Goal: Information Seeking & Learning: Find specific fact

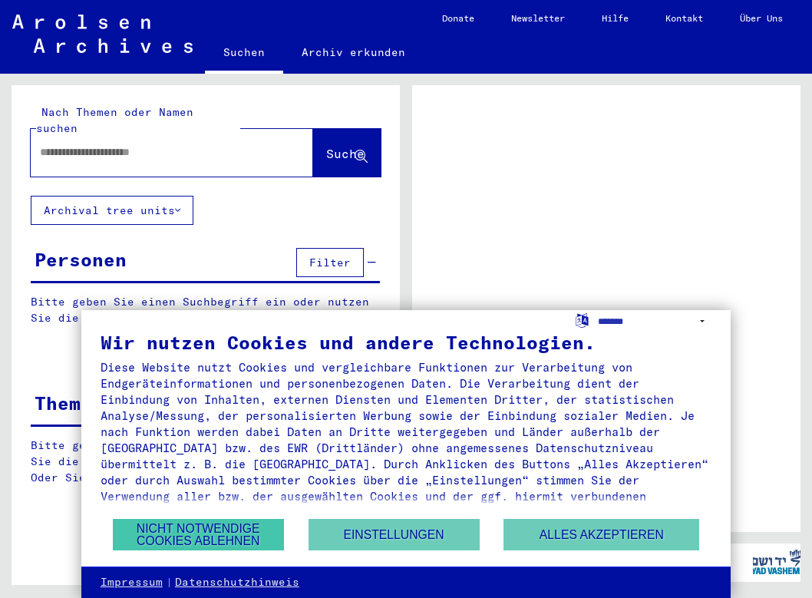
click at [221, 538] on button "Nicht notwendige Cookies ablehnen" at bounding box center [198, 534] width 171 height 31
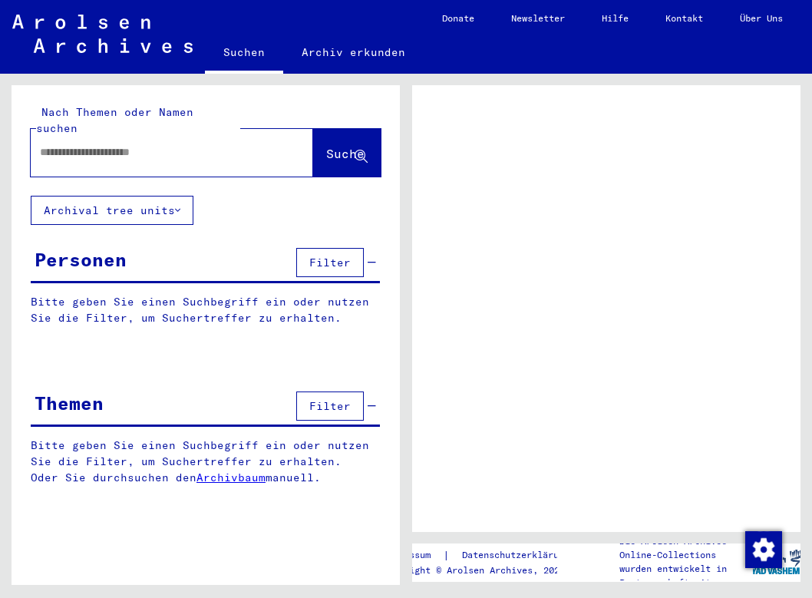
click at [190, 144] on input "text" at bounding box center [158, 152] width 236 height 16
click at [770, 11] on link "Über Uns" at bounding box center [761, 18] width 80 height 37
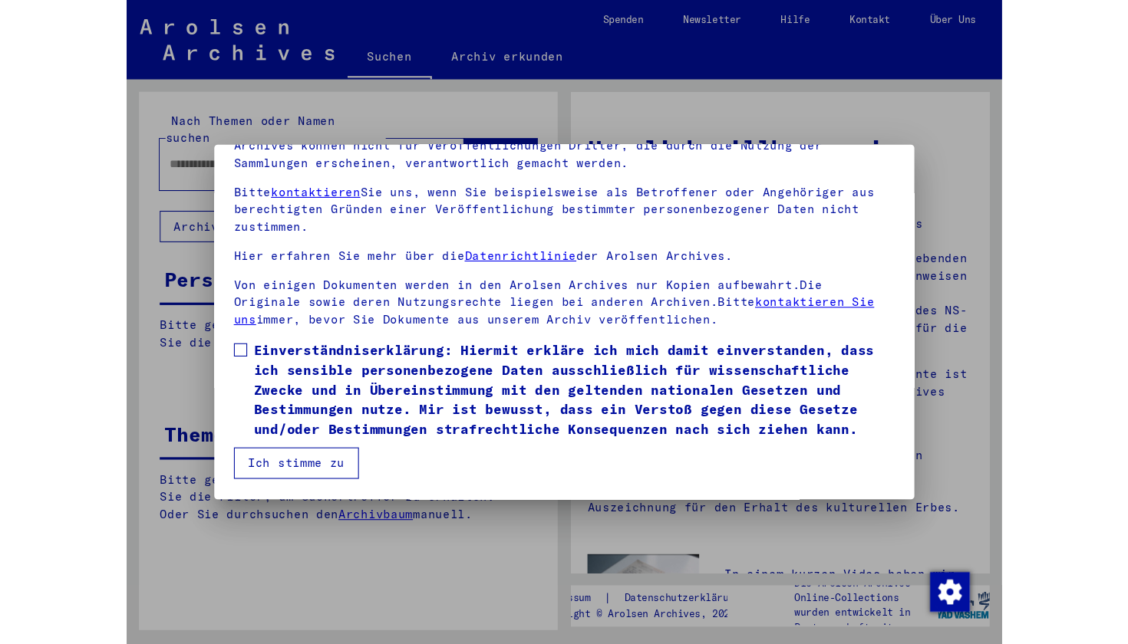
scroll to position [137, 0]
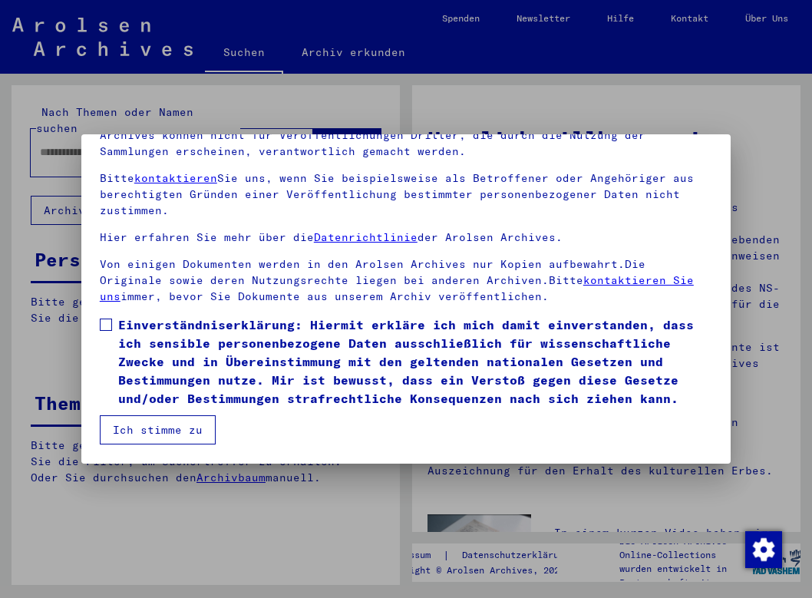
click at [170, 427] on button "Ich stimme zu" at bounding box center [158, 429] width 116 height 29
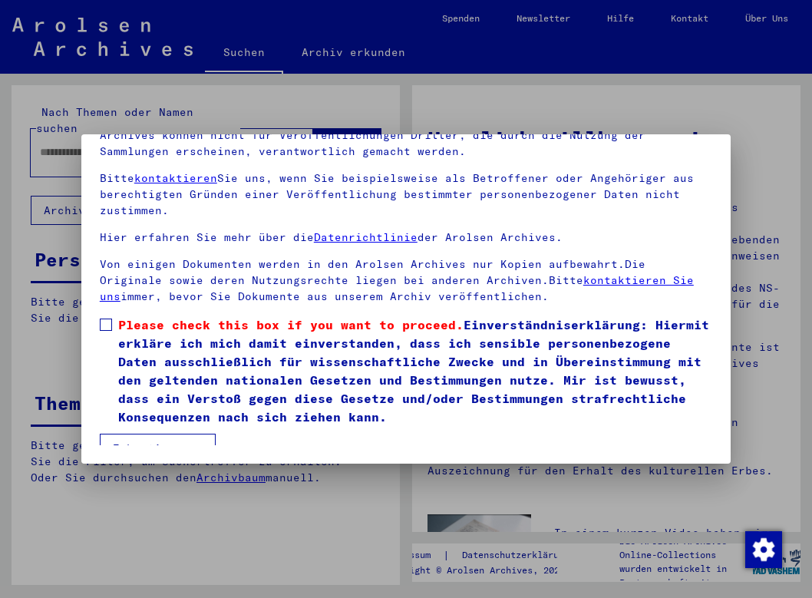
click at [108, 333] on label "Please check this box if you want to proceed. Einverständniserklärung: Hiermit …" at bounding box center [406, 370] width 612 height 110
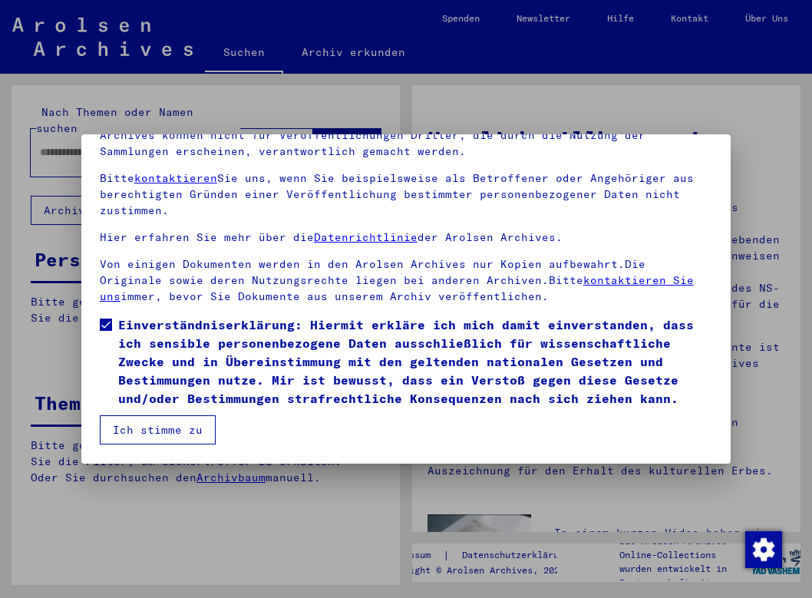
click at [137, 433] on button "Ich stimme zu" at bounding box center [158, 429] width 116 height 29
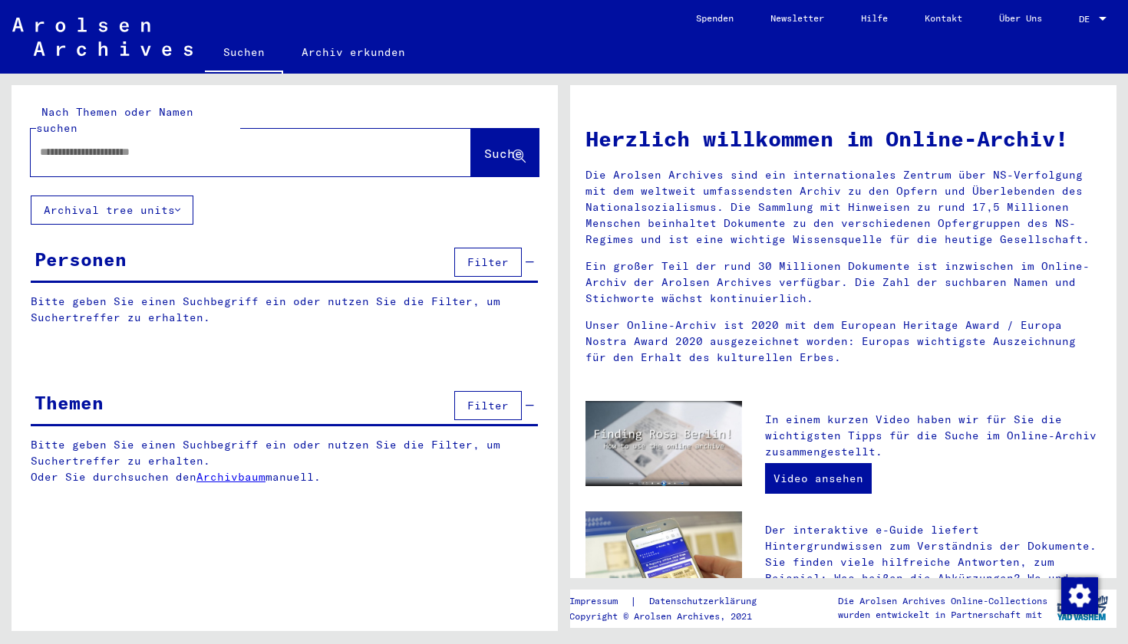
click at [176, 150] on div at bounding box center [228, 152] width 394 height 35
click at [184, 144] on input "text" at bounding box center [232, 152] width 385 height 16
type input "****"
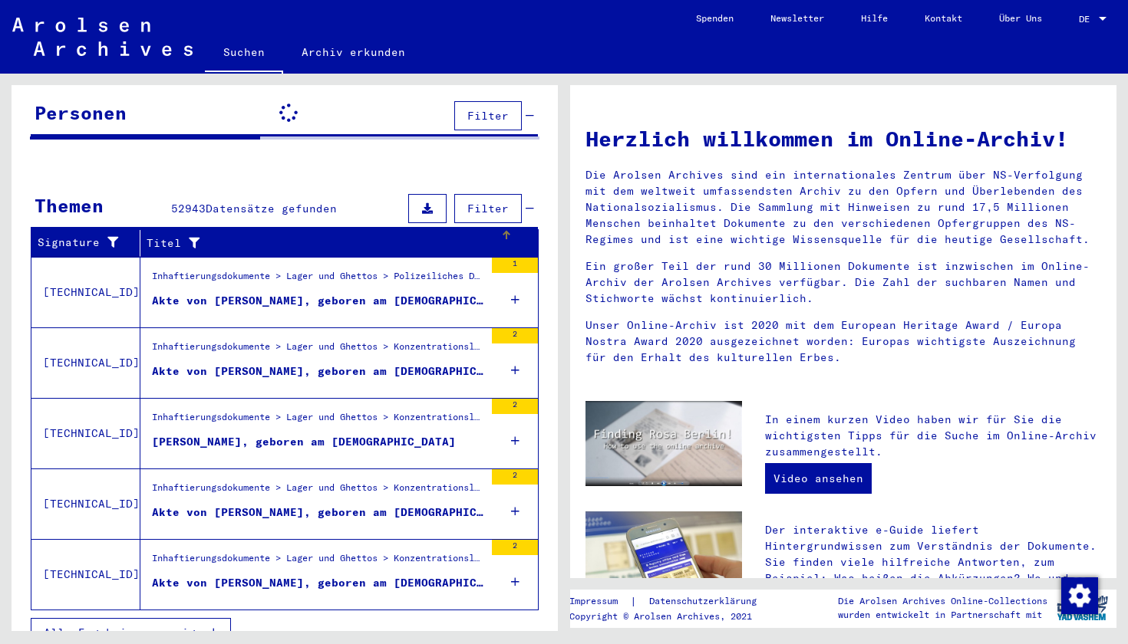
scroll to position [151, 0]
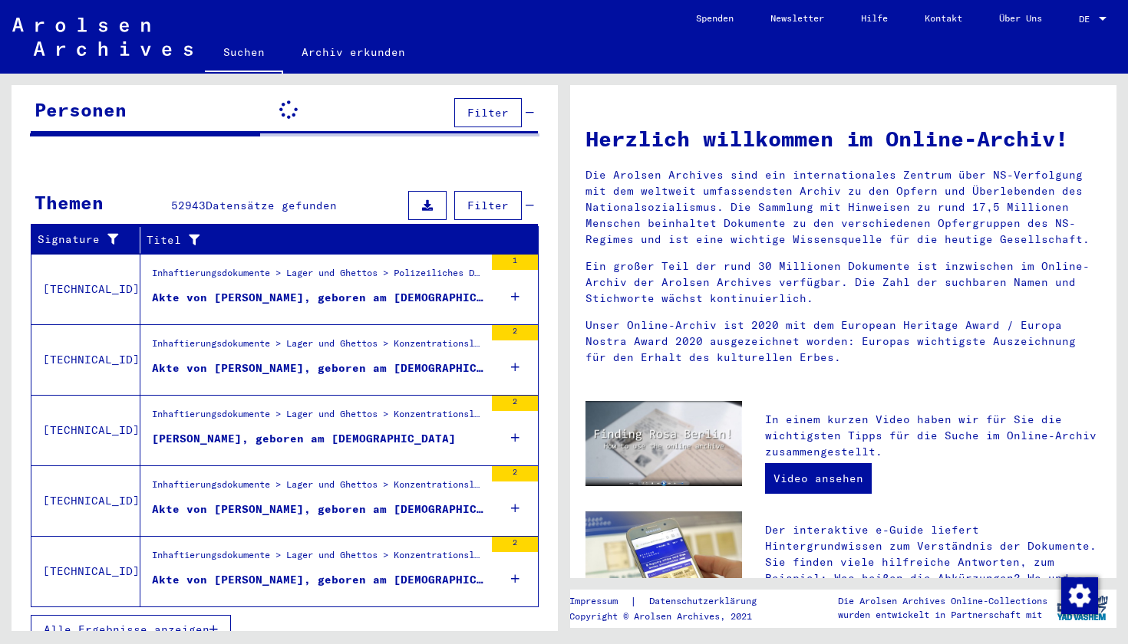
click at [308, 290] on div "Akte von [PERSON_NAME], geboren am [DEMOGRAPHIC_DATA]" at bounding box center [318, 298] width 332 height 16
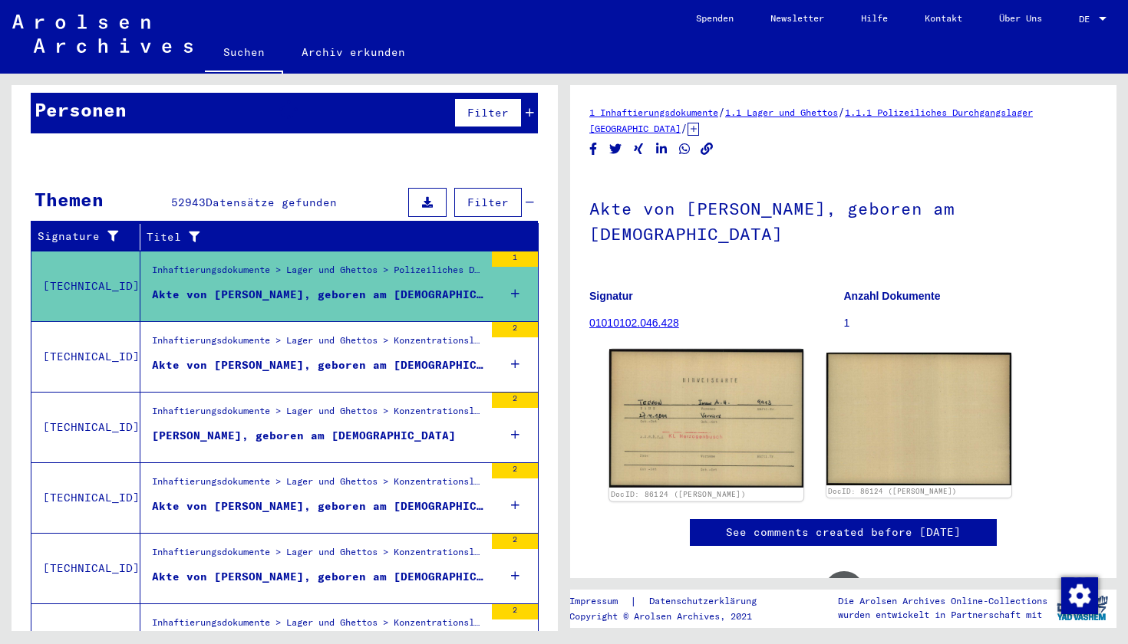
click at [670, 404] on img at bounding box center [706, 418] width 194 height 139
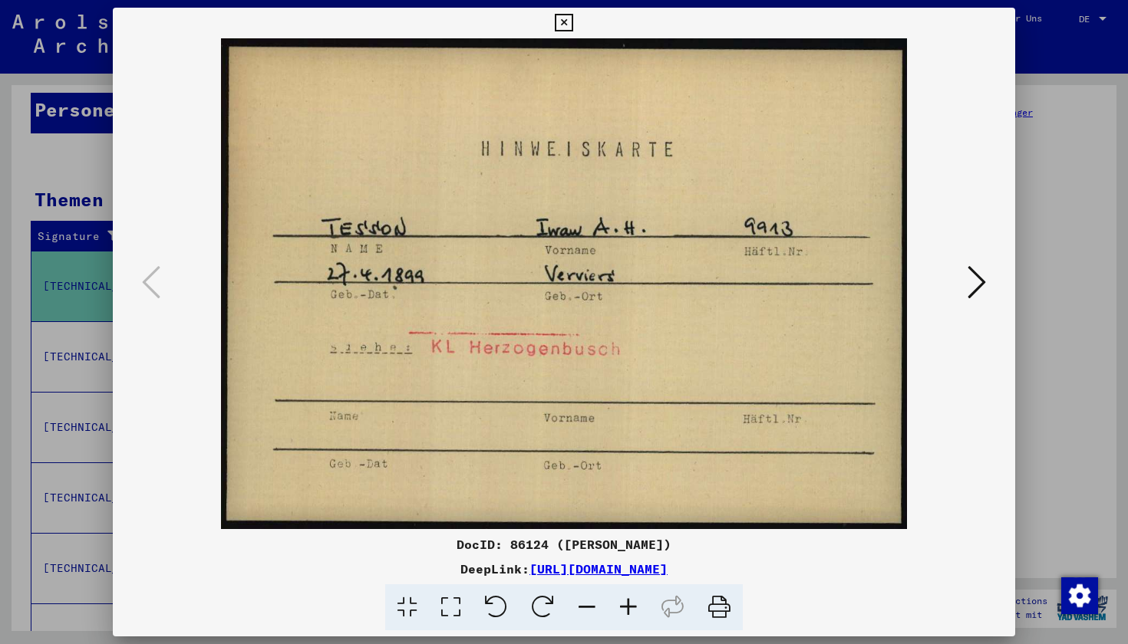
click at [572, 25] on icon at bounding box center [564, 23] width 18 height 18
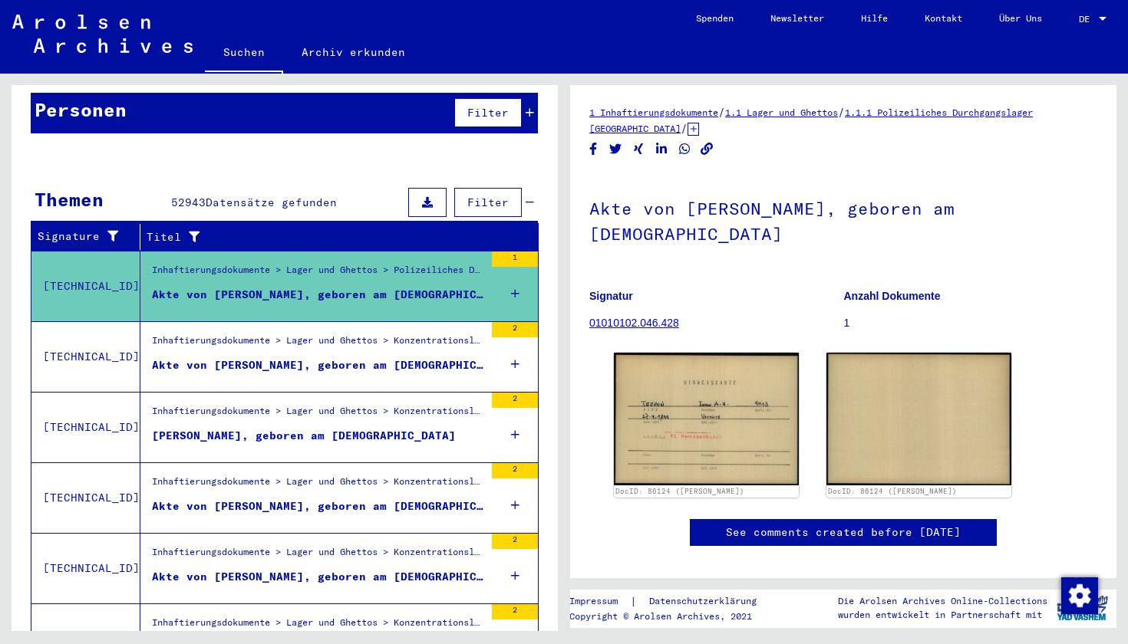
click at [258, 404] on div "Inhaftierungsdokumente > Lager und Ghettos > Konzentrationslager Herzogenbusch-…" at bounding box center [318, 414] width 332 height 21
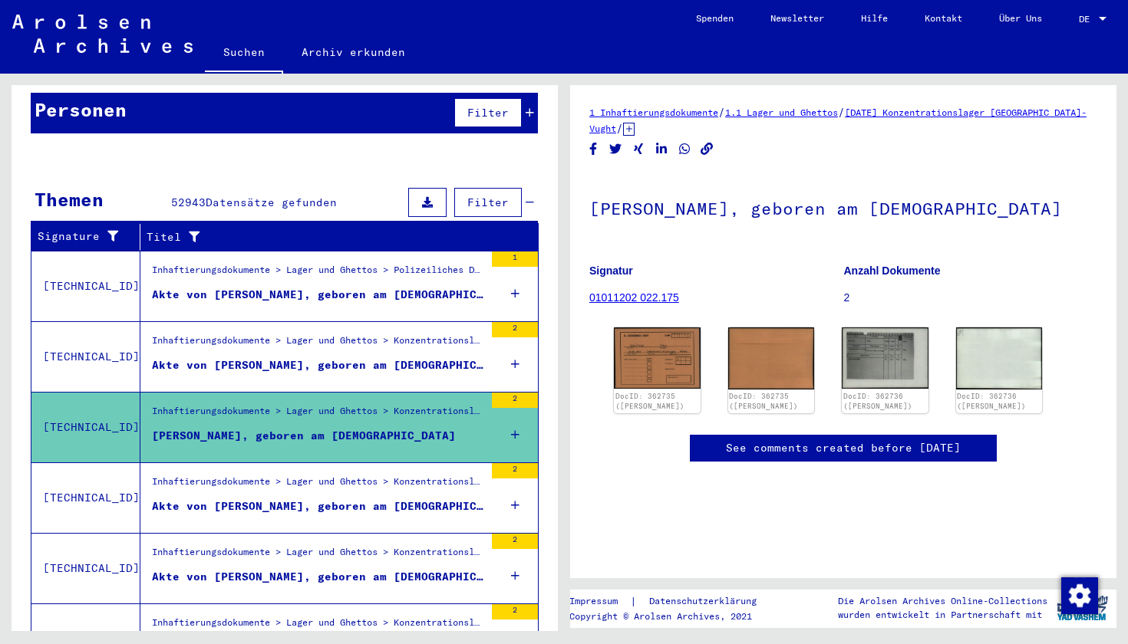
click at [266, 475] on div "Inhaftierungsdokumente > Lager und Ghettos > Konzentrationslager Herzogenbusch-…" at bounding box center [318, 485] width 332 height 21
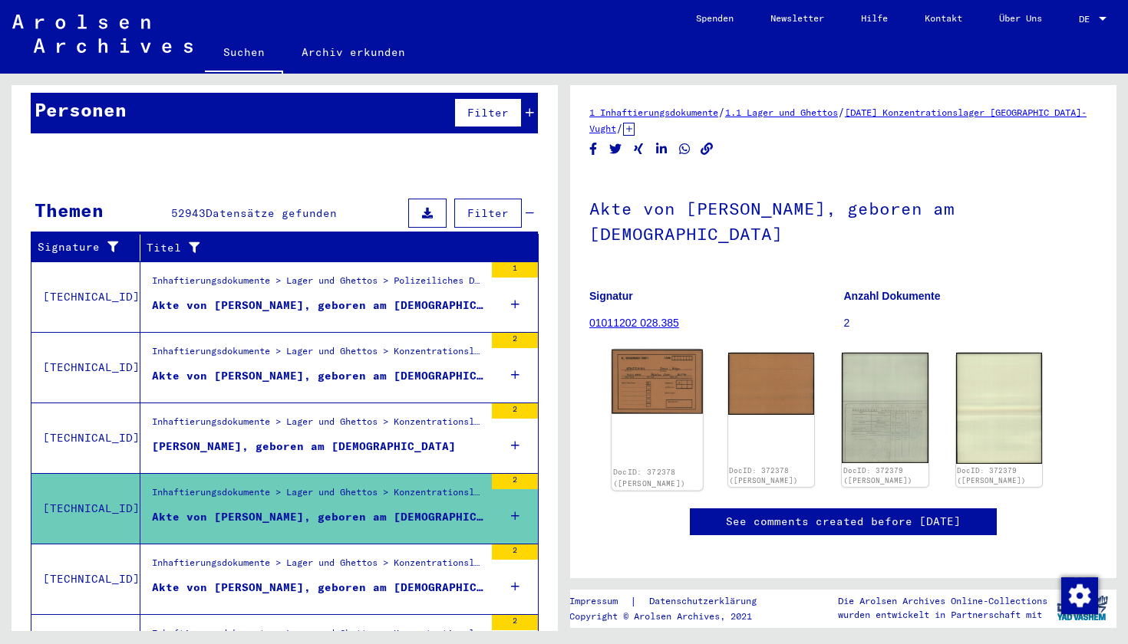
click at [670, 382] on img at bounding box center [656, 382] width 91 height 64
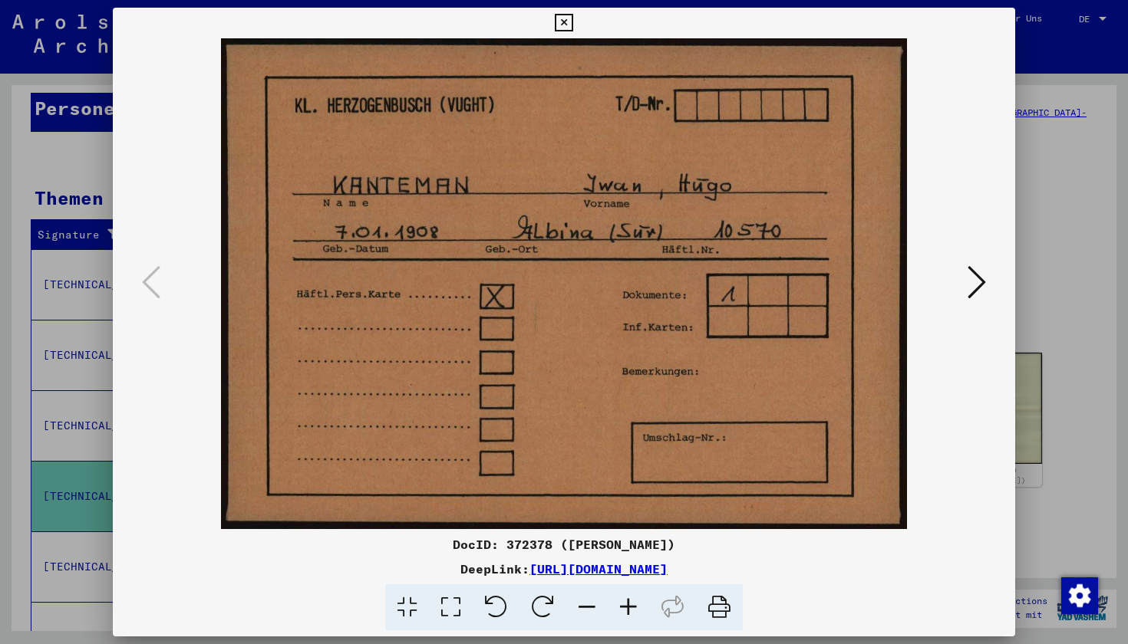
click at [811, 285] on button at bounding box center [977, 284] width 28 height 44
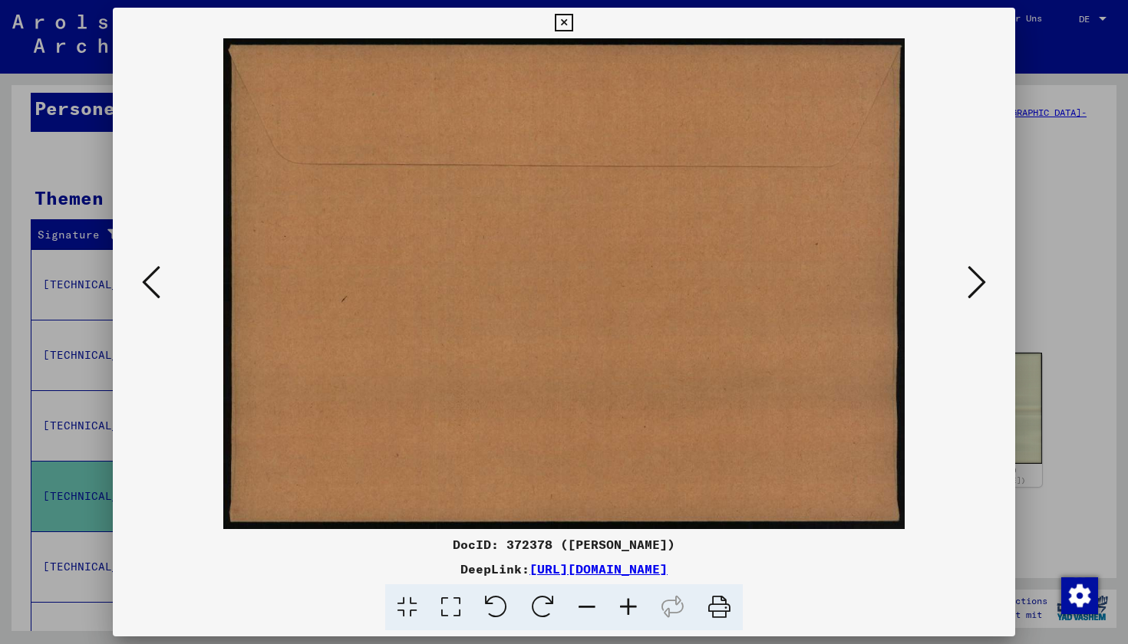
click at [811, 285] on button at bounding box center [977, 284] width 28 height 44
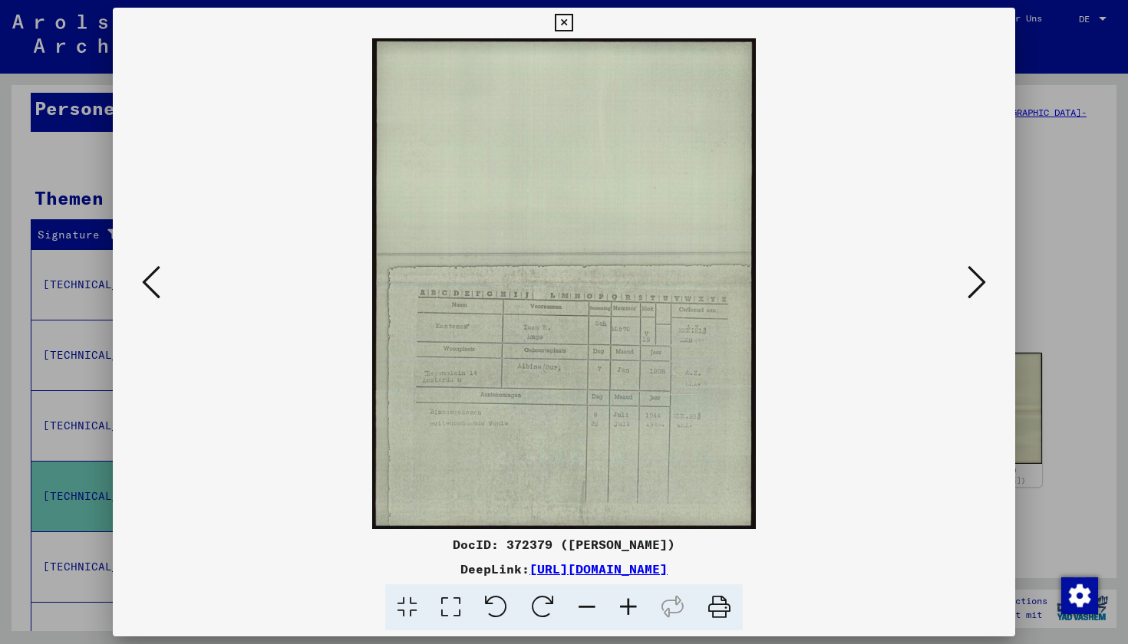
click at [572, 20] on icon at bounding box center [564, 23] width 18 height 18
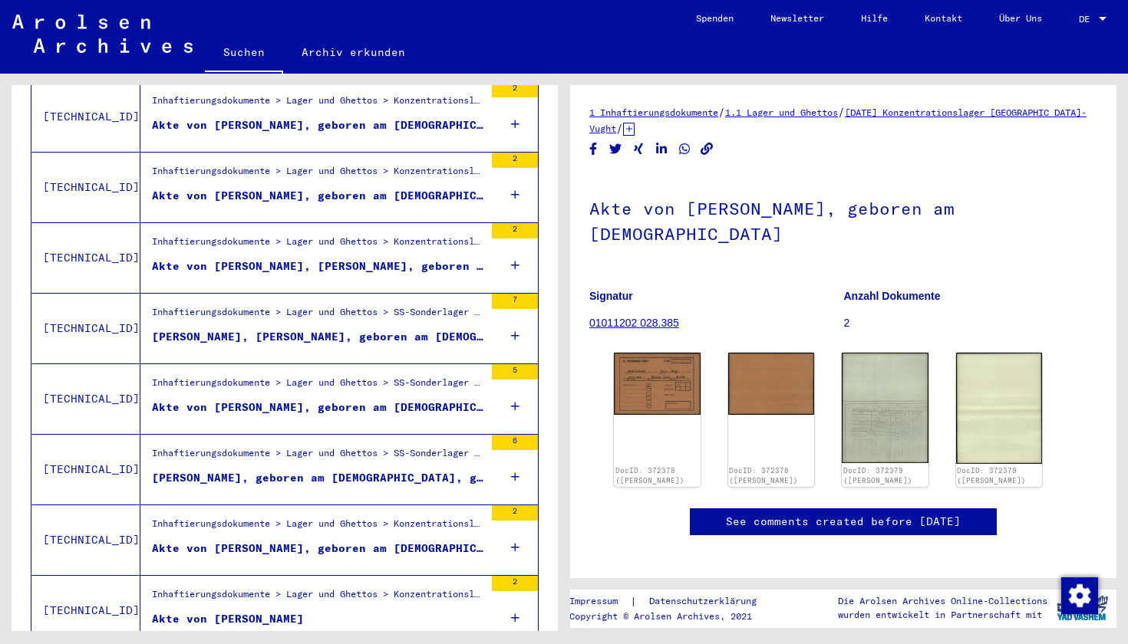
scroll to position [687, 0]
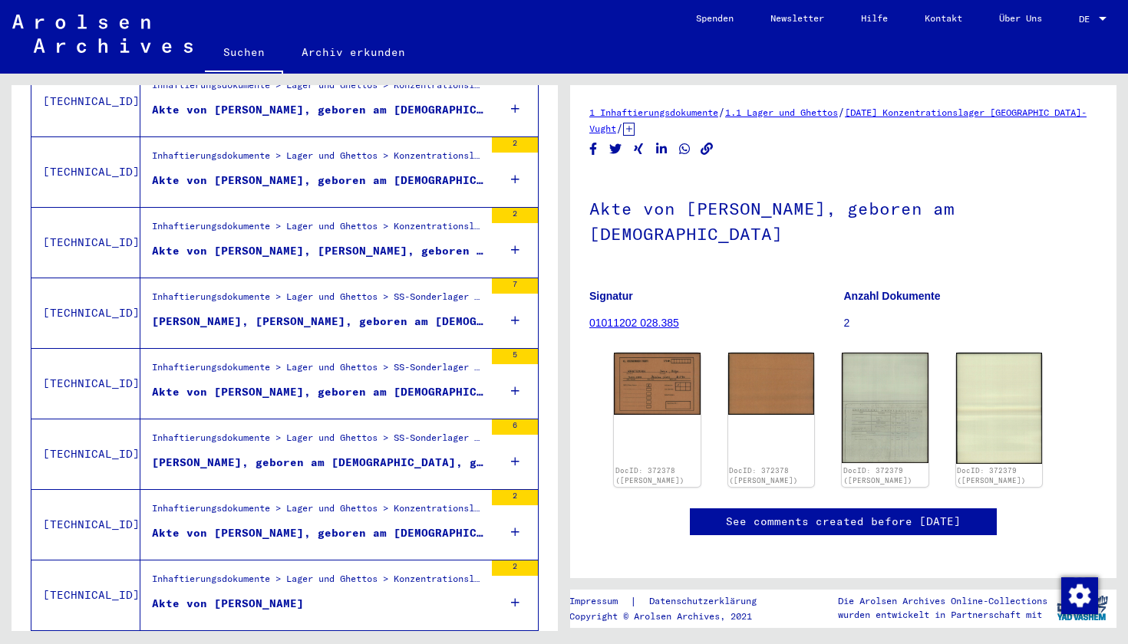
click at [357, 364] on div "Inhaftierungsdokumente > Lager und Ghettos > SS-Sonderlager Hinzert > Individue…" at bounding box center [318, 371] width 332 height 21
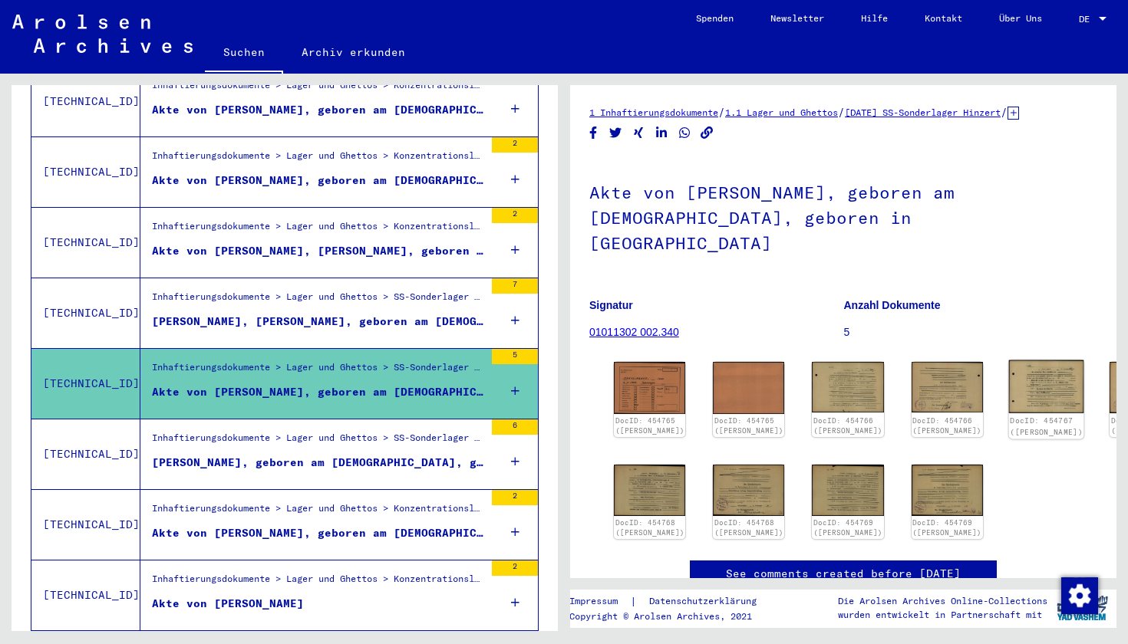
click at [811, 361] on img at bounding box center [1045, 387] width 75 height 53
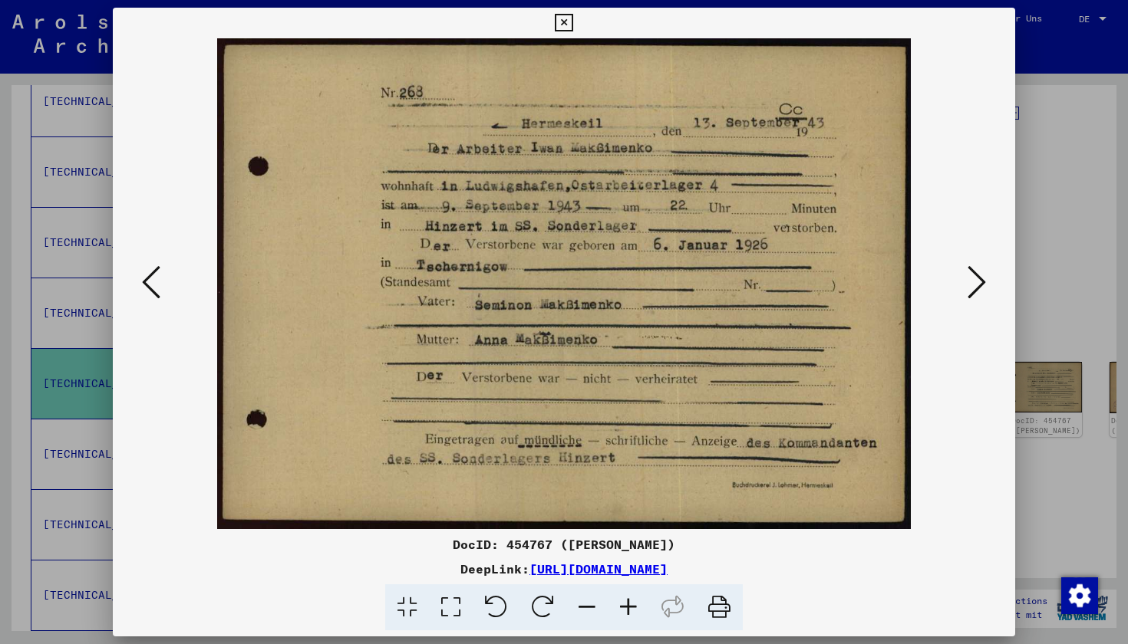
click at [155, 276] on icon at bounding box center [151, 282] width 18 height 37
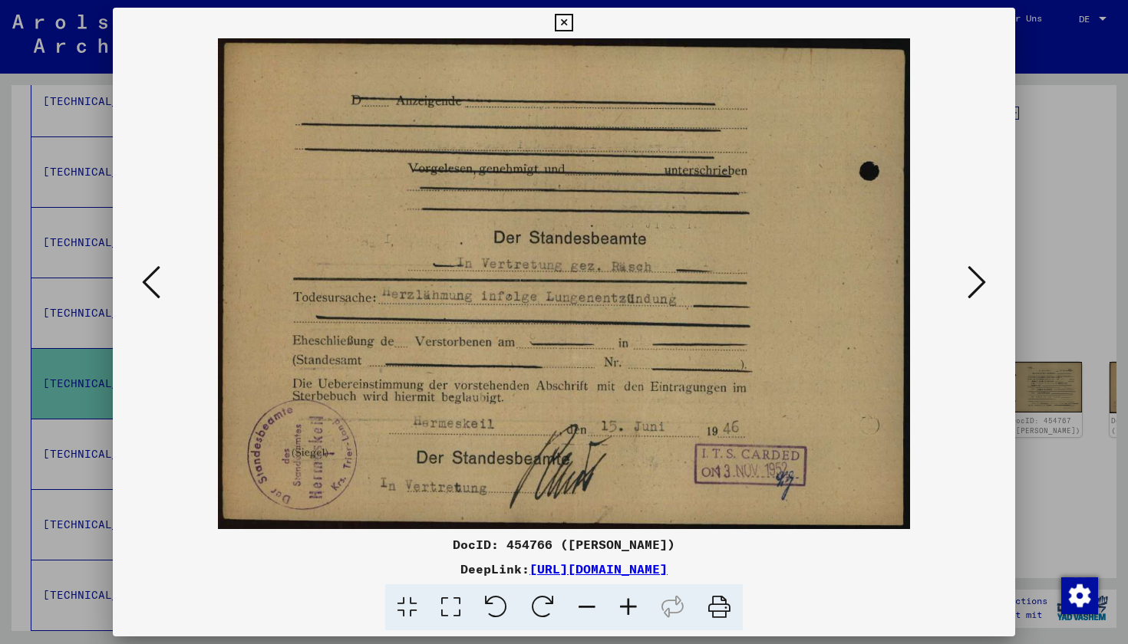
click at [155, 276] on icon at bounding box center [151, 282] width 18 height 37
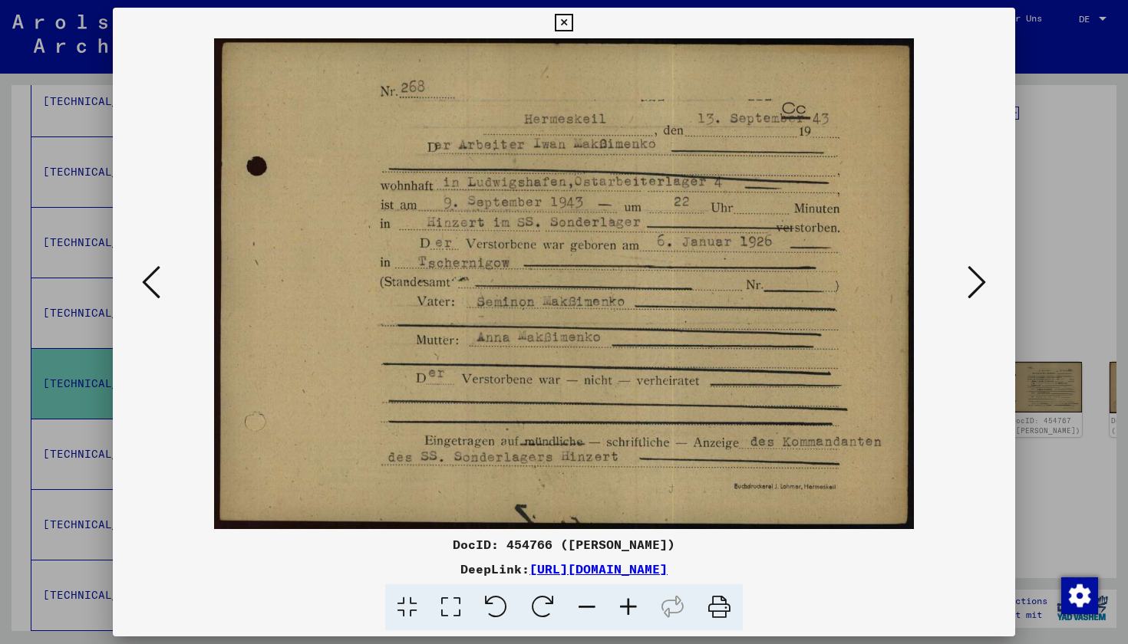
click at [155, 276] on icon at bounding box center [151, 282] width 18 height 37
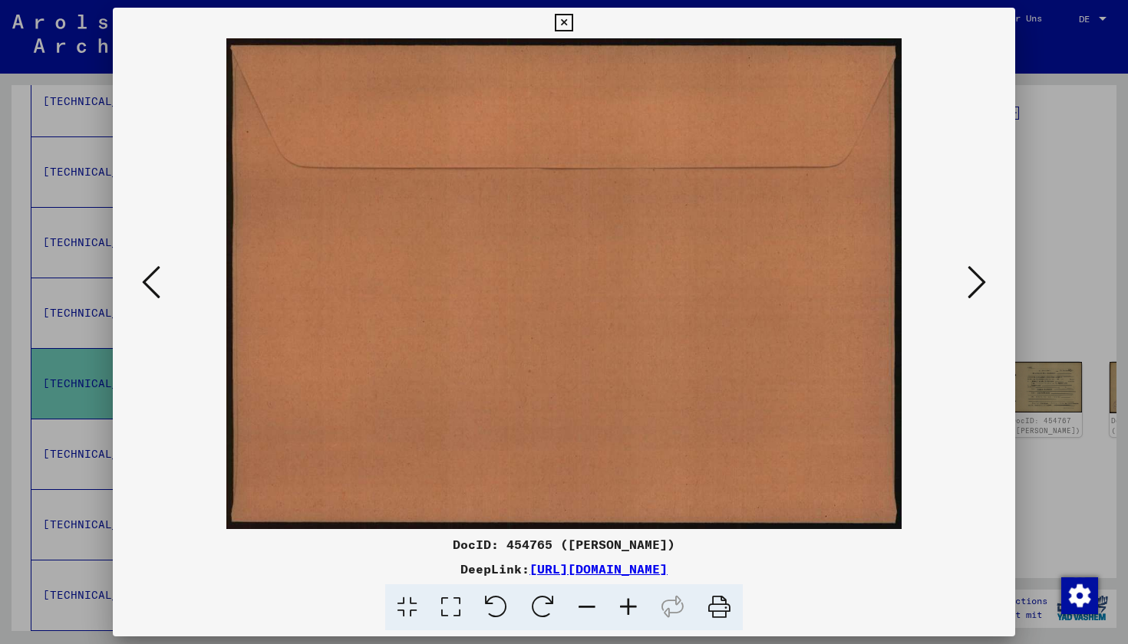
click at [155, 276] on icon at bounding box center [151, 282] width 18 height 37
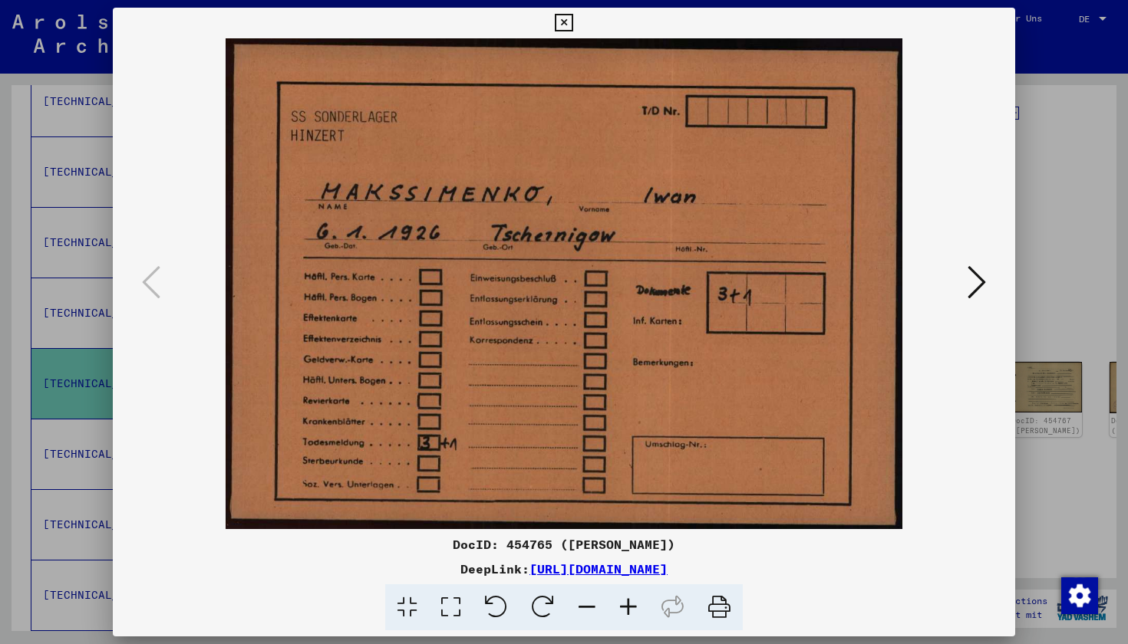
click at [811, 290] on icon at bounding box center [976, 282] width 18 height 37
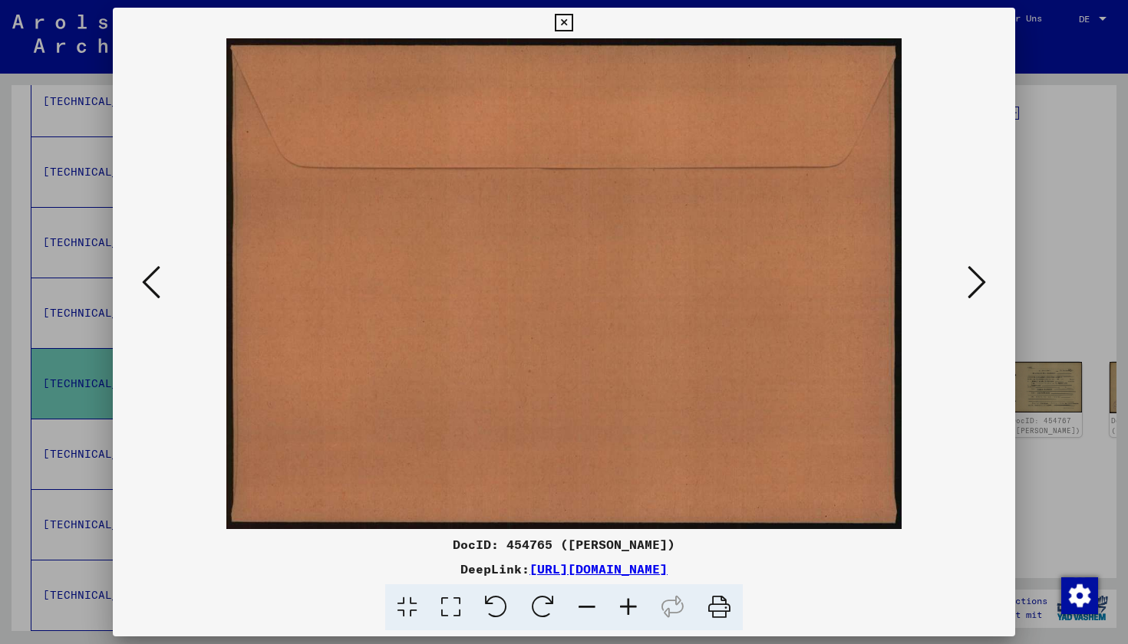
click at [811, 290] on icon at bounding box center [976, 282] width 18 height 37
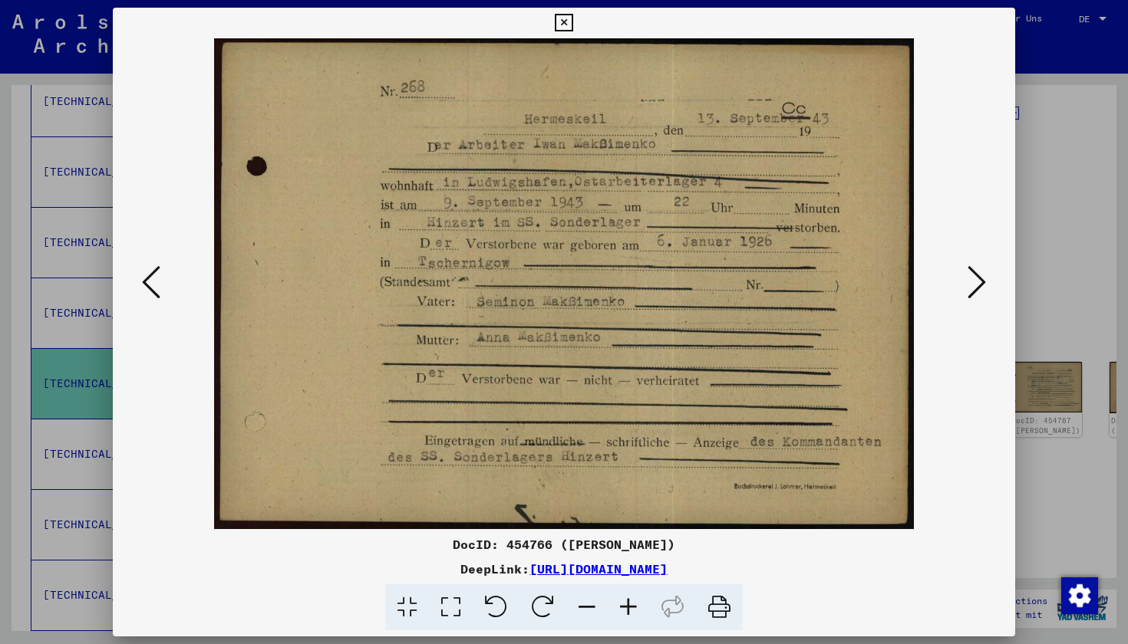
click at [811, 290] on icon at bounding box center [976, 282] width 18 height 37
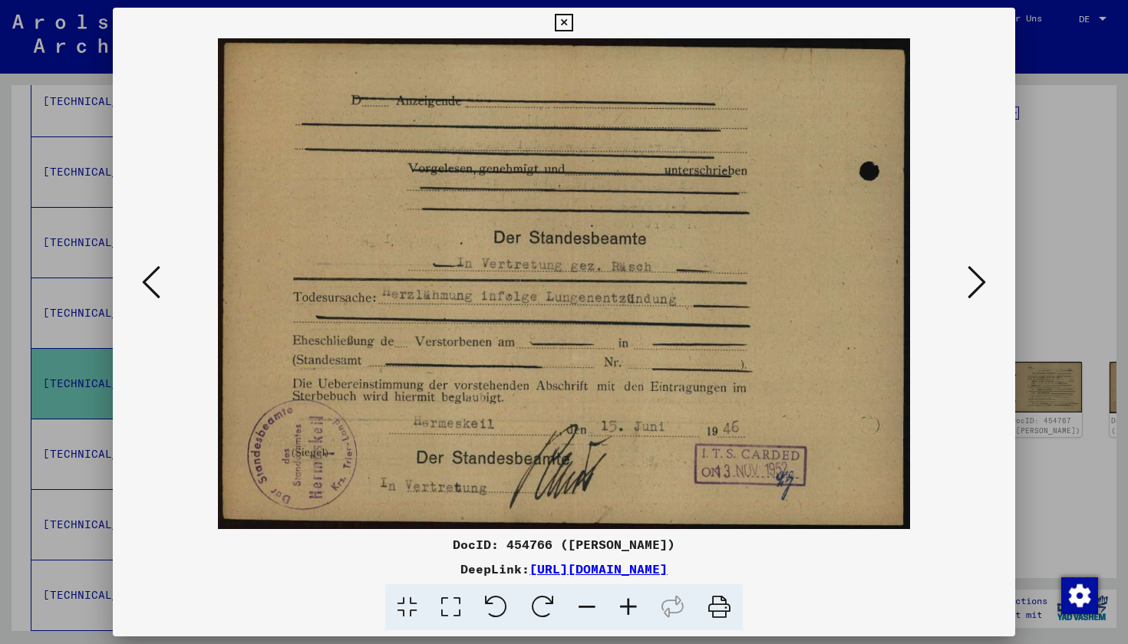
click at [148, 283] on icon at bounding box center [151, 282] width 18 height 37
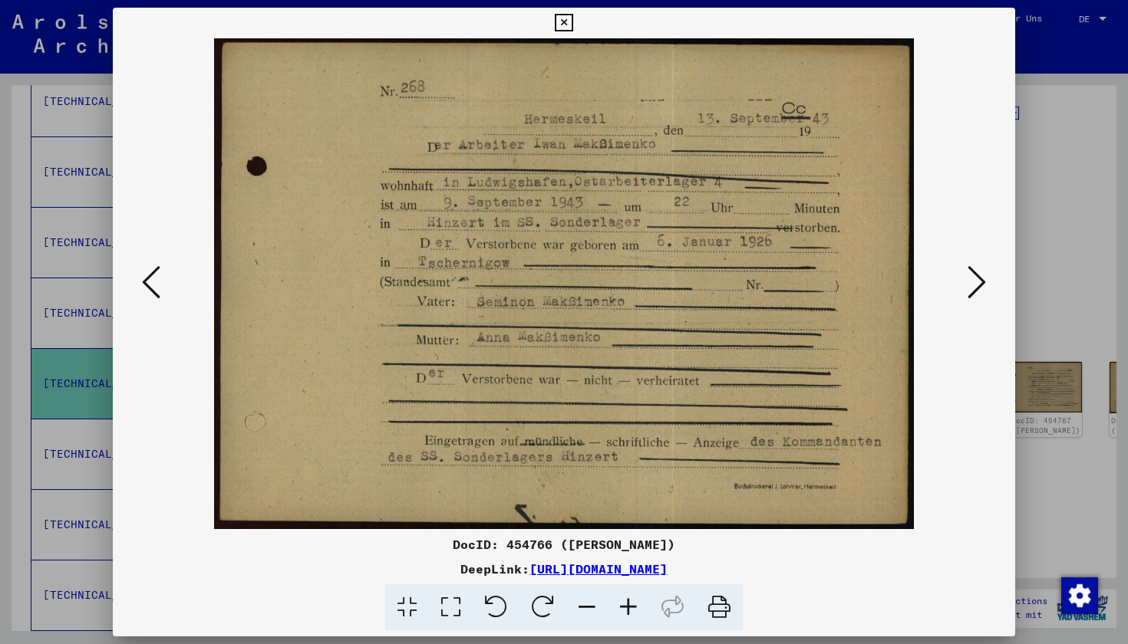
click at [811, 286] on icon at bounding box center [976, 282] width 18 height 37
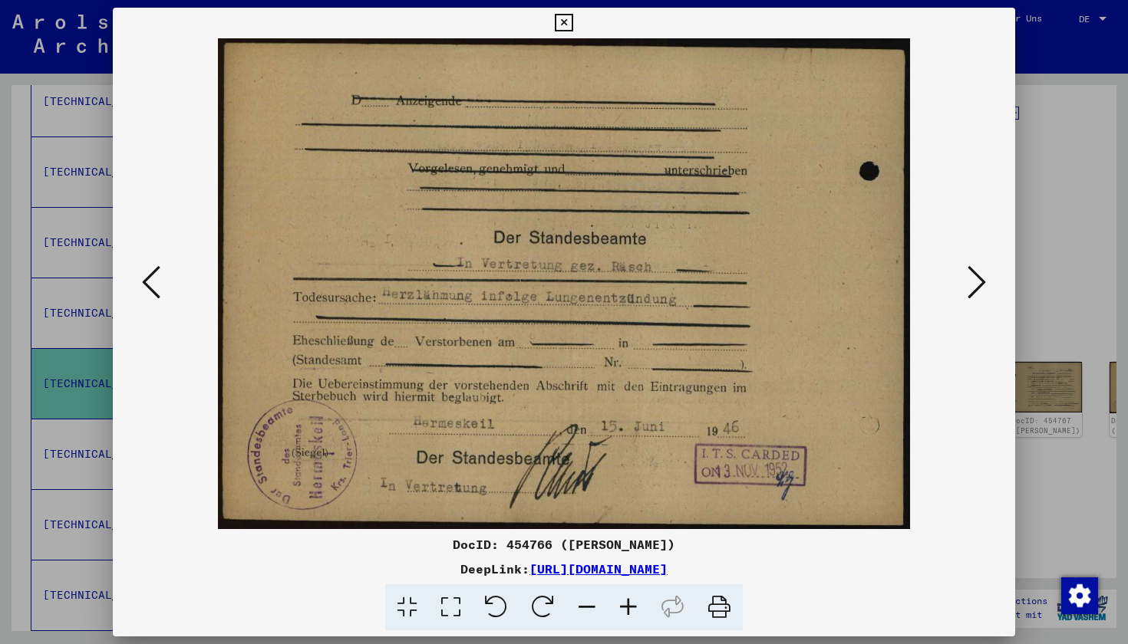
click at [811, 286] on icon at bounding box center [976, 282] width 18 height 37
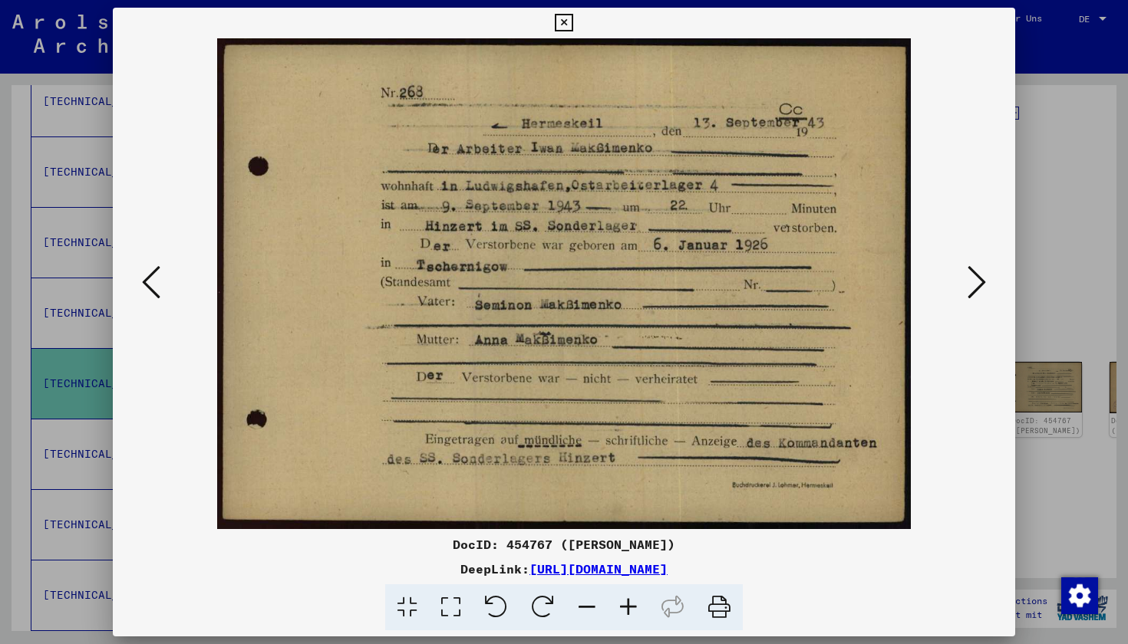
click at [572, 30] on icon at bounding box center [564, 23] width 18 height 18
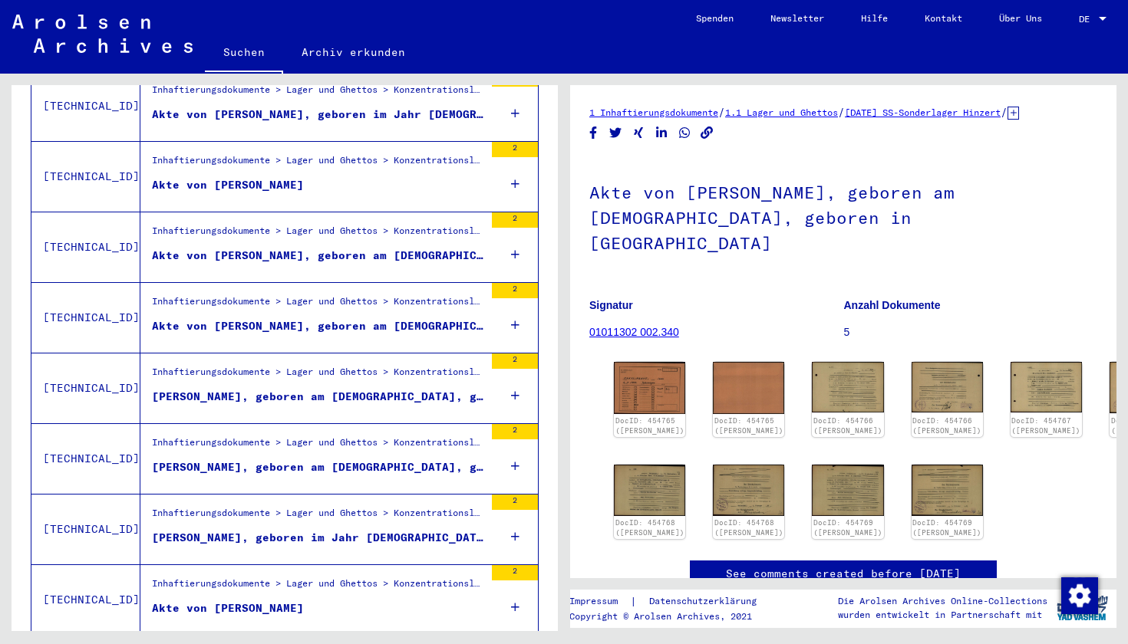
scroll to position [1412, 0]
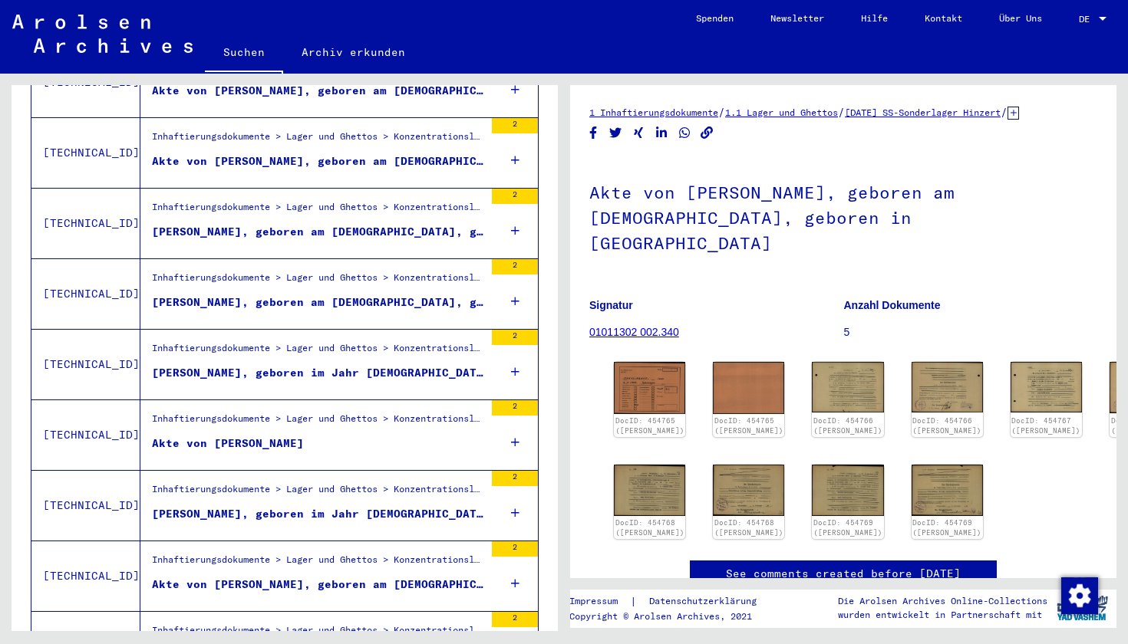
click at [344, 365] on div "[PERSON_NAME], geboren im Jahr [DEMOGRAPHIC_DATA], geboren in [GEOGRAPHIC_DATA]" at bounding box center [318, 373] width 332 height 16
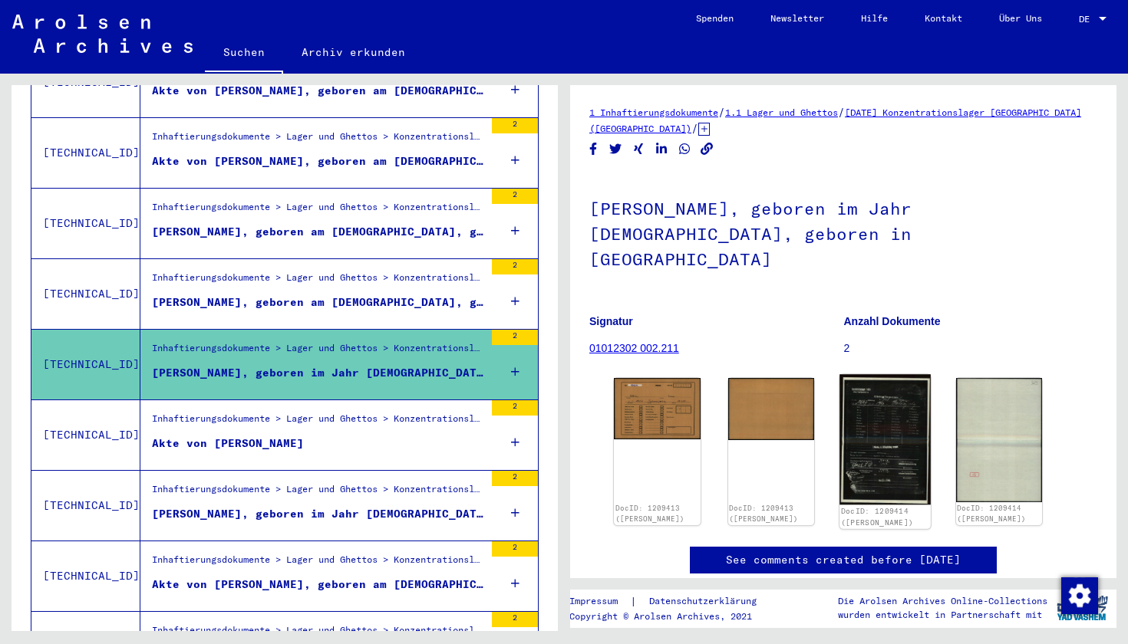
click at [811, 404] on img at bounding box center [884, 439] width 91 height 130
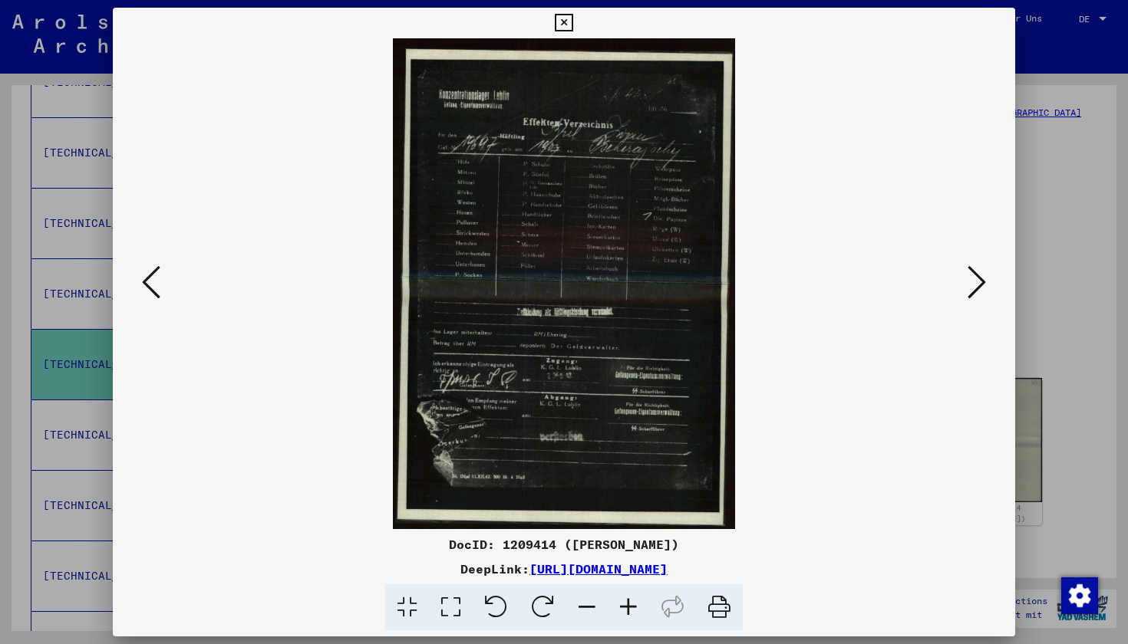
click at [572, 27] on icon at bounding box center [564, 23] width 18 height 18
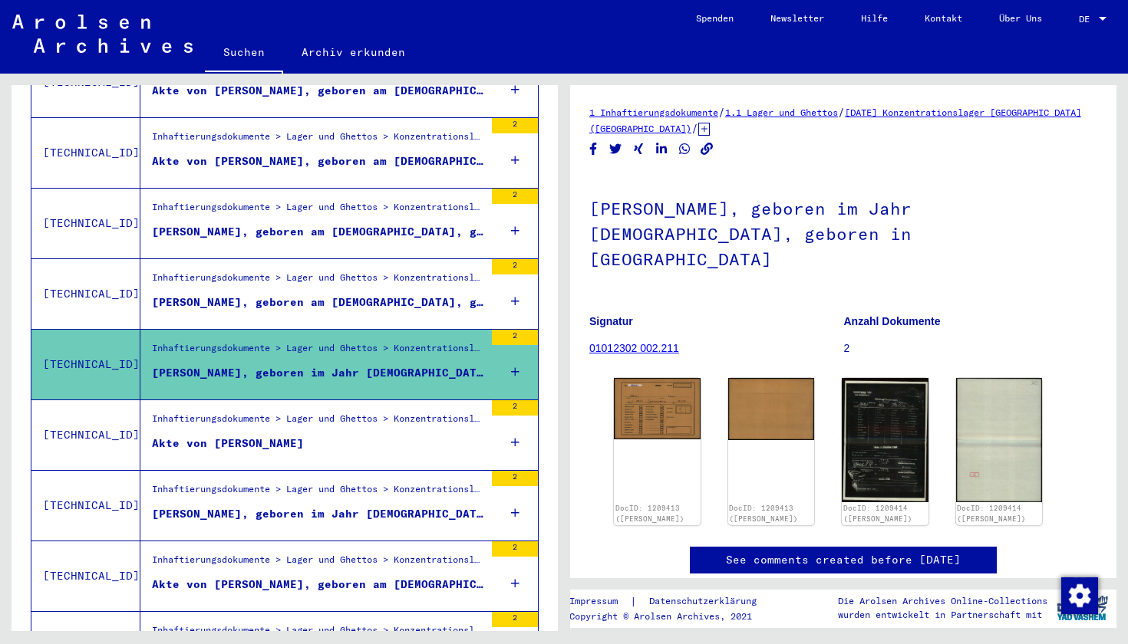
click at [239, 489] on figure "Inhaftierungsdokumente > Lager und Ghettos > Konzentrationslager [GEOGRAPHIC_DA…" at bounding box center [318, 494] width 332 height 23
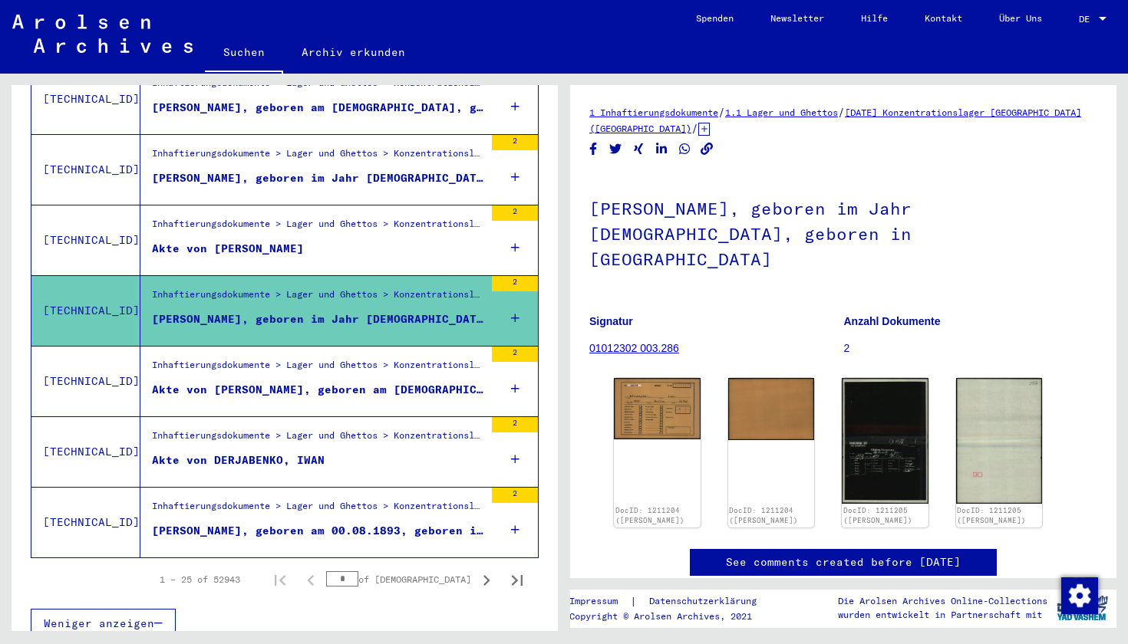
click at [285, 453] on div "Akte von DERJABENKO, IWAN" at bounding box center [238, 461] width 173 height 16
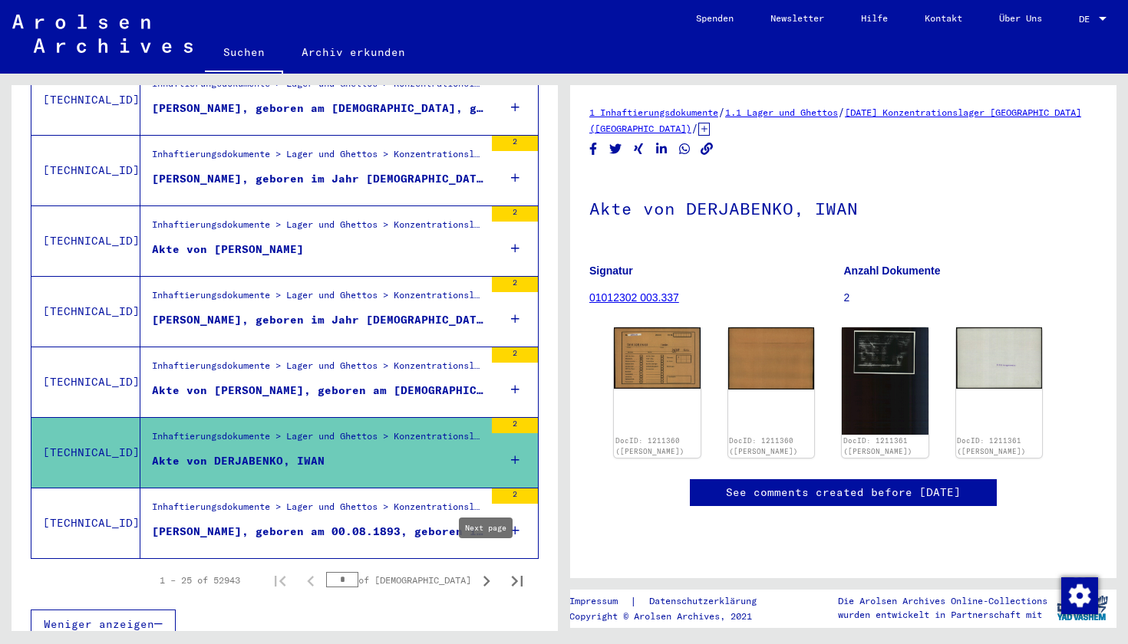
click at [489, 571] on icon "Next page" at bounding box center [486, 581] width 21 height 21
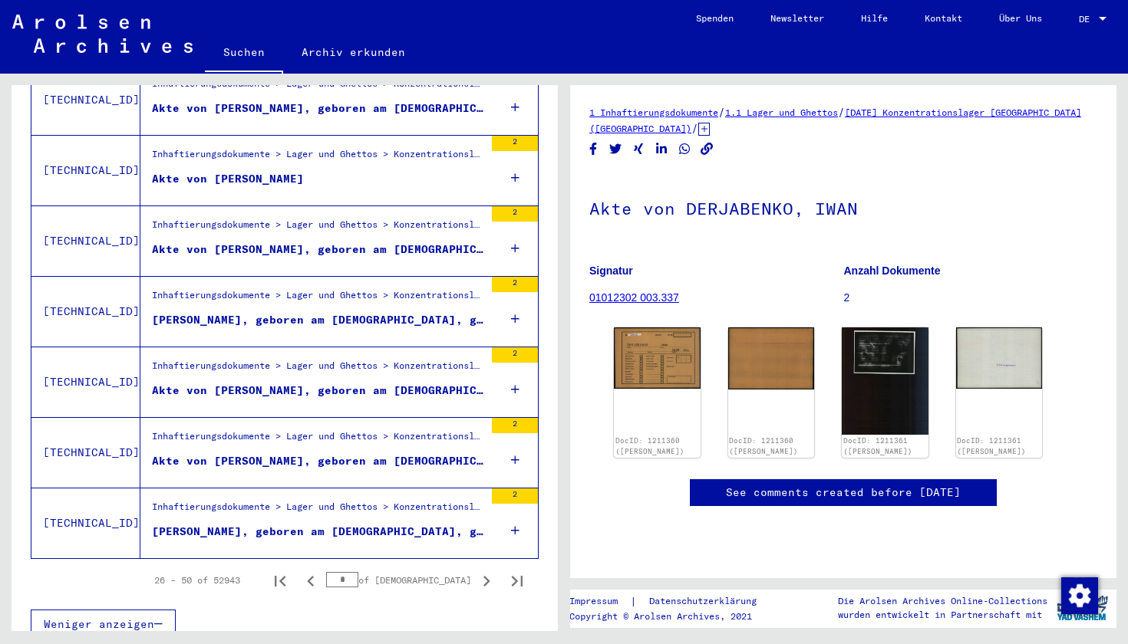
click at [393, 383] on div "Akte von [PERSON_NAME], geboren am [DEMOGRAPHIC_DATA], geboren in [GEOGRAPHIC_D…" at bounding box center [318, 391] width 332 height 16
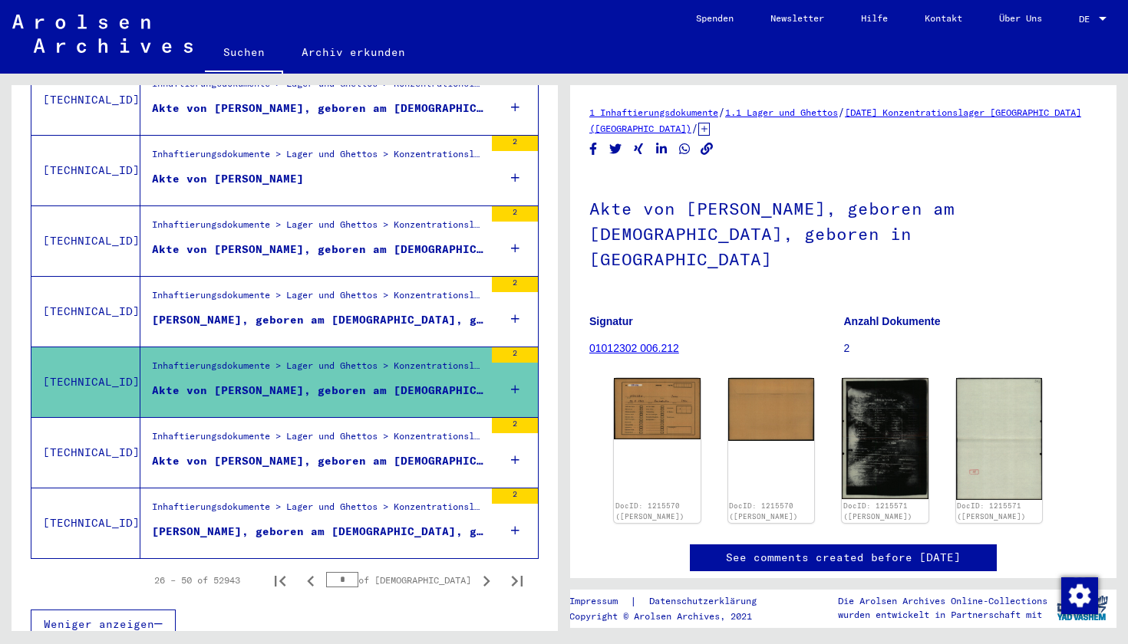
click at [387, 453] on div "Akte von [PERSON_NAME], geboren am [DEMOGRAPHIC_DATA], geboren in [GEOGRAPHIC_D…" at bounding box center [318, 461] width 332 height 16
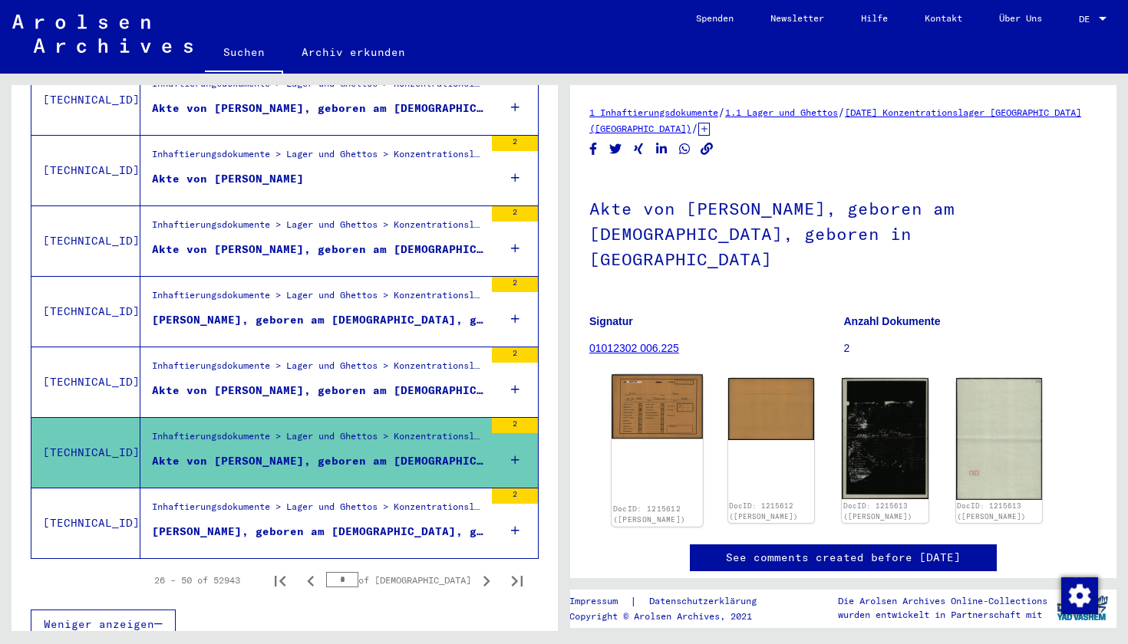
click at [664, 375] on img at bounding box center [656, 407] width 91 height 64
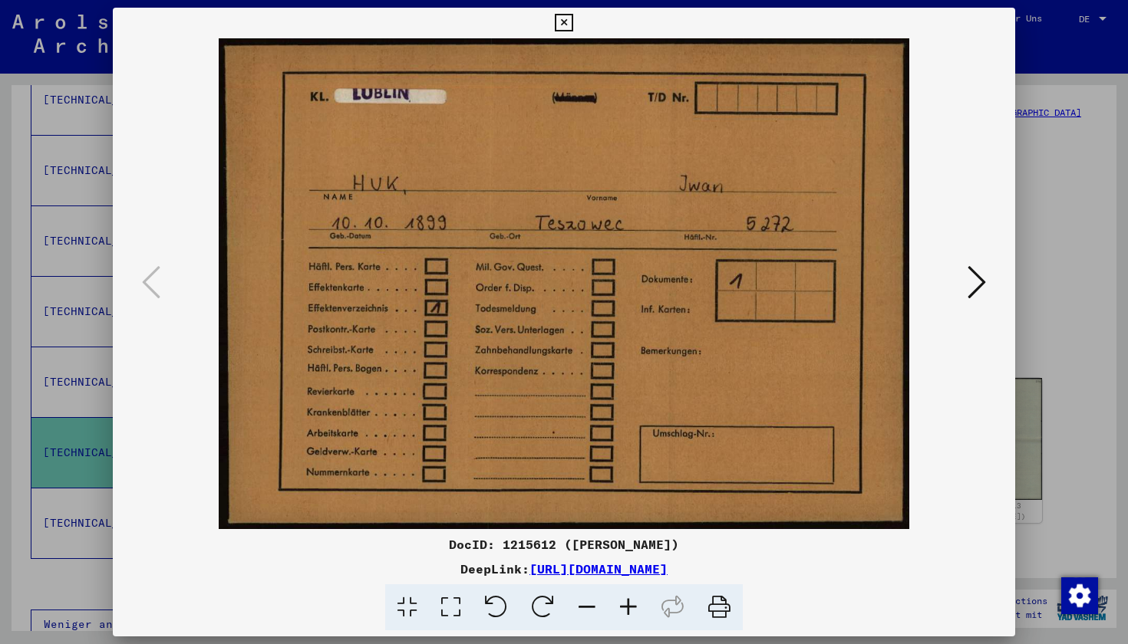
click at [572, 22] on icon at bounding box center [564, 23] width 18 height 18
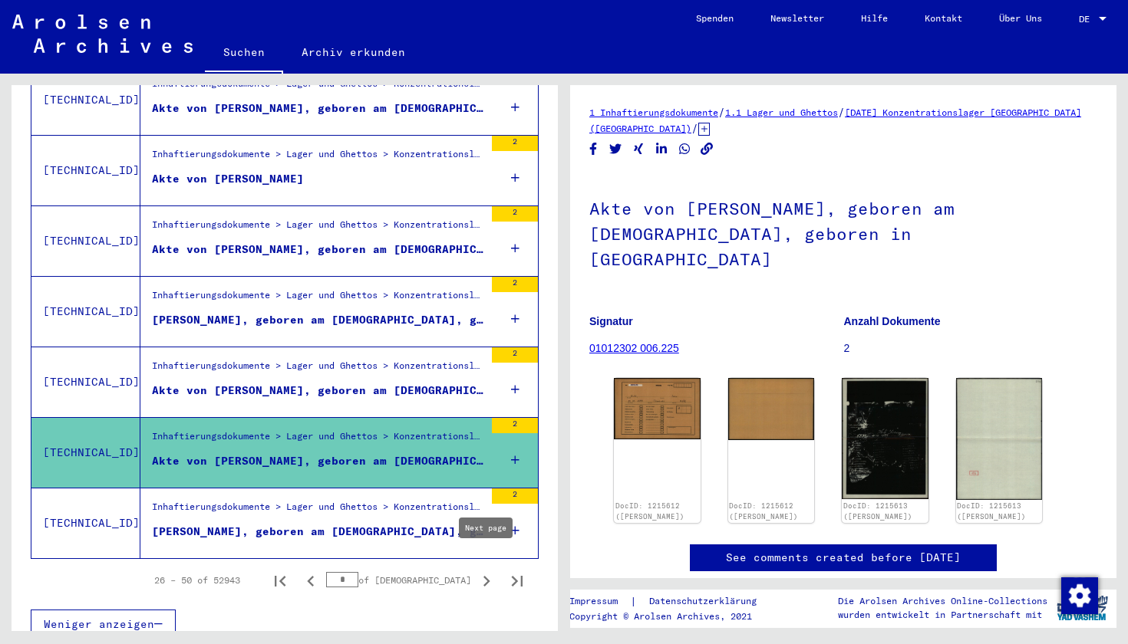
click at [484, 571] on icon "Next page" at bounding box center [486, 581] width 21 height 21
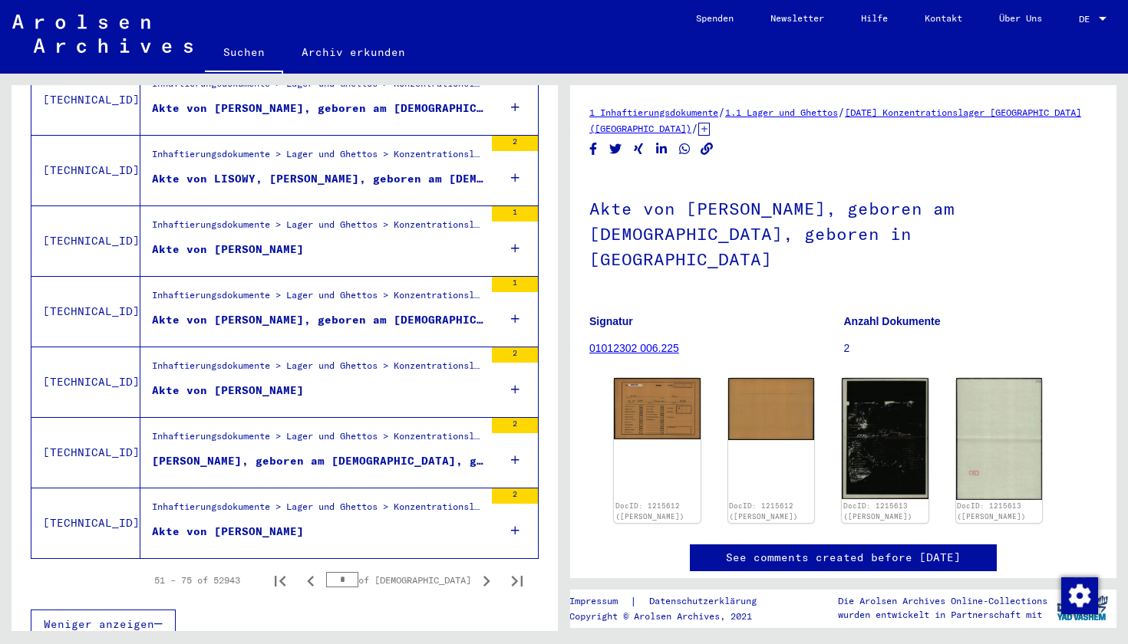
click at [484, 571] on icon "Next page" at bounding box center [486, 581] width 21 height 21
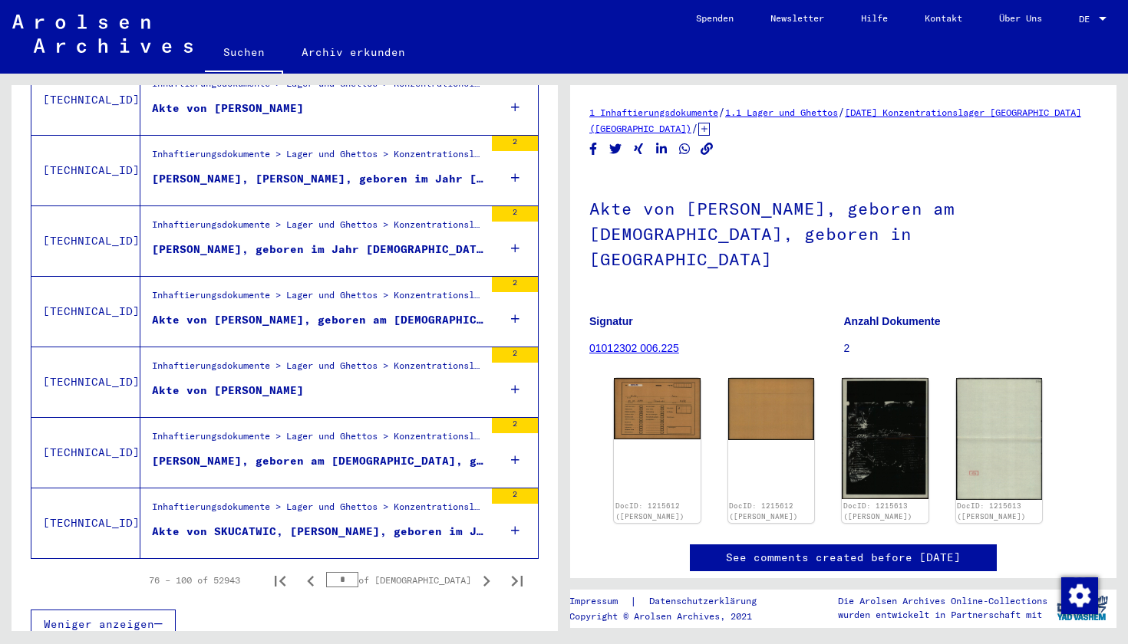
click at [484, 571] on icon "Next page" at bounding box center [486, 581] width 21 height 21
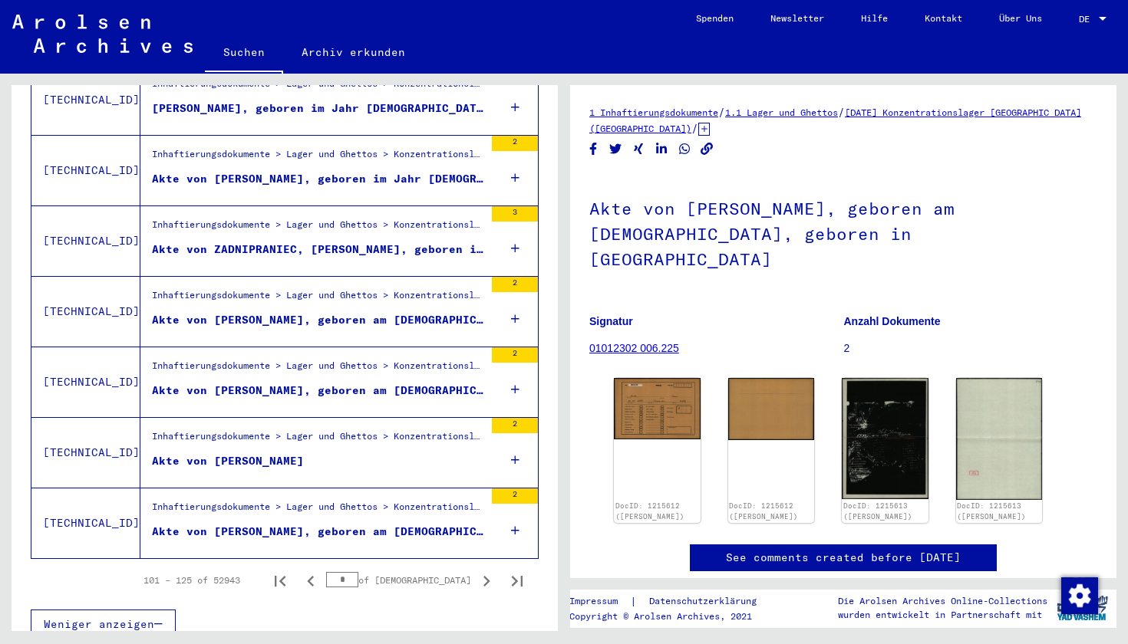
click at [405, 359] on div "Inhaftierungsdokumente > Lager und Ghettos > Konzentrationslager [GEOGRAPHIC_DA…" at bounding box center [318, 369] width 332 height 21
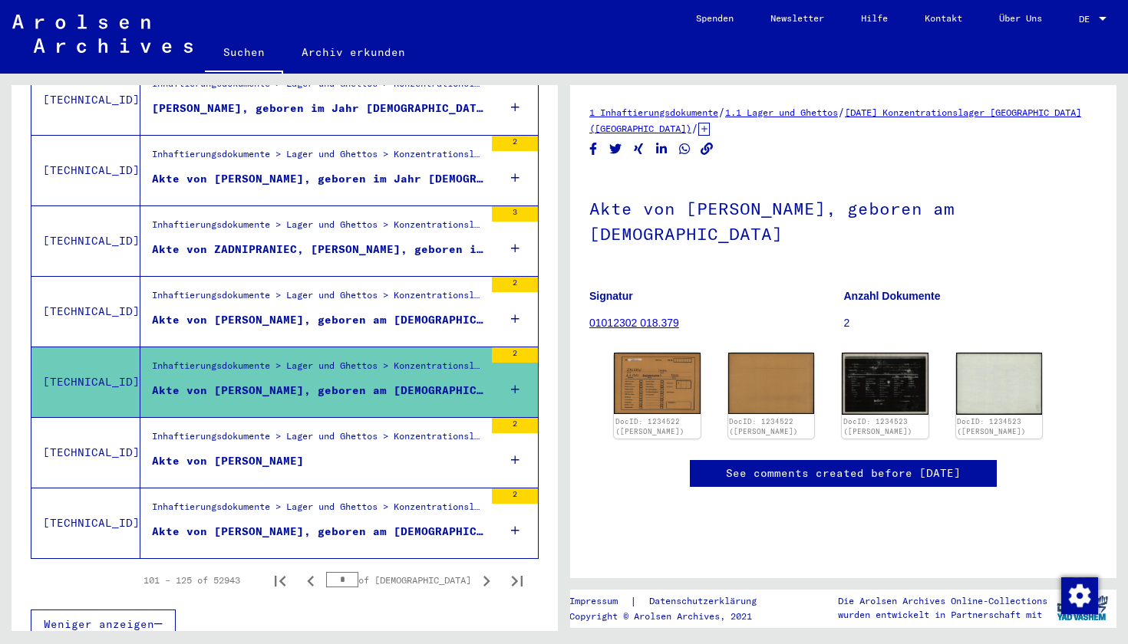
click at [426, 454] on figure "Akte von [PERSON_NAME]" at bounding box center [318, 464] width 332 height 23
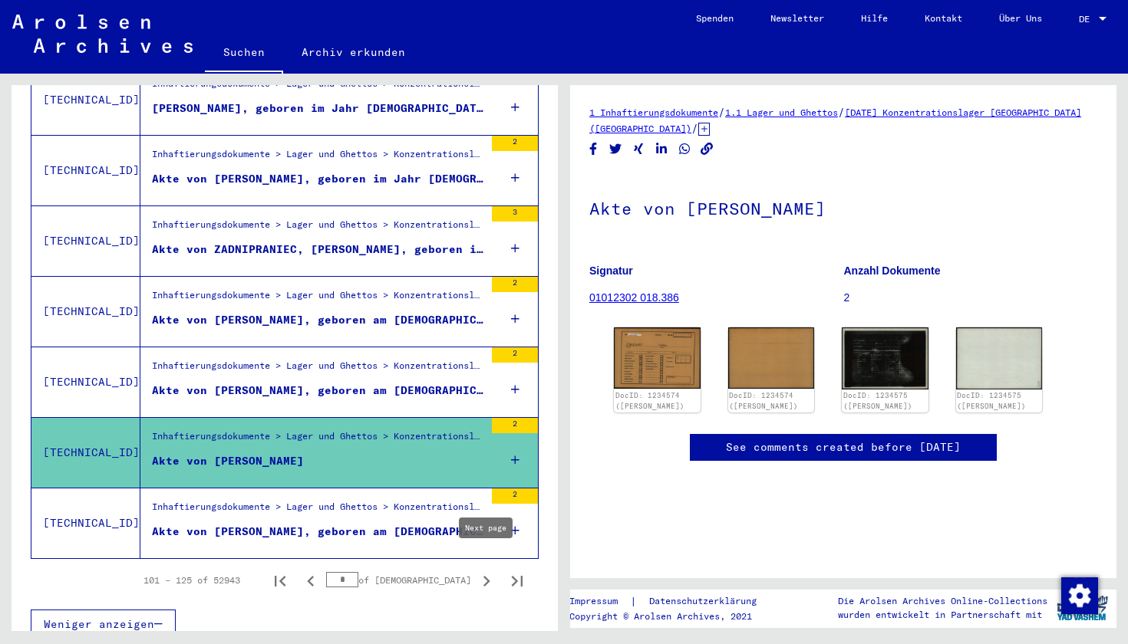
click at [490, 571] on icon "Next page" at bounding box center [486, 581] width 21 height 21
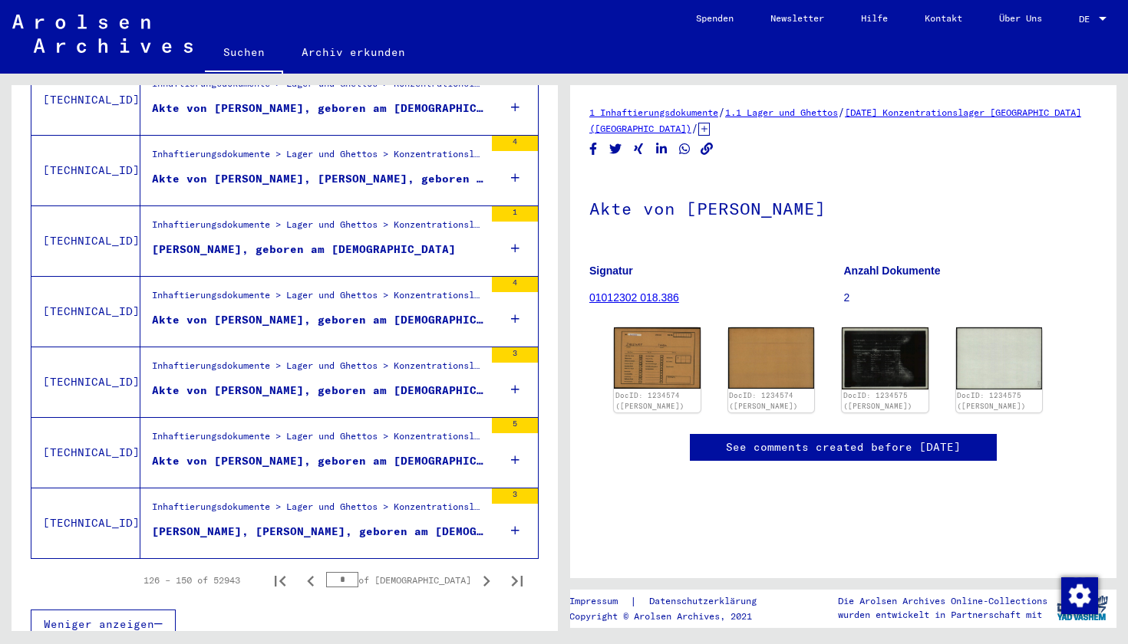
click at [490, 571] on icon "Next page" at bounding box center [486, 581] width 21 height 21
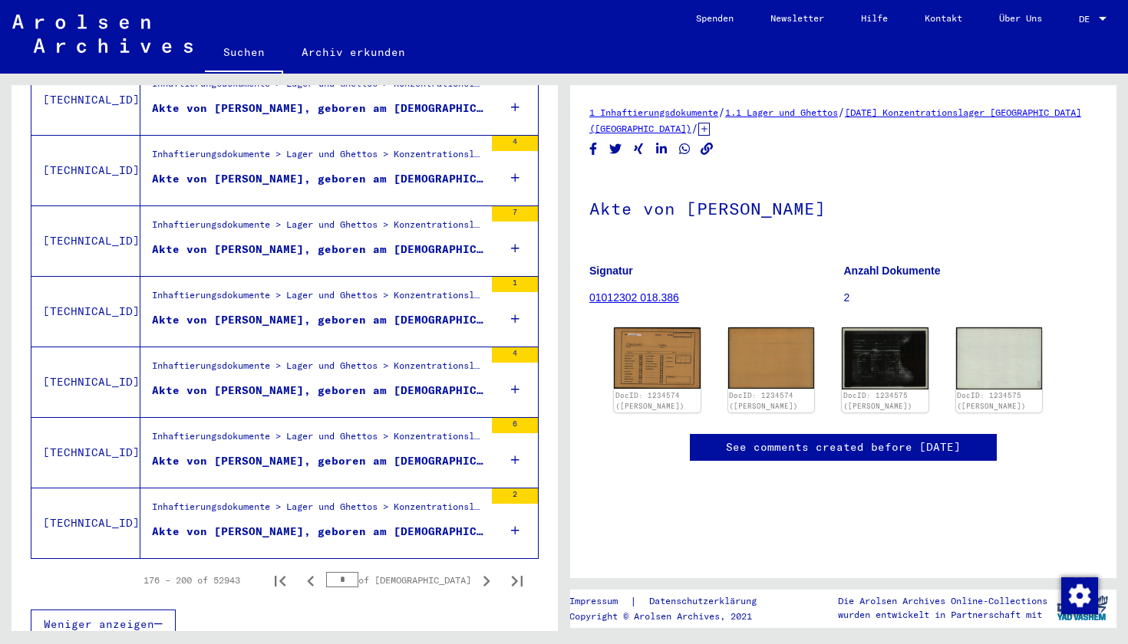
click at [490, 571] on icon "Next page" at bounding box center [486, 581] width 21 height 21
click at [447, 383] on figure "Akte von BAHENKO, [PERSON_NAME], geboren im Jahr [DEMOGRAPHIC_DATA]" at bounding box center [318, 394] width 332 height 23
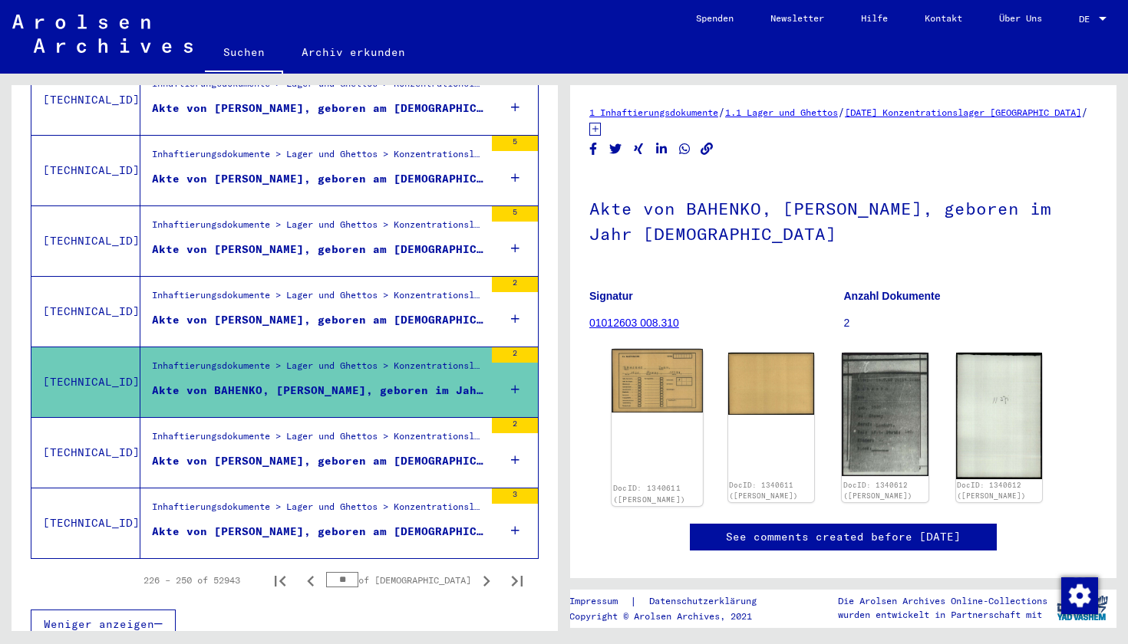
click at [656, 367] on img at bounding box center [656, 381] width 91 height 64
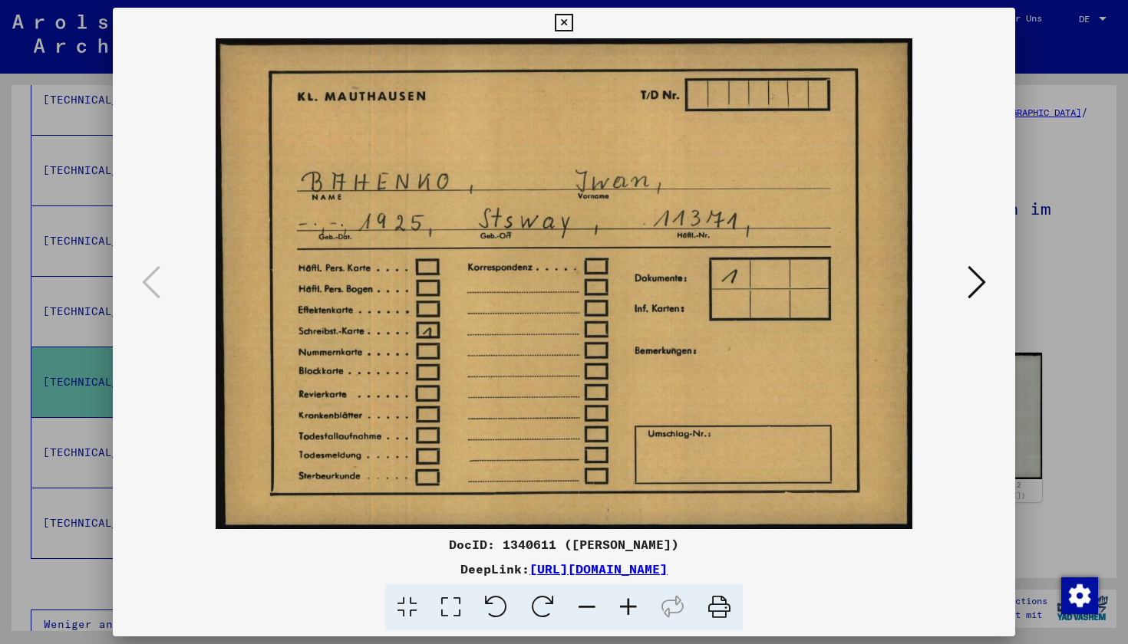
click at [811, 287] on icon at bounding box center [976, 282] width 18 height 37
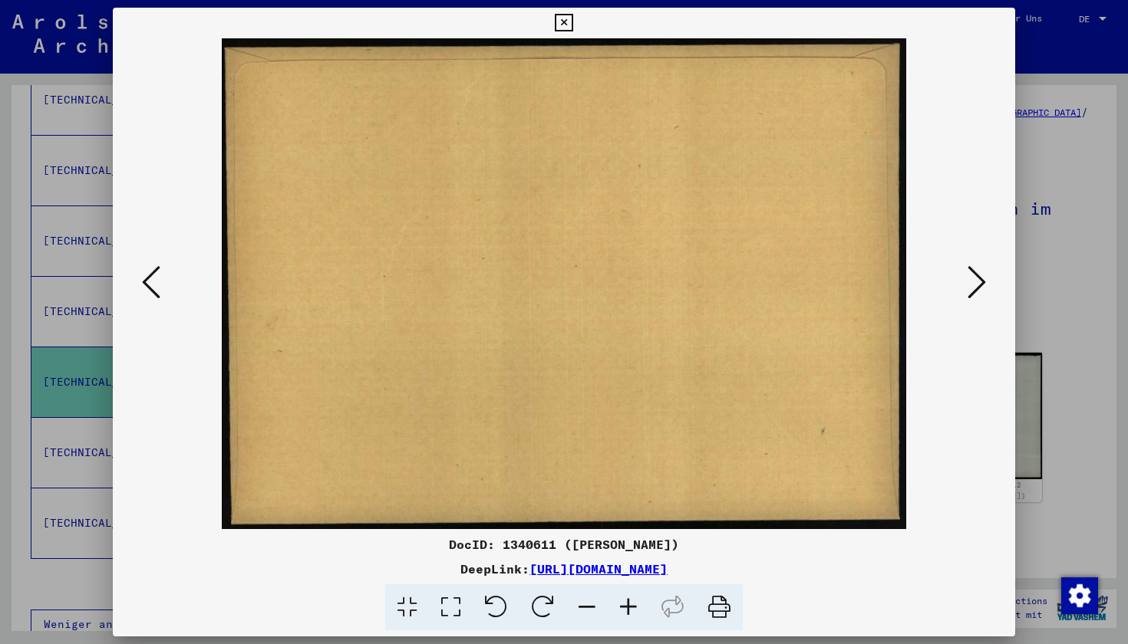
click at [811, 287] on icon at bounding box center [976, 282] width 18 height 37
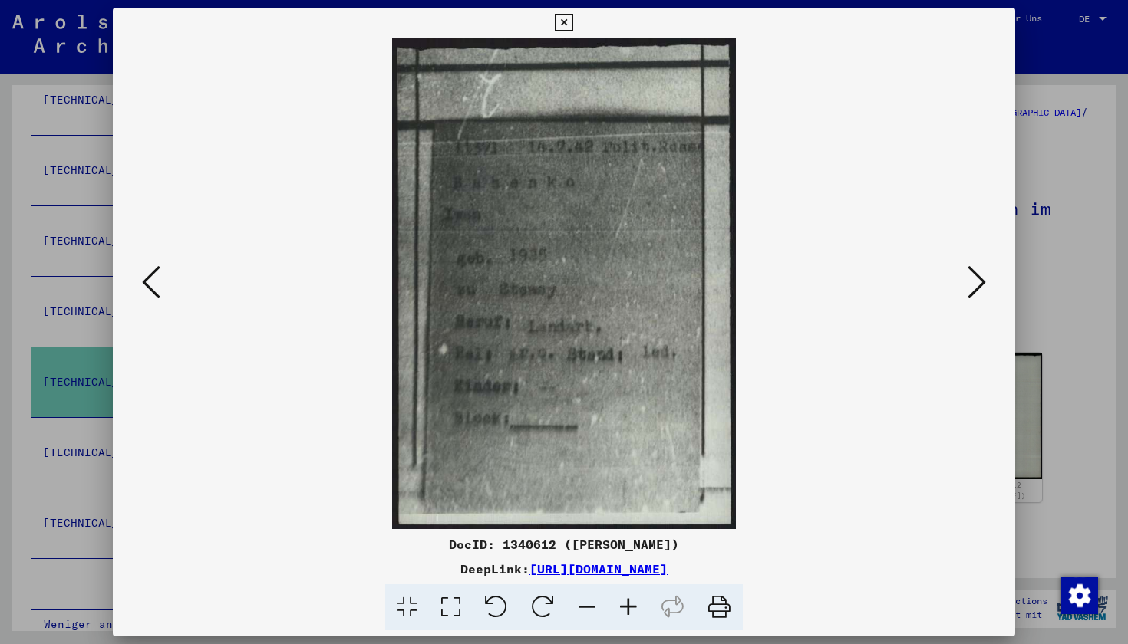
click at [811, 287] on icon at bounding box center [976, 282] width 18 height 37
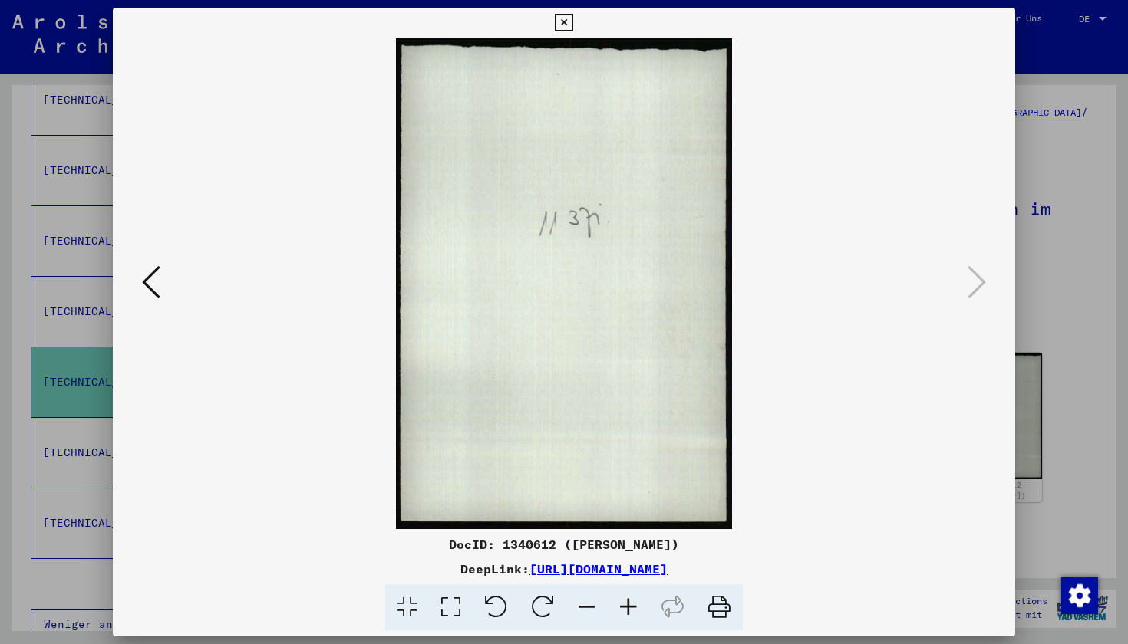
click at [149, 289] on icon at bounding box center [151, 282] width 18 height 37
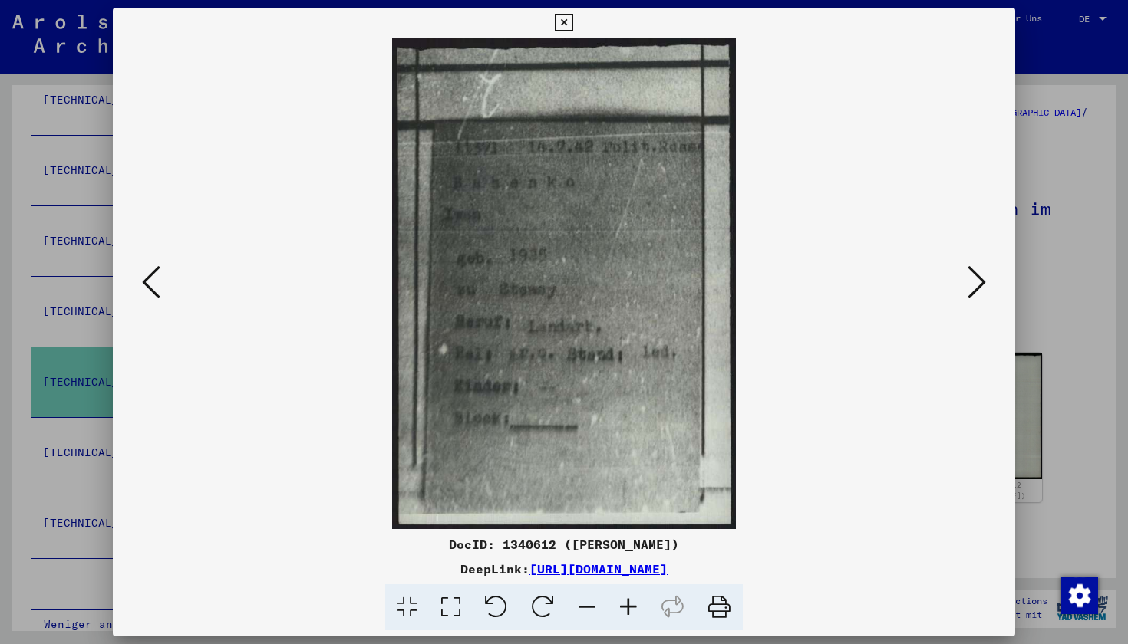
click at [149, 289] on icon at bounding box center [151, 282] width 18 height 37
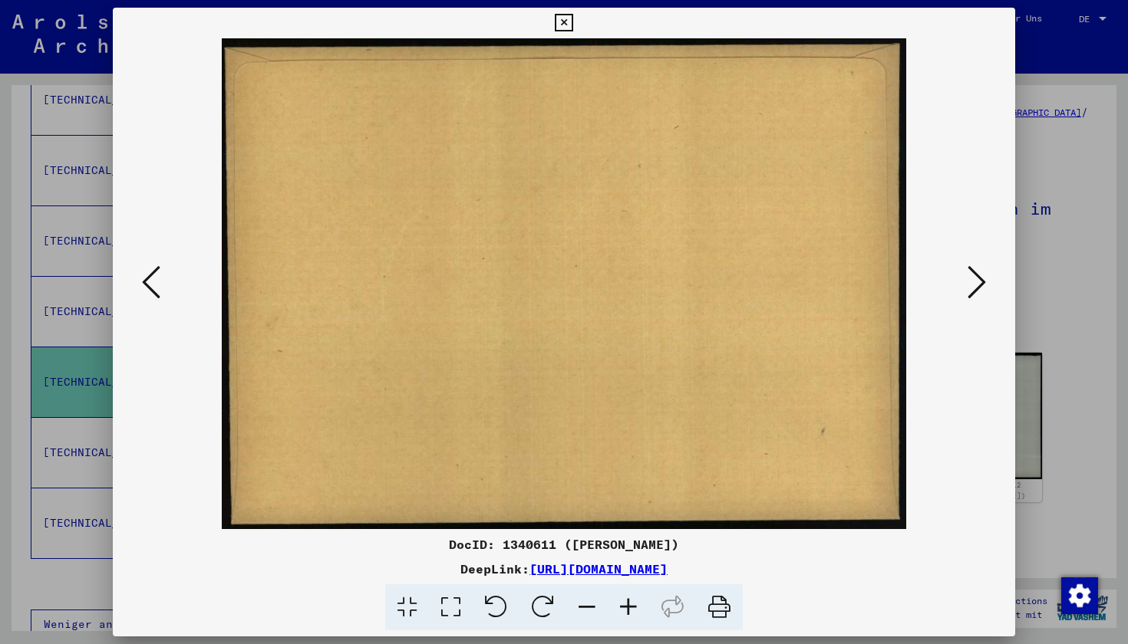
click at [149, 289] on icon at bounding box center [151, 282] width 18 height 37
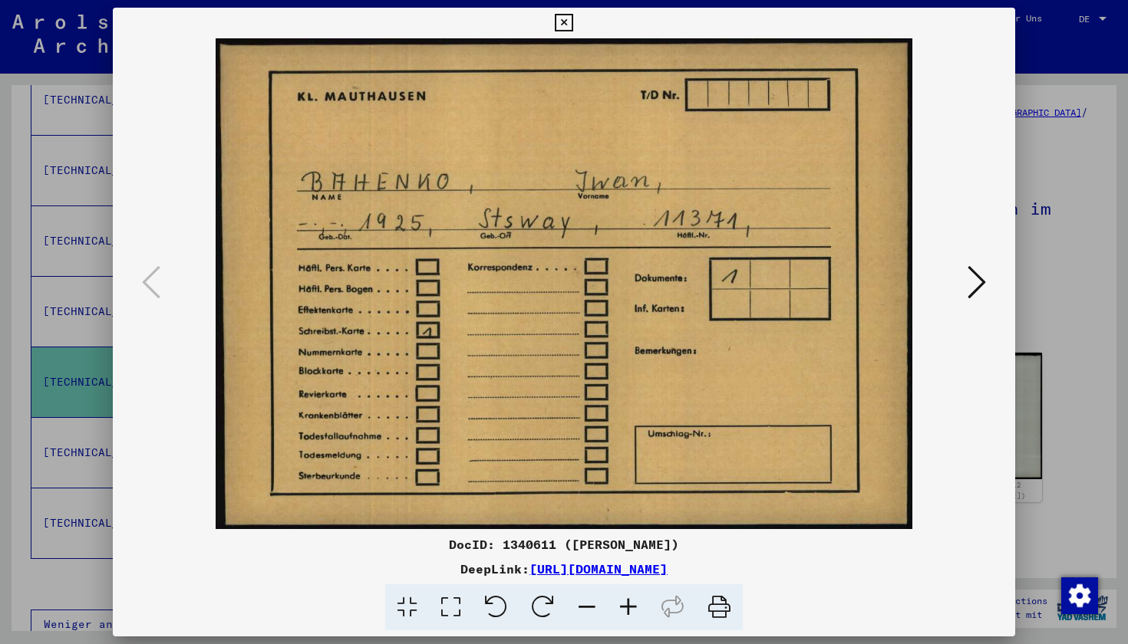
click at [572, 25] on icon at bounding box center [564, 23] width 18 height 18
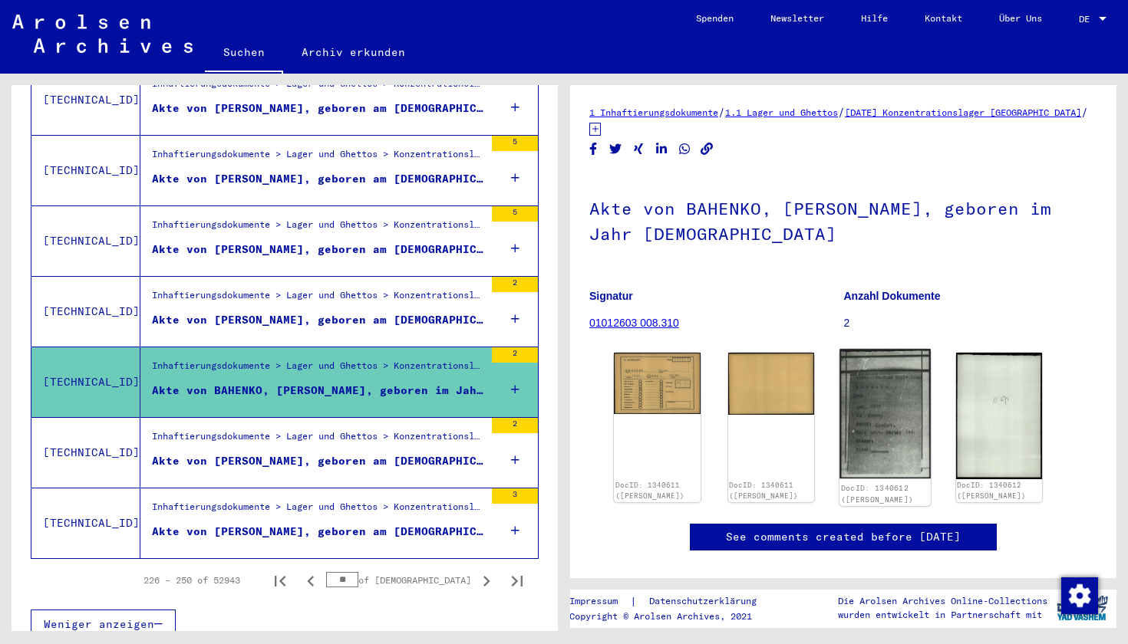
click at [811, 375] on img at bounding box center [884, 414] width 91 height 130
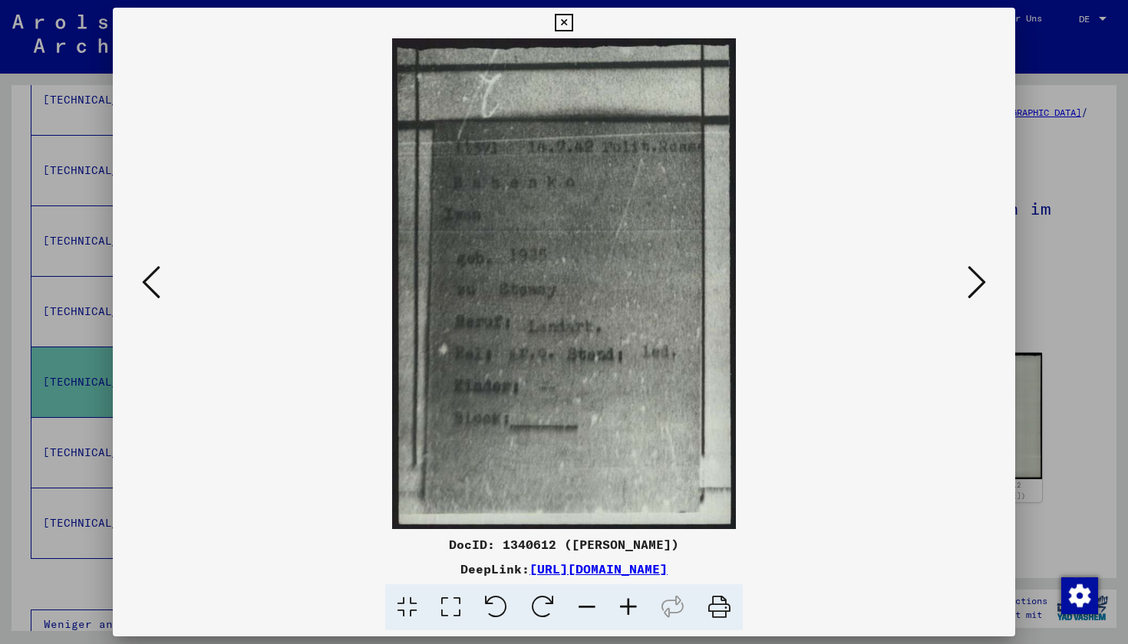
click at [572, 28] on icon at bounding box center [564, 23] width 18 height 18
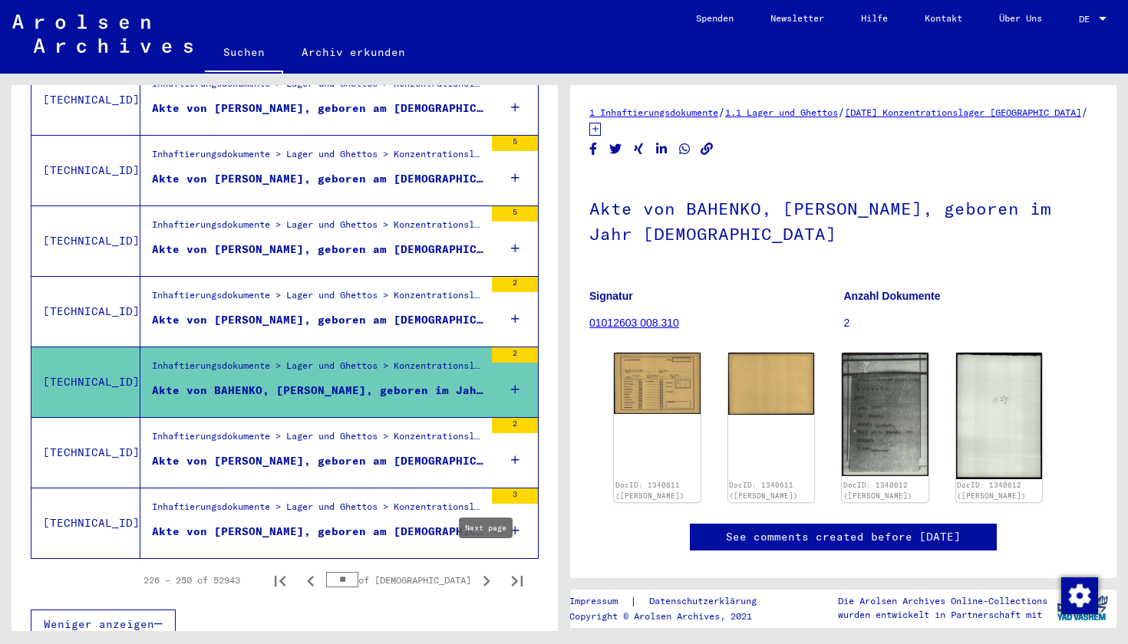
click at [496, 571] on icon "Next page" at bounding box center [486, 581] width 21 height 21
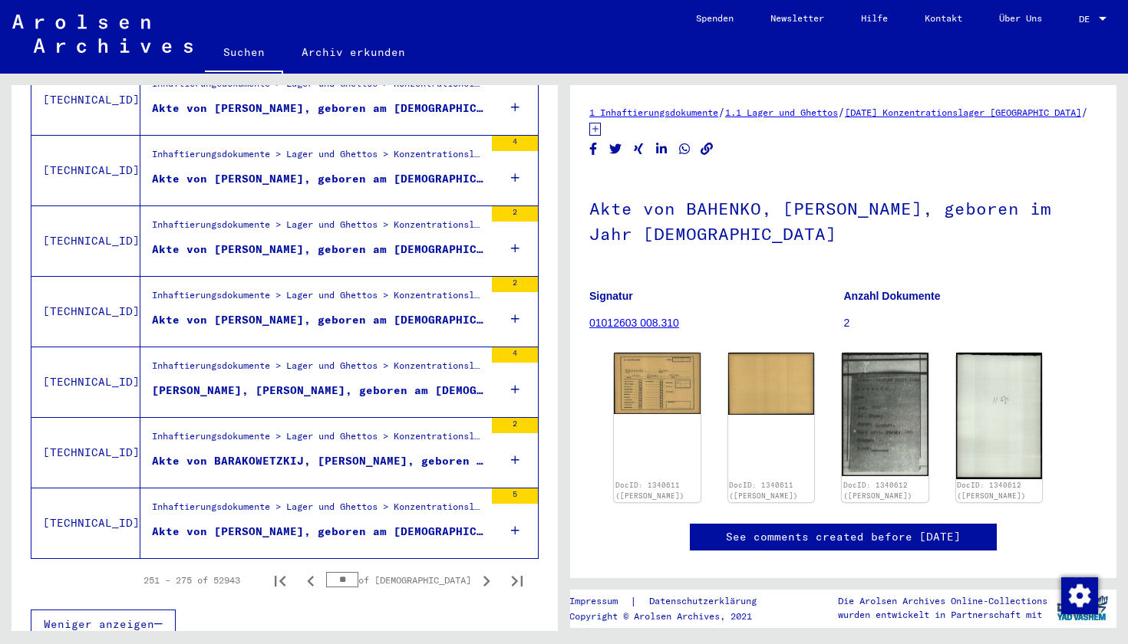
click at [496, 571] on icon "Next page" at bounding box center [486, 581] width 21 height 21
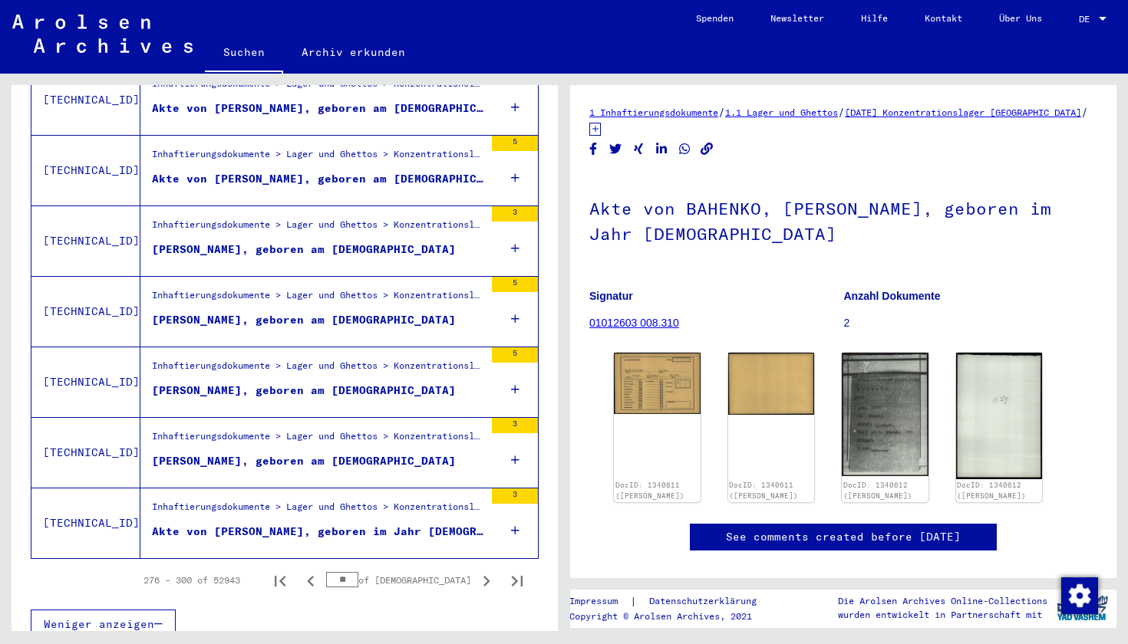
click at [318, 359] on div "Inhaftierungsdokumente > Lager und Ghettos > Konzentrationslager [GEOGRAPHIC_DA…" at bounding box center [318, 369] width 332 height 21
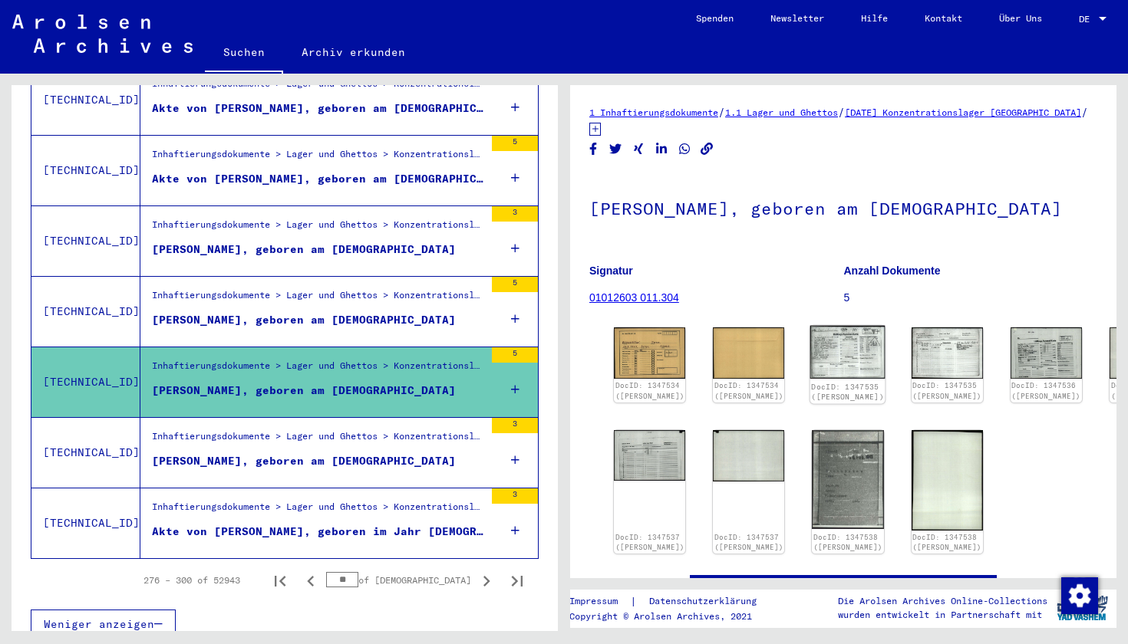
click at [811, 345] on img at bounding box center [847, 352] width 75 height 53
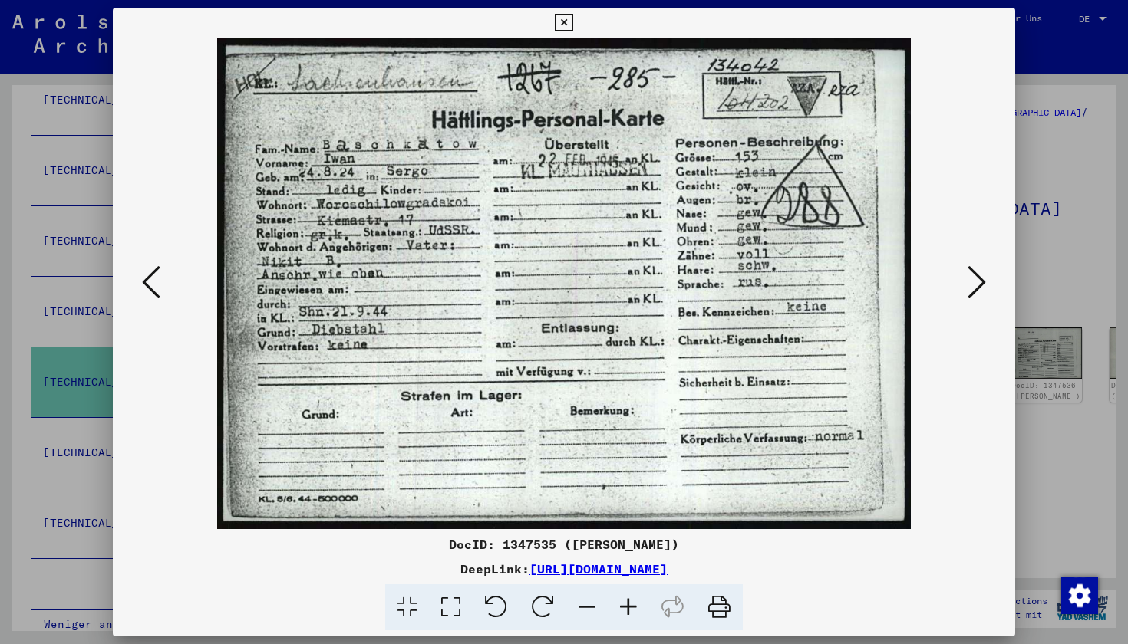
click at [811, 277] on icon at bounding box center [976, 282] width 18 height 37
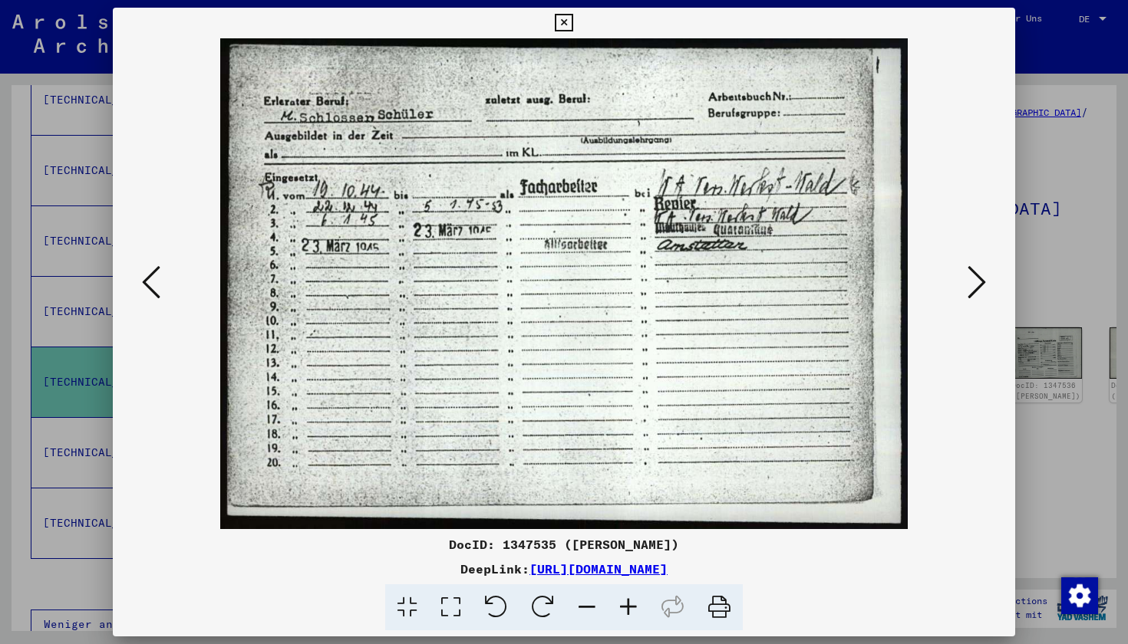
click at [811, 277] on icon at bounding box center [976, 282] width 18 height 37
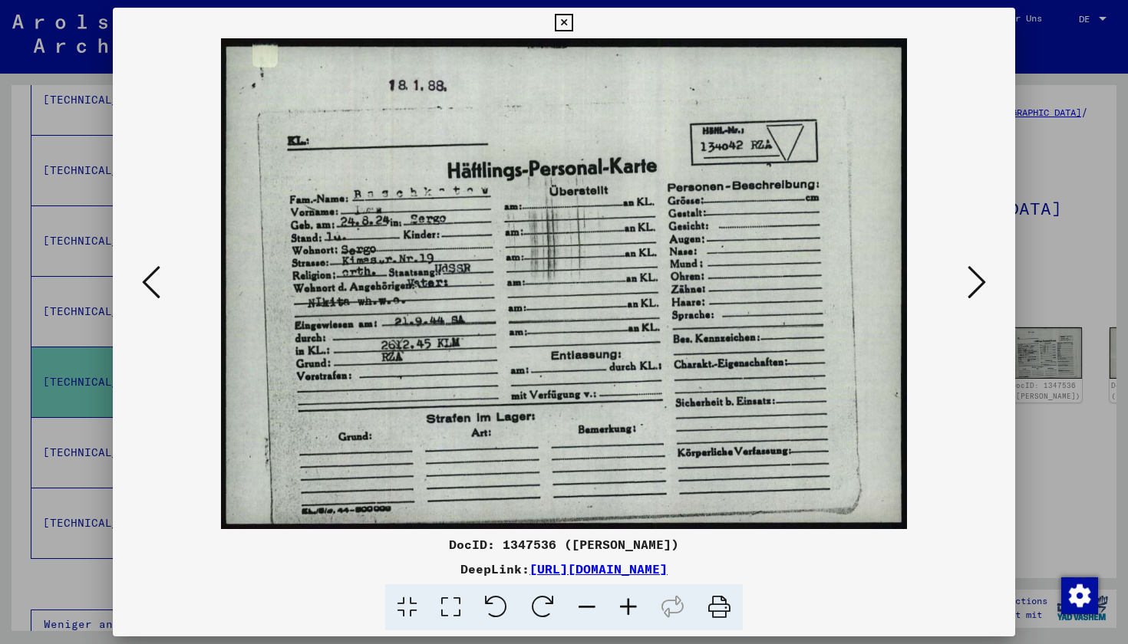
click at [811, 277] on icon at bounding box center [976, 282] width 18 height 37
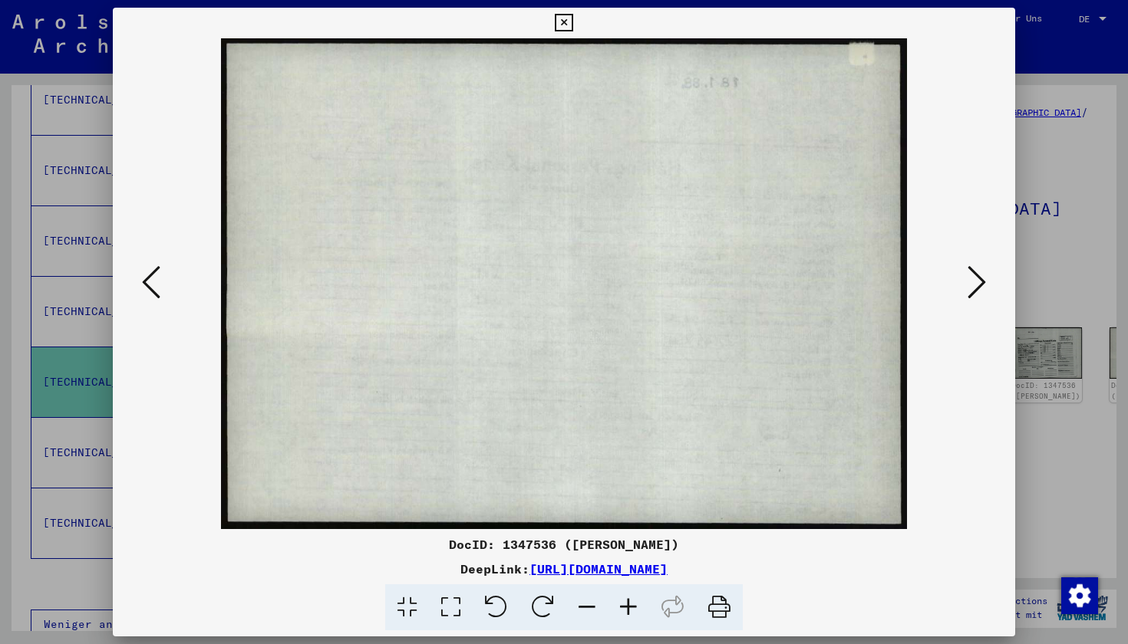
click at [811, 277] on icon at bounding box center [976, 282] width 18 height 37
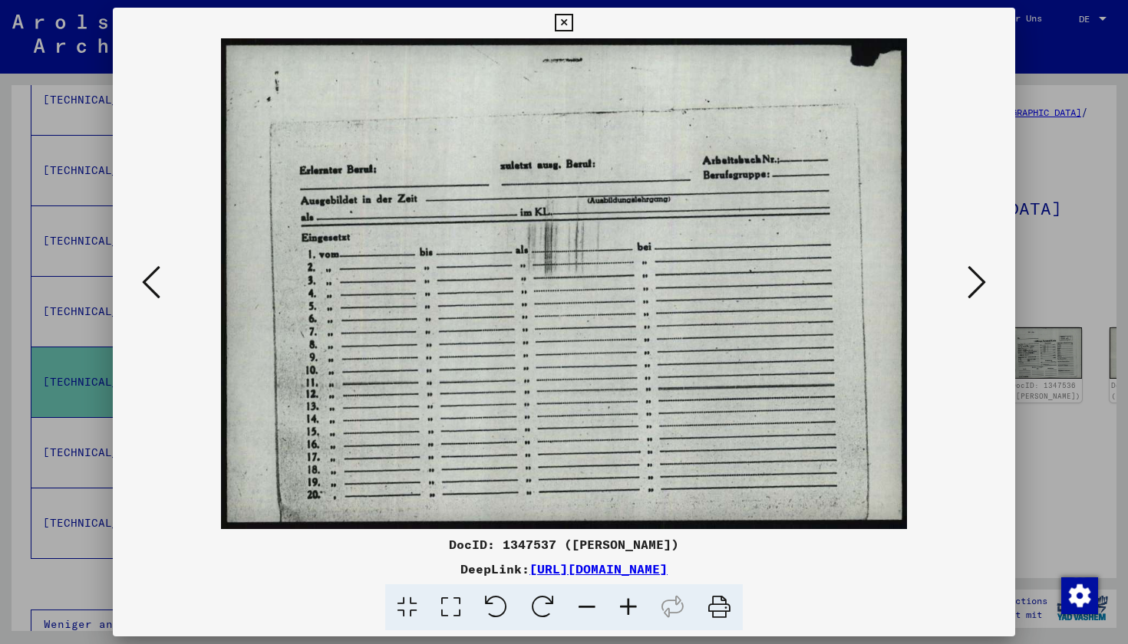
click at [811, 277] on icon at bounding box center [976, 282] width 18 height 37
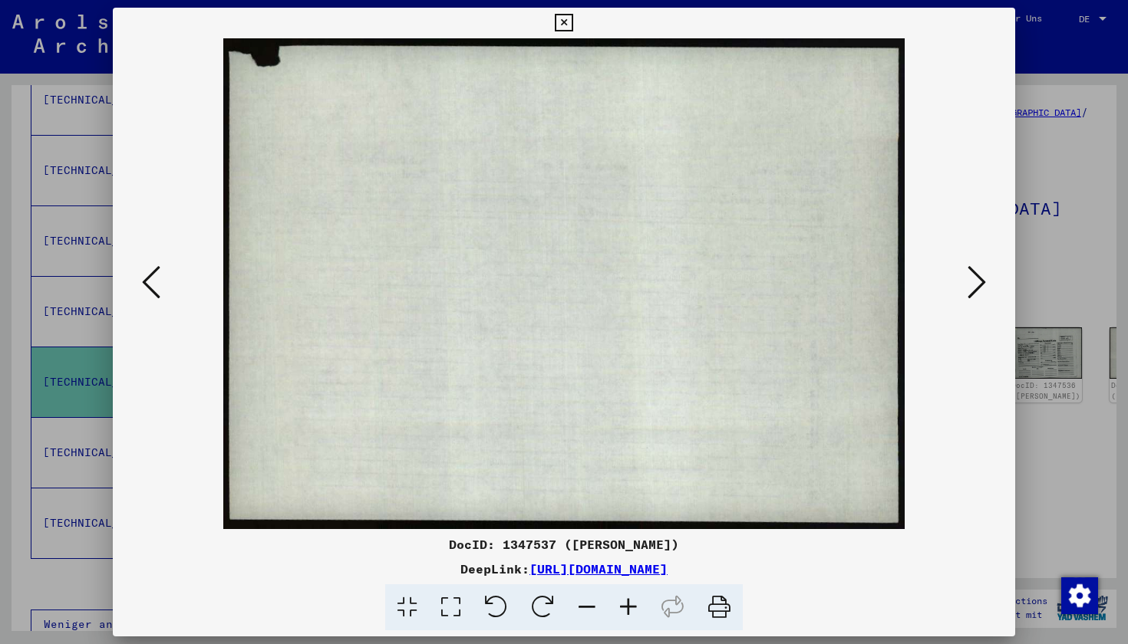
click at [811, 277] on icon at bounding box center [976, 282] width 18 height 37
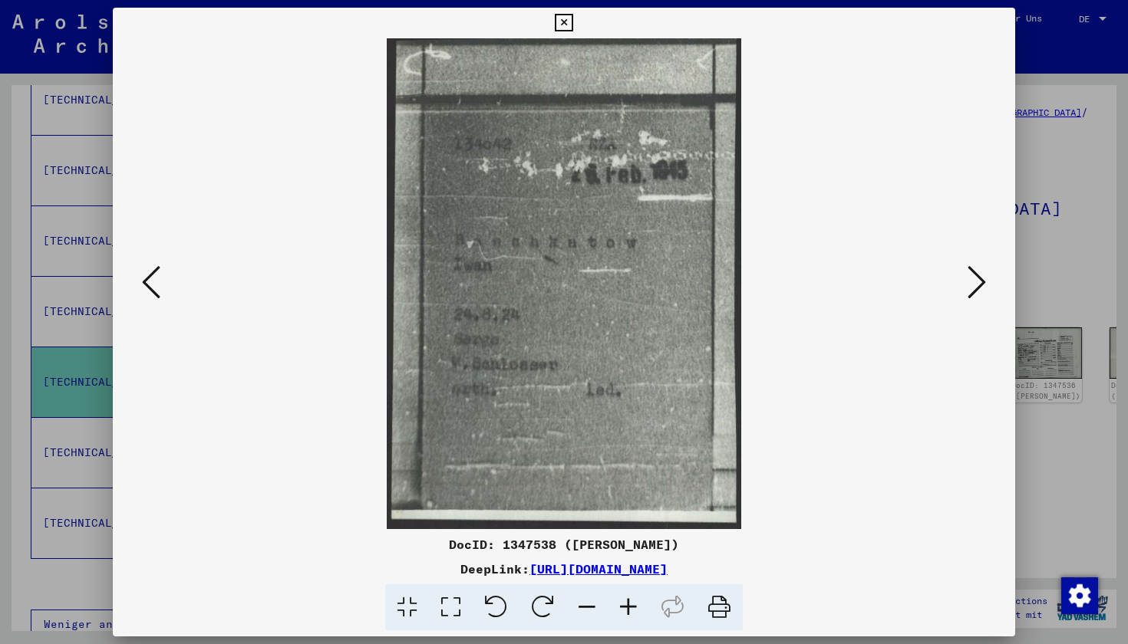
click at [811, 277] on icon at bounding box center [976, 282] width 18 height 37
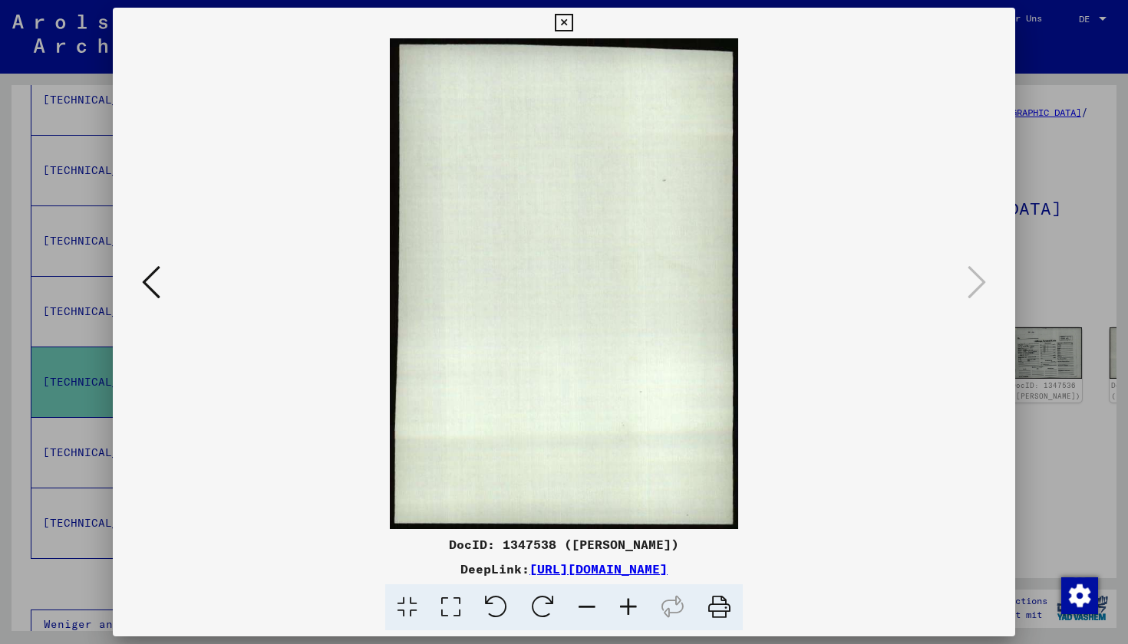
click at [572, 22] on icon at bounding box center [564, 23] width 18 height 18
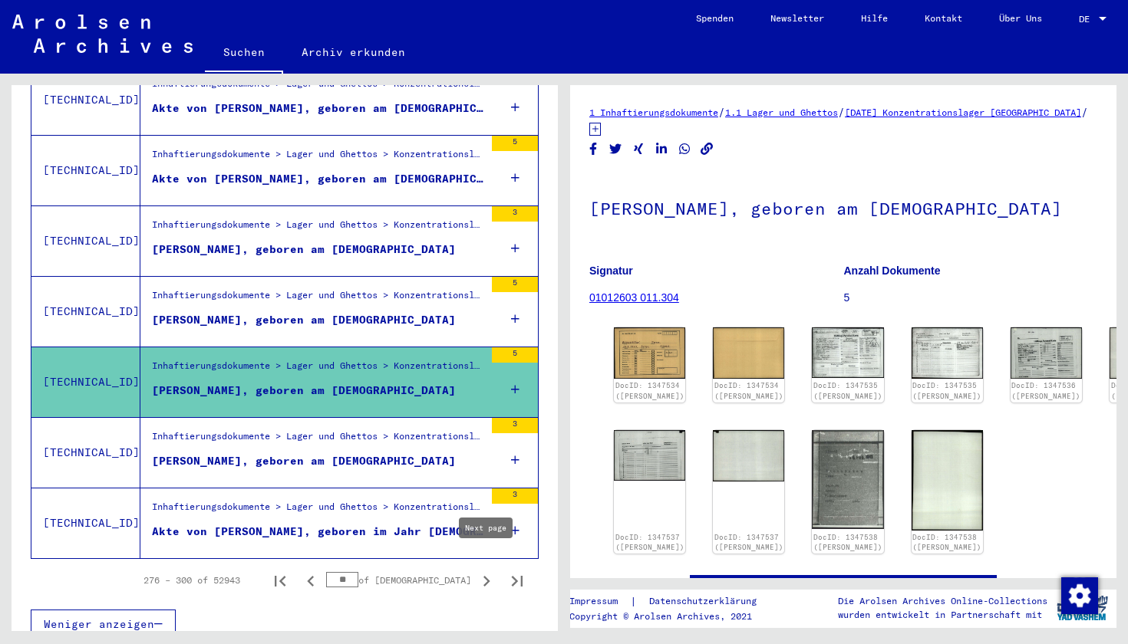
click at [477, 571] on icon "Next page" at bounding box center [486, 581] width 21 height 21
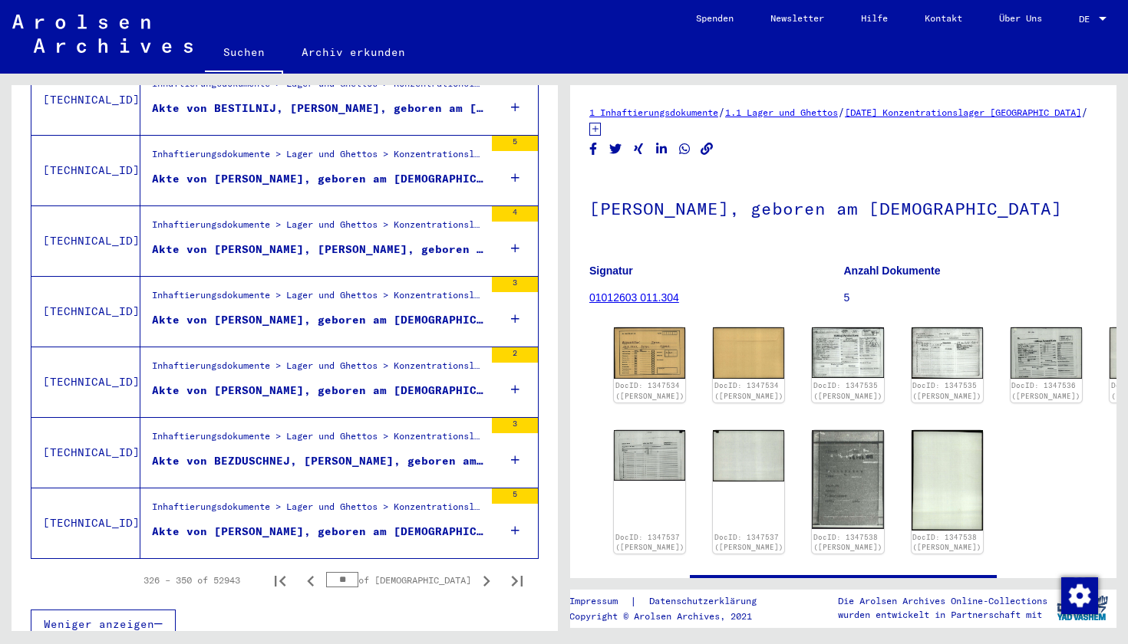
click at [477, 571] on icon "Next page" at bounding box center [486, 581] width 21 height 21
click at [370, 387] on figure "Akte von [PERSON_NAME], geboren am [DEMOGRAPHIC_DATA]" at bounding box center [318, 394] width 332 height 23
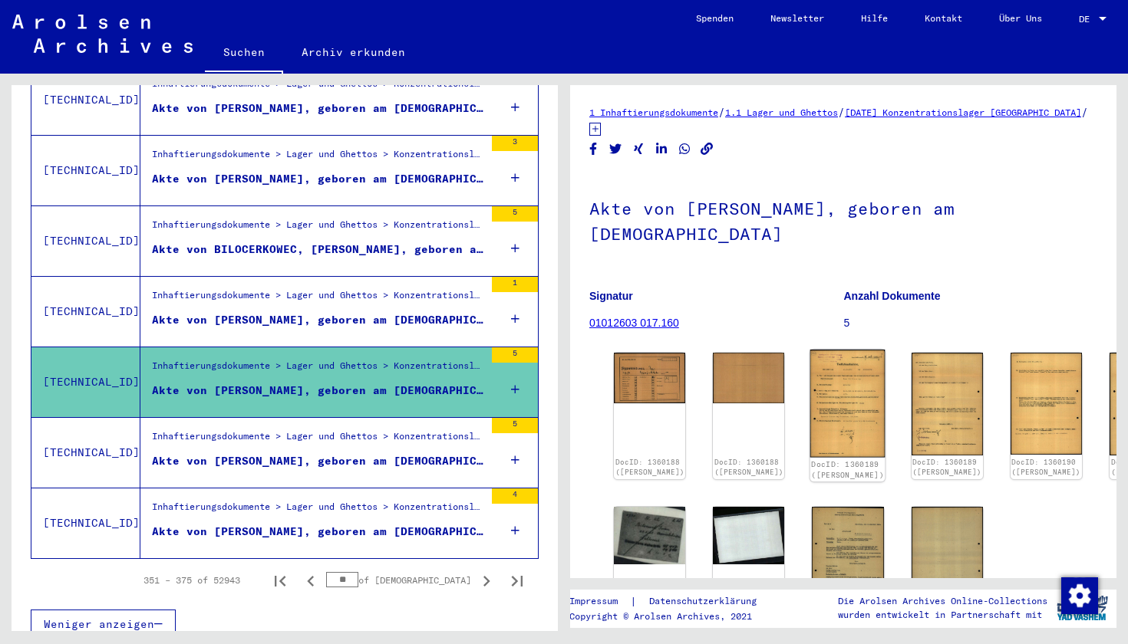
click at [810, 367] on img at bounding box center [847, 404] width 75 height 108
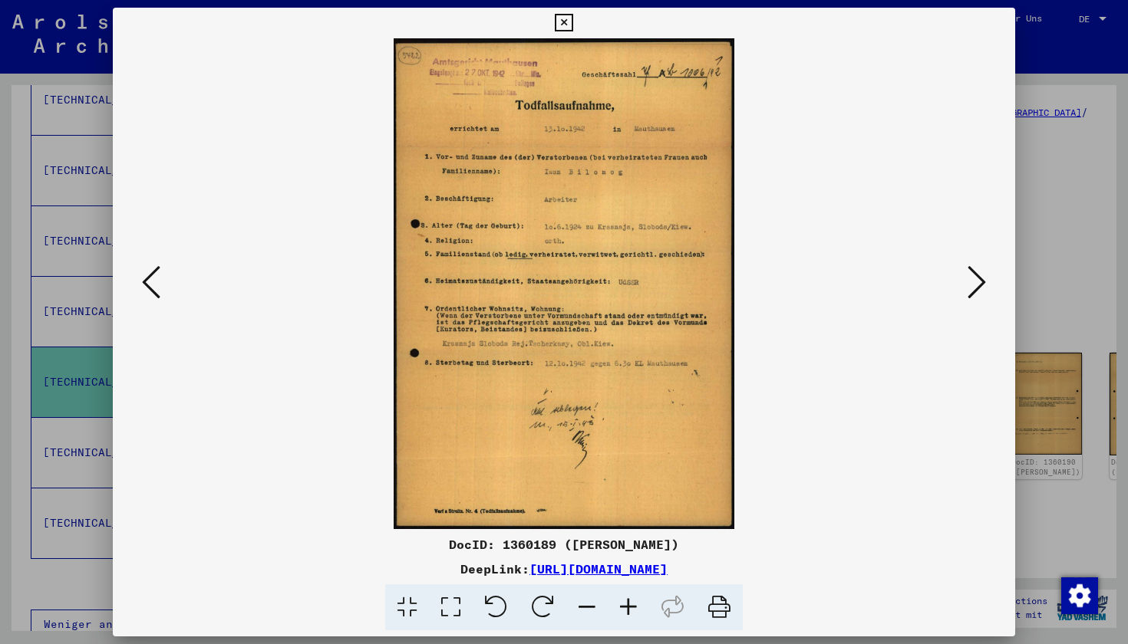
click at [153, 285] on icon at bounding box center [151, 282] width 18 height 37
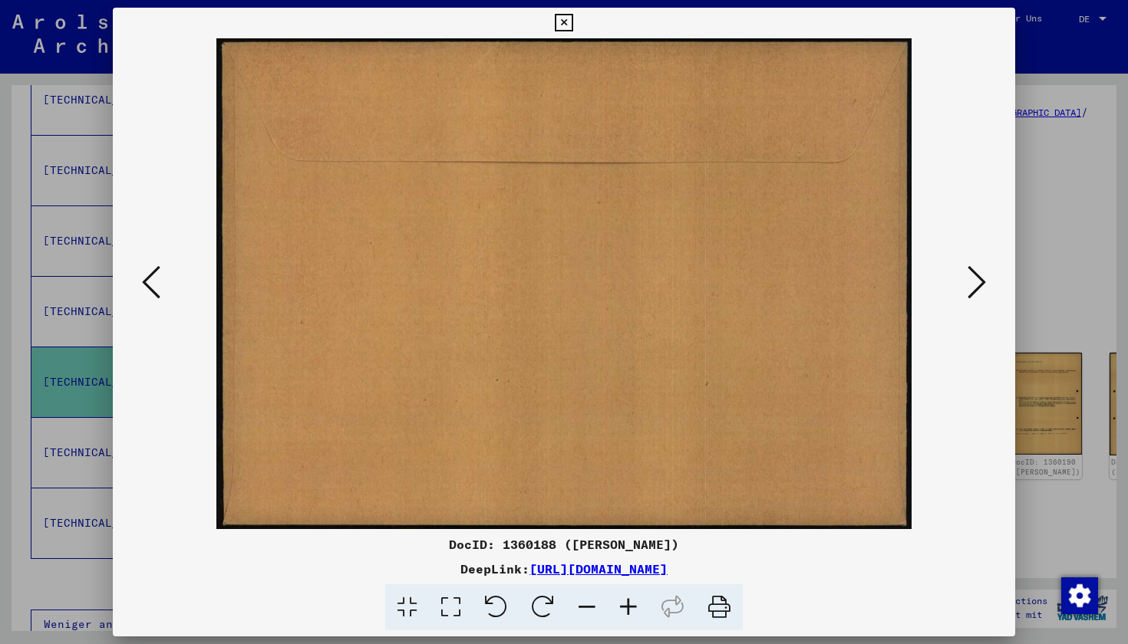
click at [153, 285] on icon at bounding box center [151, 282] width 18 height 37
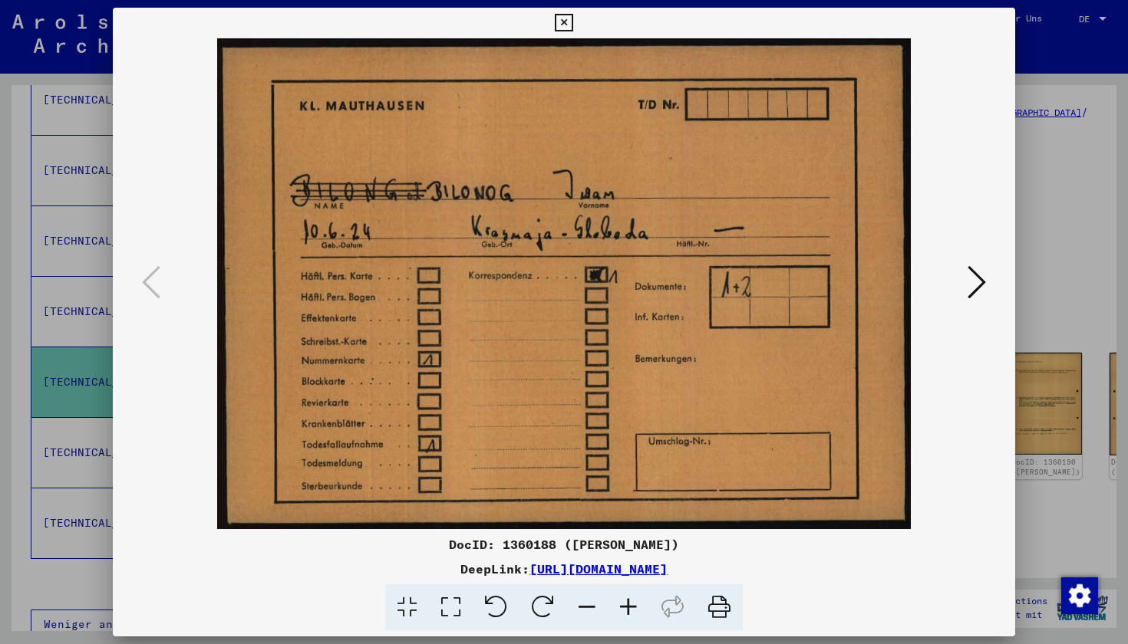
click at [811, 292] on icon at bounding box center [976, 282] width 18 height 37
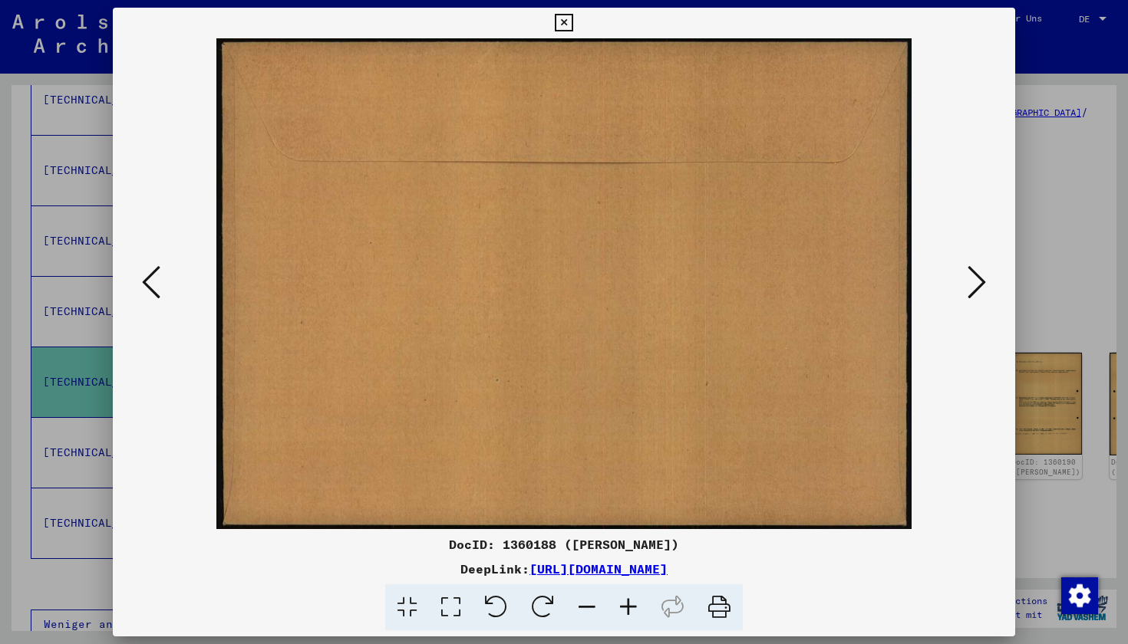
click at [811, 292] on icon at bounding box center [976, 282] width 18 height 37
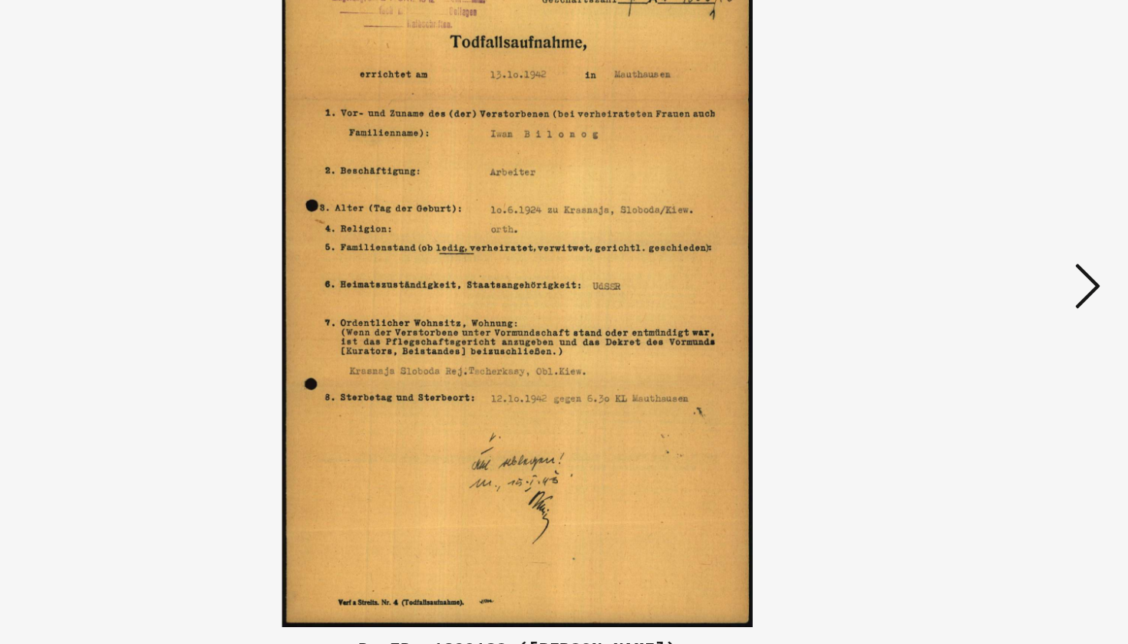
drag, startPoint x: 628, startPoint y: 114, endPoint x: 628, endPoint y: 149, distance: 35.3
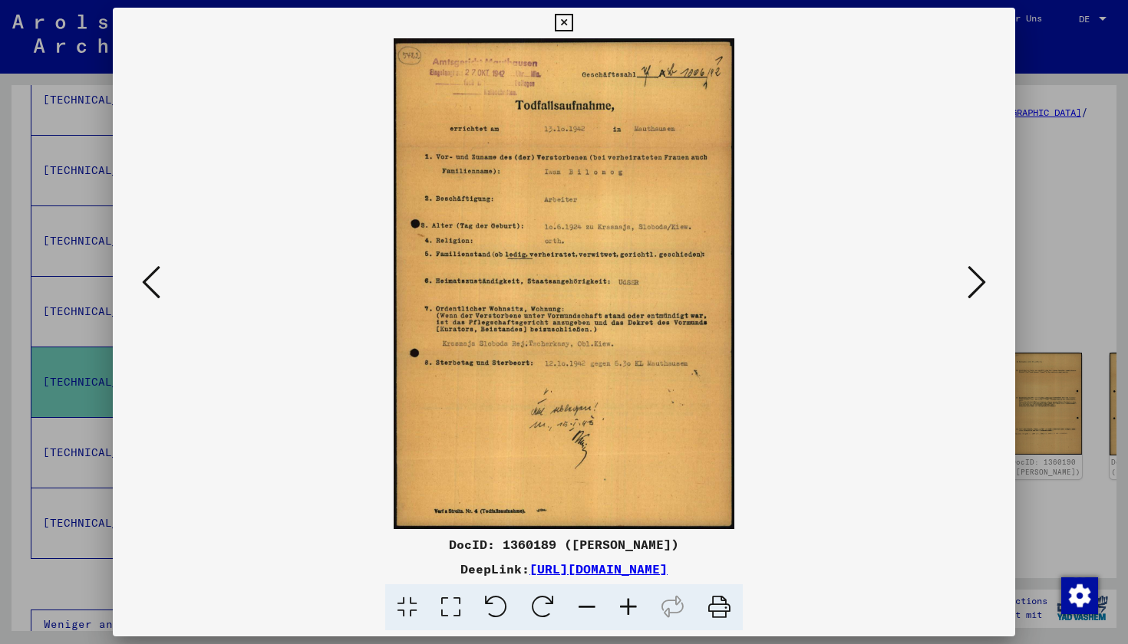
click at [811, 282] on icon at bounding box center [976, 282] width 18 height 37
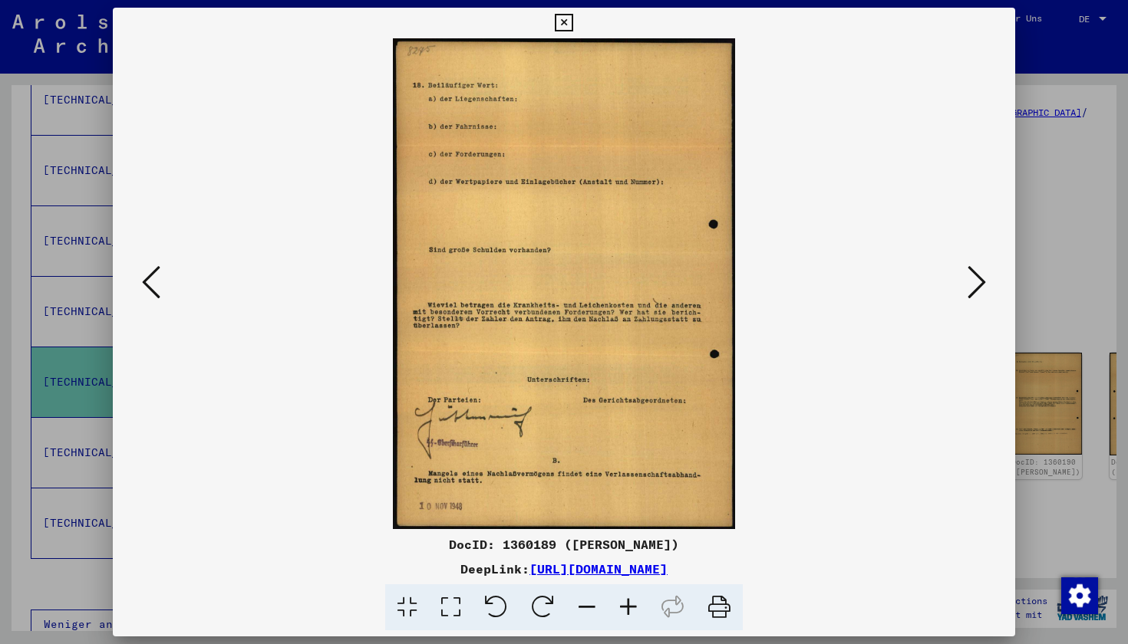
click at [811, 282] on icon at bounding box center [976, 282] width 18 height 37
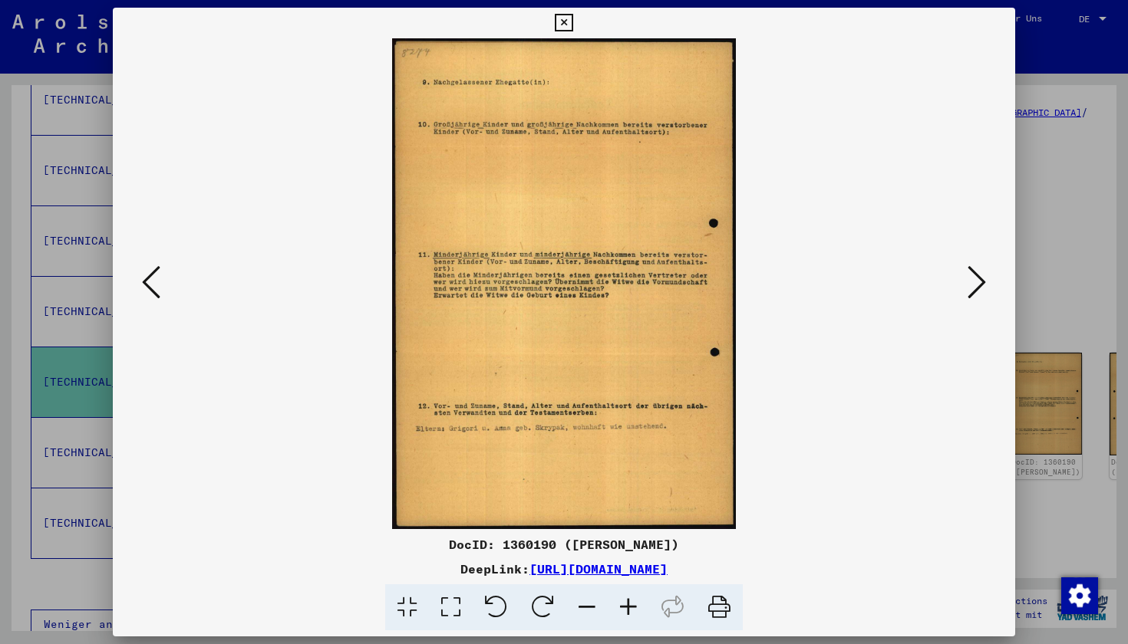
click at [811, 282] on icon at bounding box center [976, 282] width 18 height 37
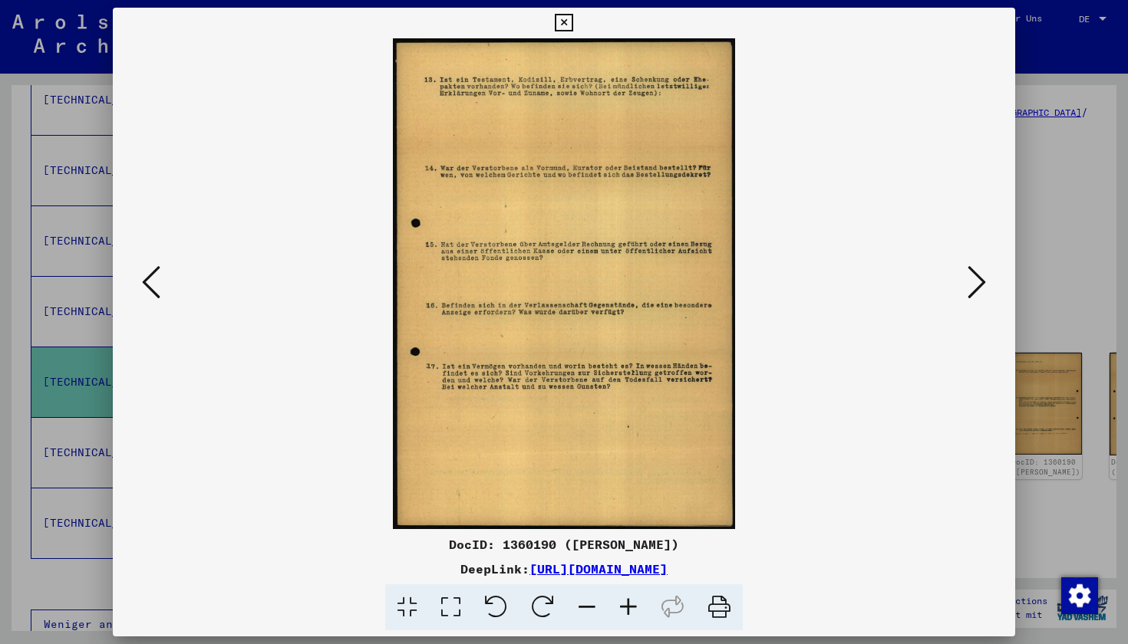
click at [811, 282] on icon at bounding box center [976, 282] width 18 height 37
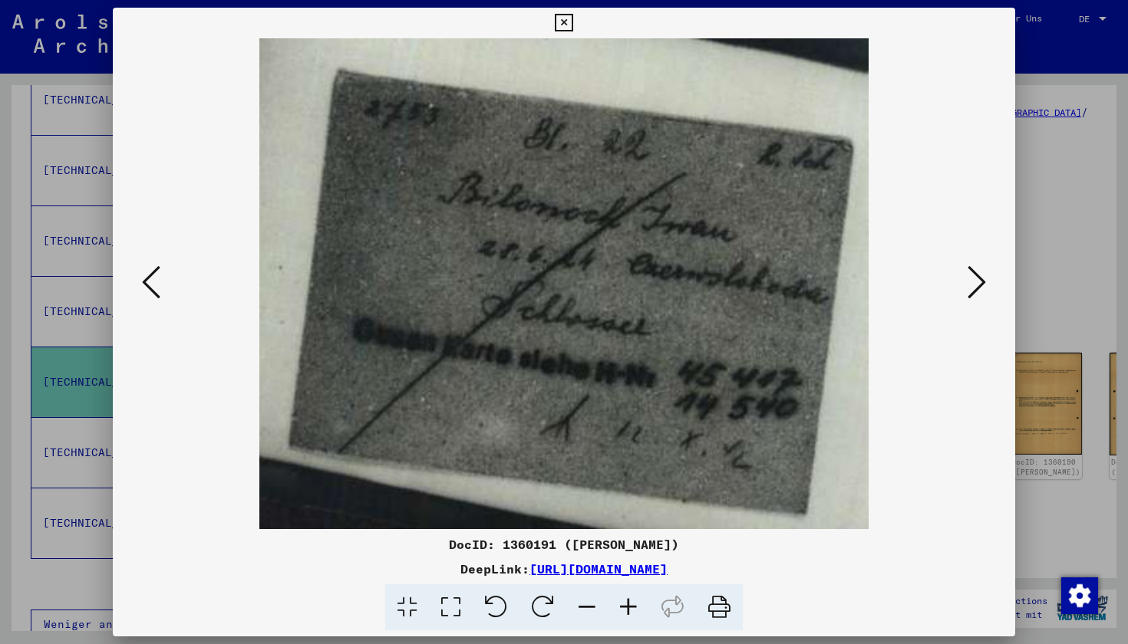
click at [811, 282] on icon at bounding box center [976, 282] width 18 height 37
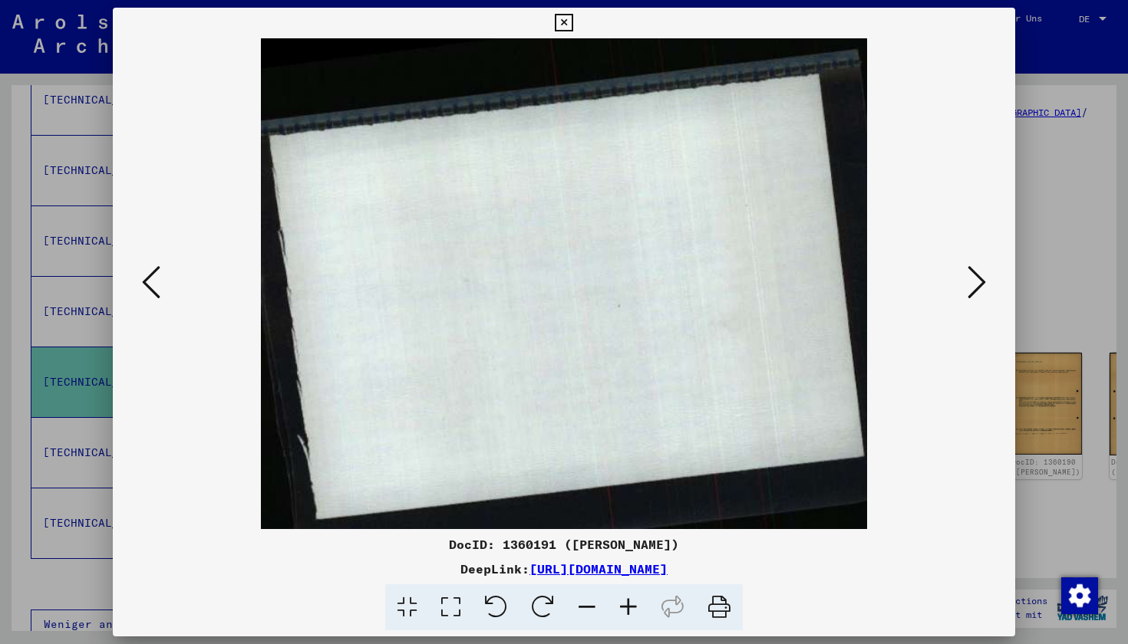
click at [811, 282] on icon at bounding box center [976, 282] width 18 height 37
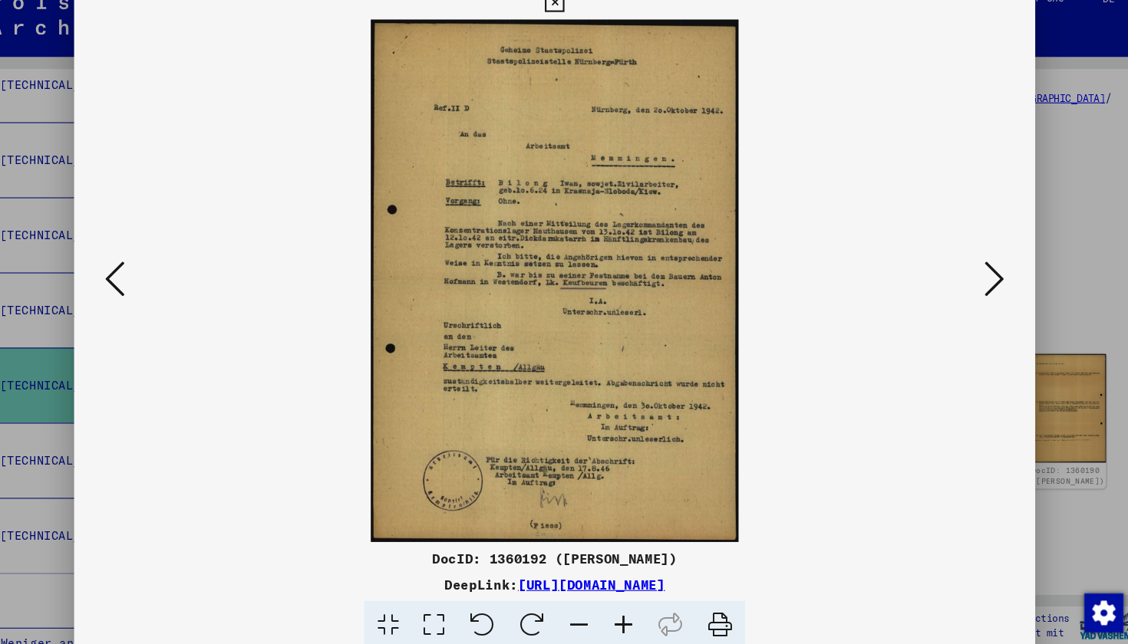
click at [811, 259] on div at bounding box center [564, 283] width 902 height 491
click at [811, 265] on icon at bounding box center [976, 282] width 18 height 37
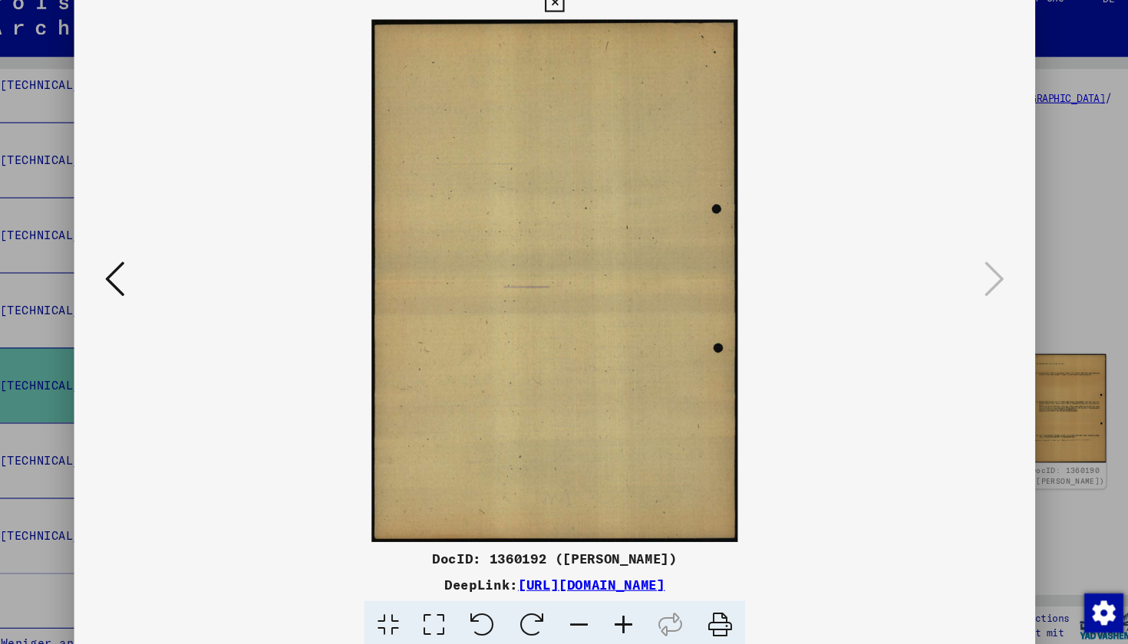
click at [572, 14] on icon at bounding box center [564, 23] width 18 height 18
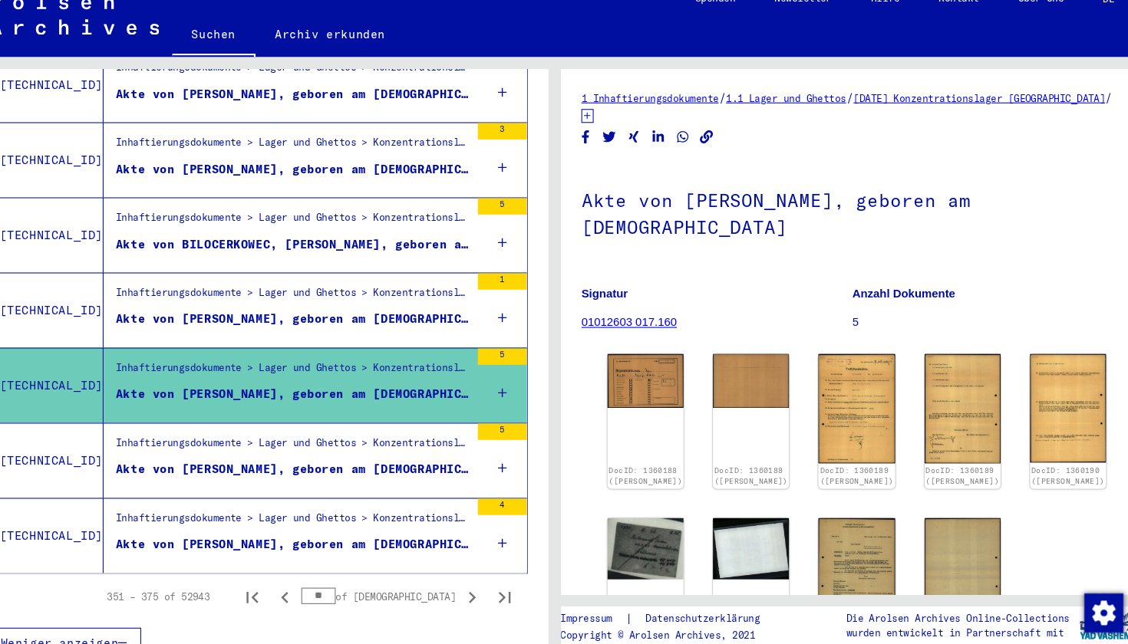
click at [311, 453] on div "Akte von [PERSON_NAME], geboren am [DEMOGRAPHIC_DATA]" at bounding box center [318, 461] width 332 height 16
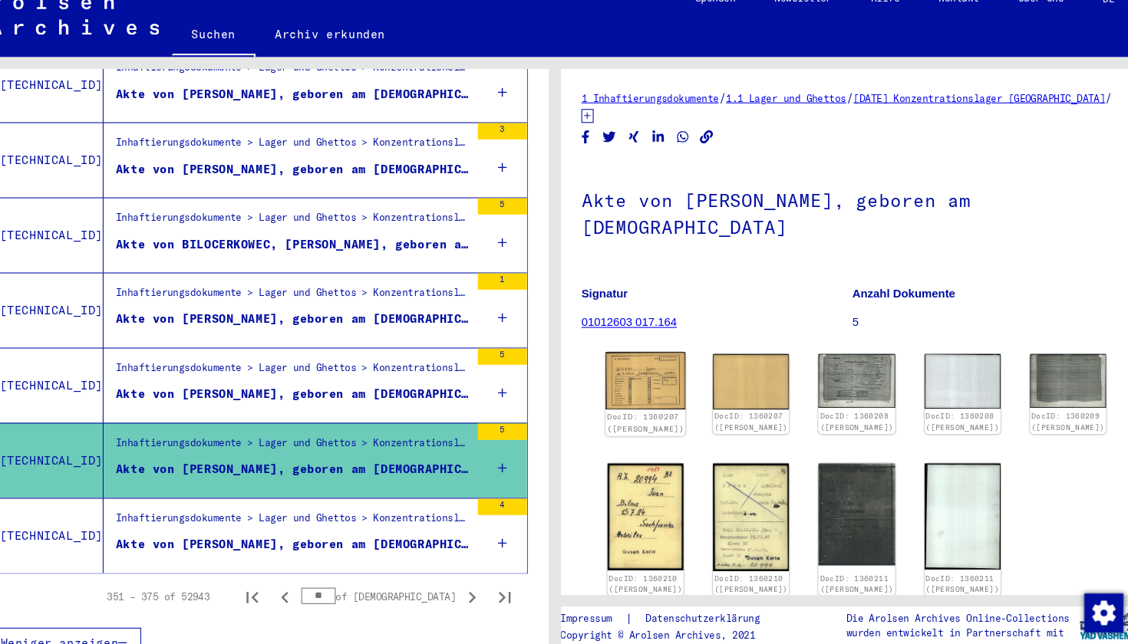
click at [612, 351] on img at bounding box center [649, 378] width 75 height 54
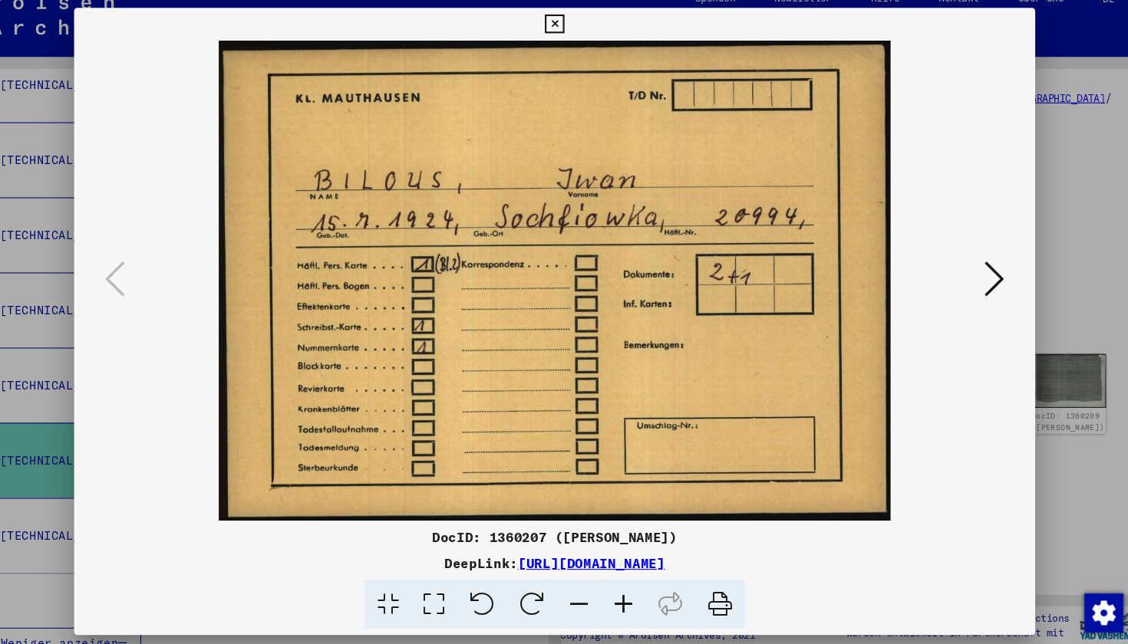
click at [811, 265] on icon at bounding box center [976, 282] width 18 height 37
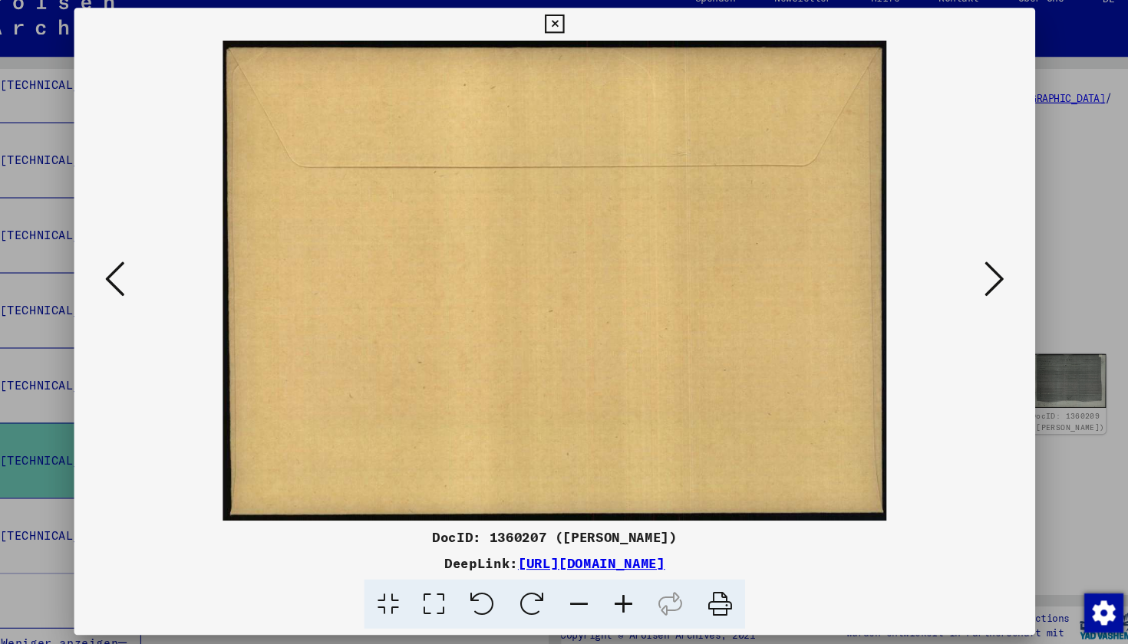
click at [811, 265] on icon at bounding box center [976, 282] width 18 height 37
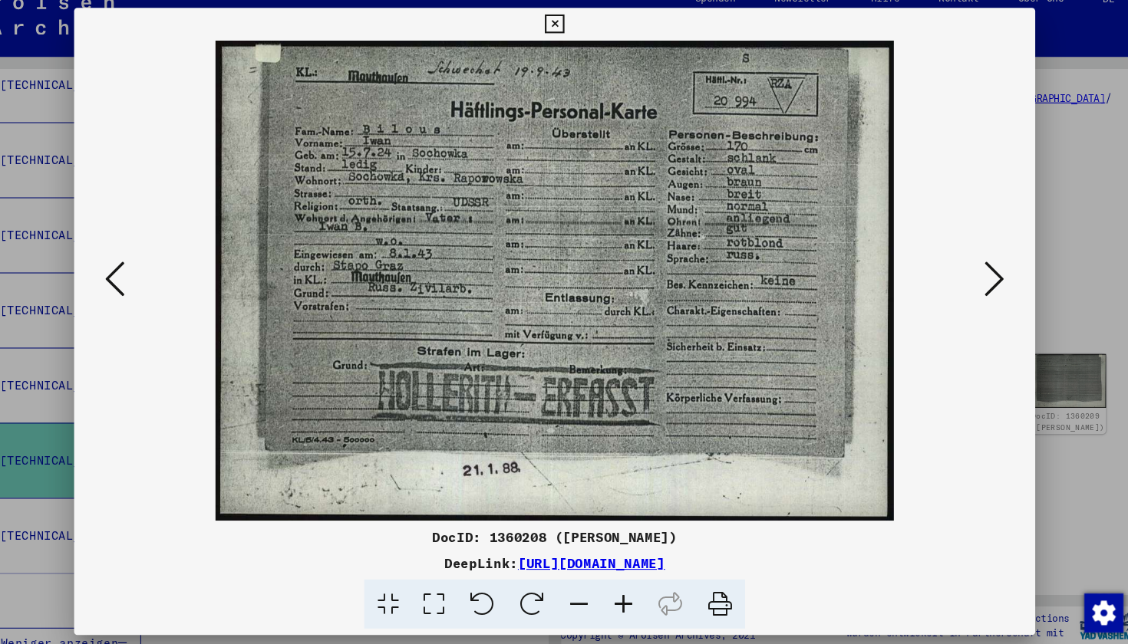
click at [811, 265] on icon at bounding box center [976, 282] width 18 height 37
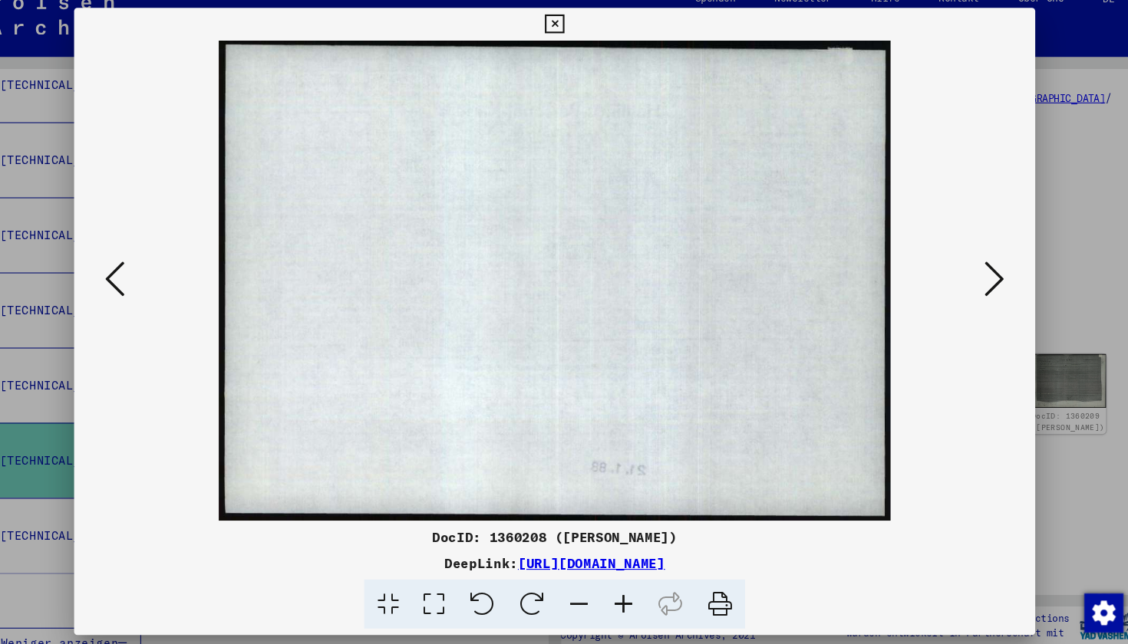
click at [811, 265] on icon at bounding box center [976, 282] width 18 height 37
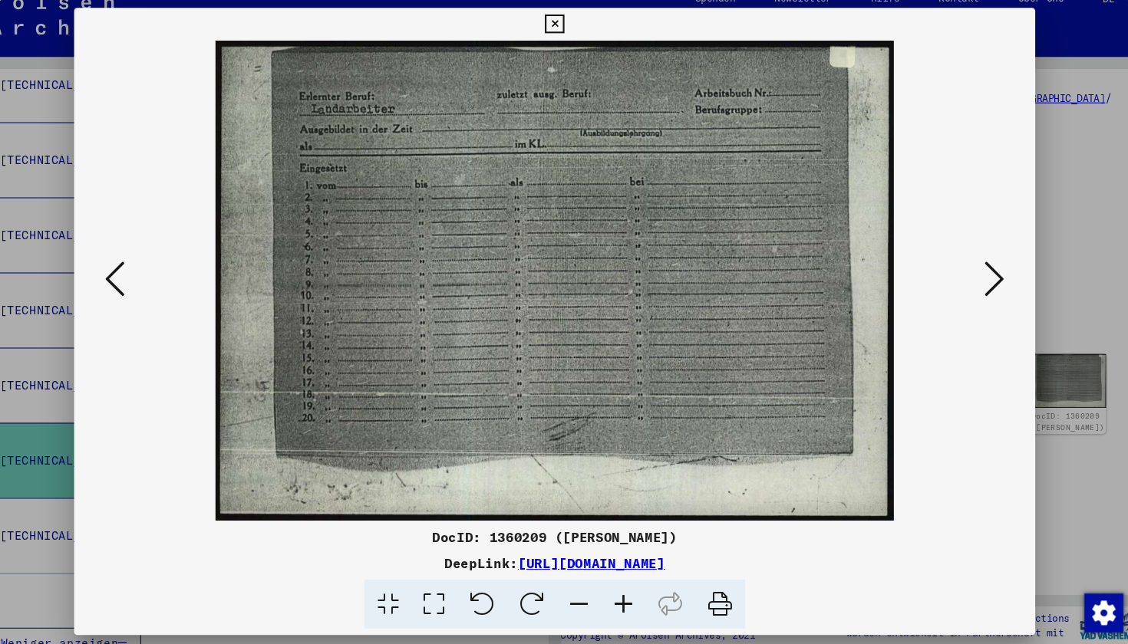
click at [811, 265] on icon at bounding box center [976, 282] width 18 height 37
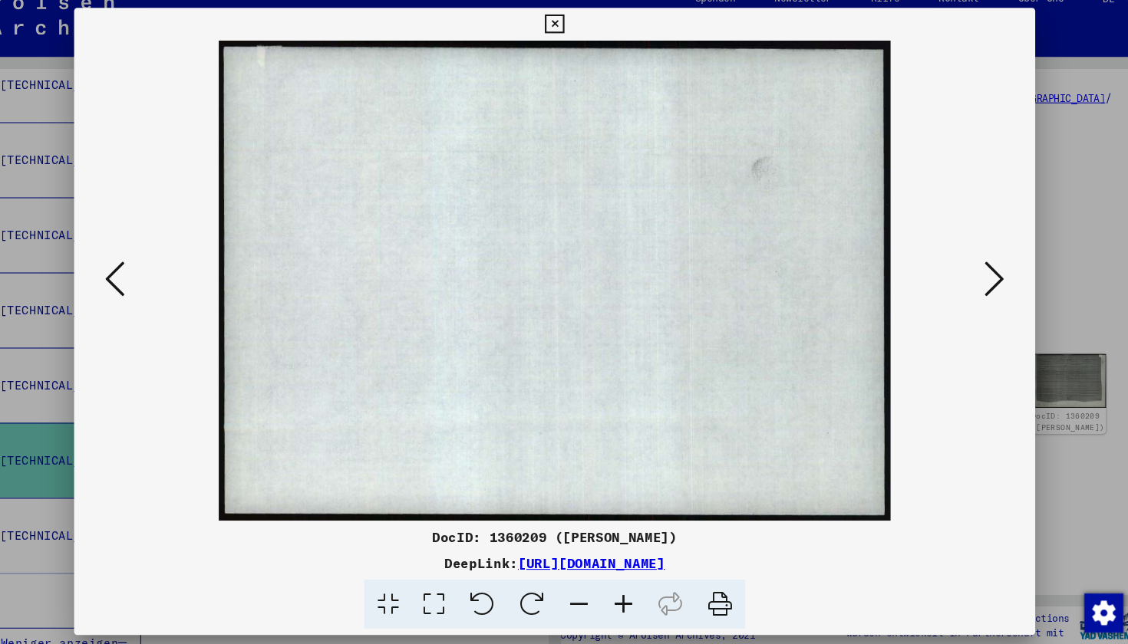
click at [811, 265] on icon at bounding box center [976, 282] width 18 height 37
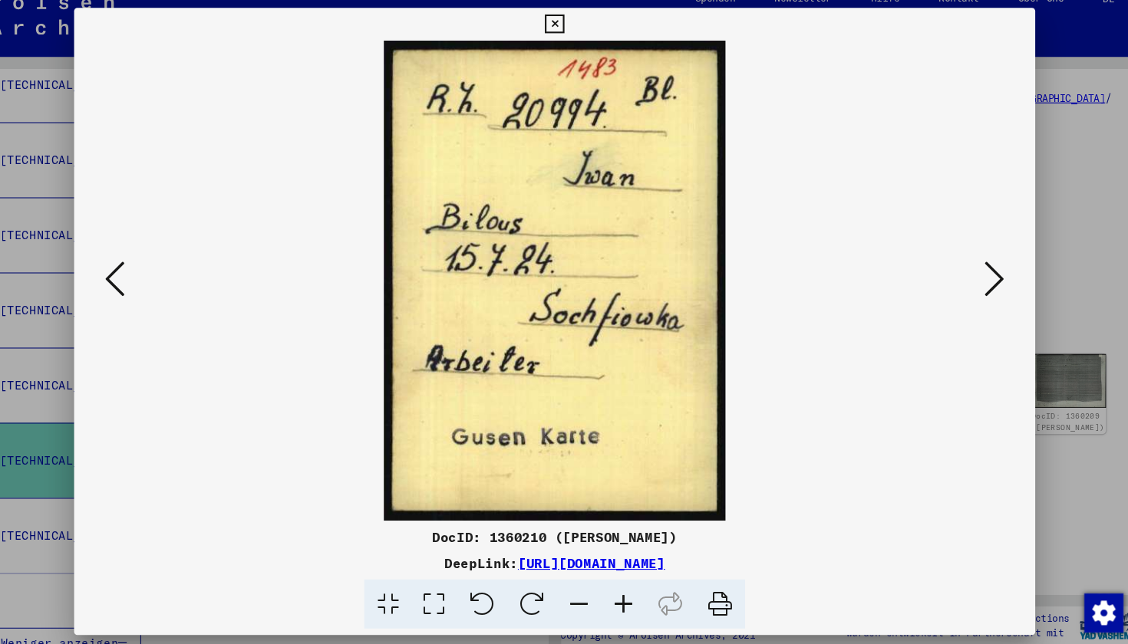
click at [811, 265] on icon at bounding box center [976, 282] width 18 height 37
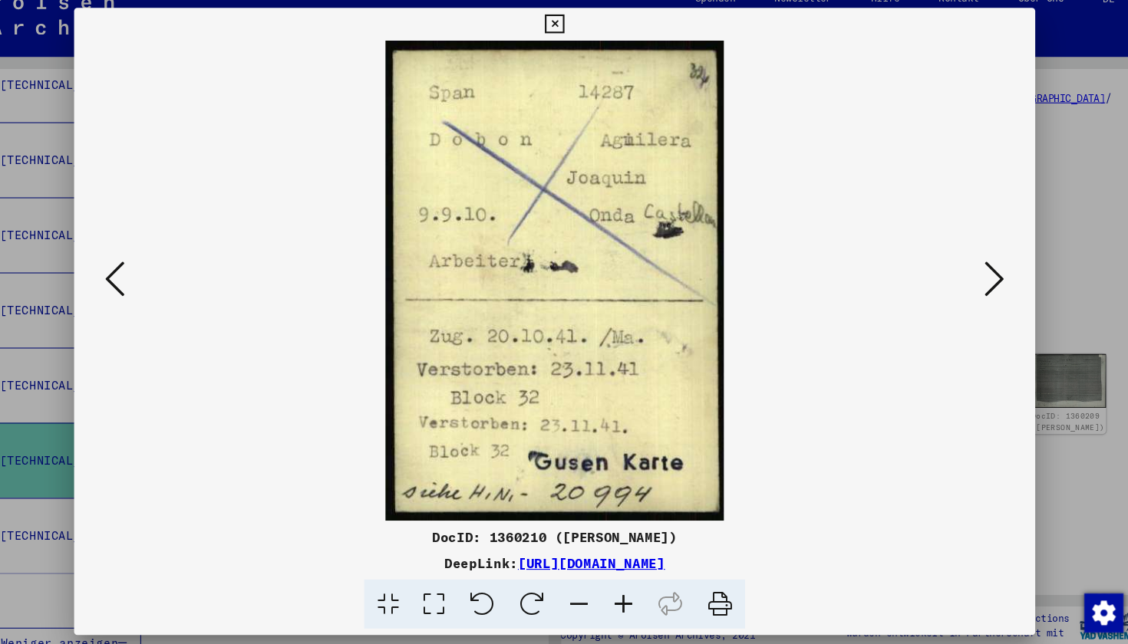
click at [811, 265] on icon at bounding box center [976, 282] width 18 height 37
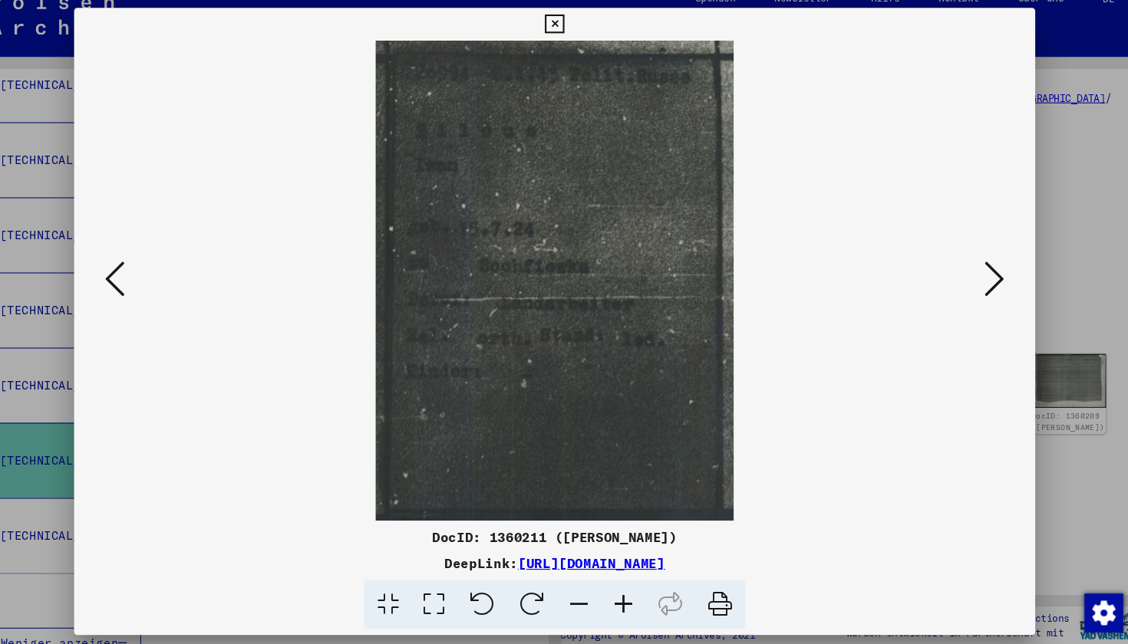
click at [142, 264] on icon at bounding box center [151, 282] width 18 height 37
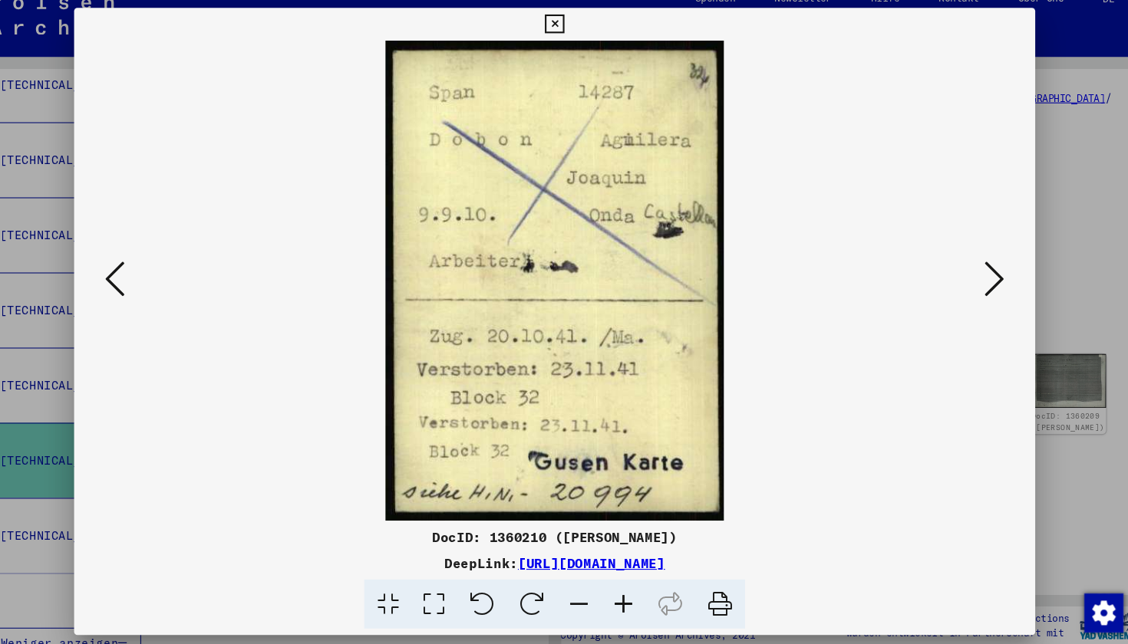
click at [811, 262] on button at bounding box center [977, 284] width 28 height 44
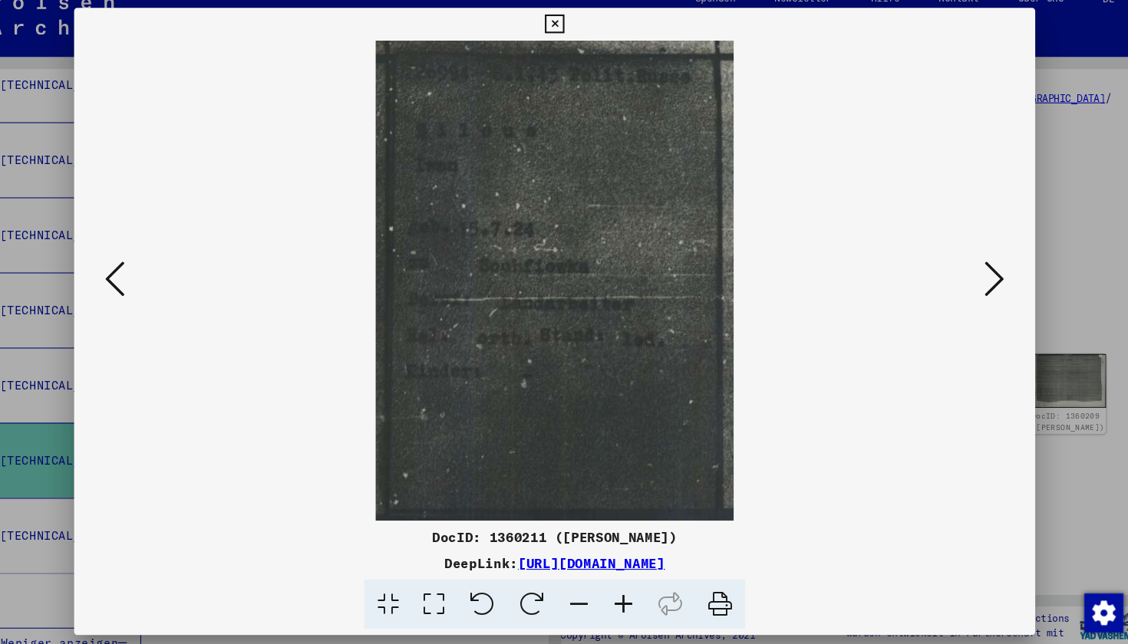
click at [811, 262] on button at bounding box center [977, 284] width 28 height 44
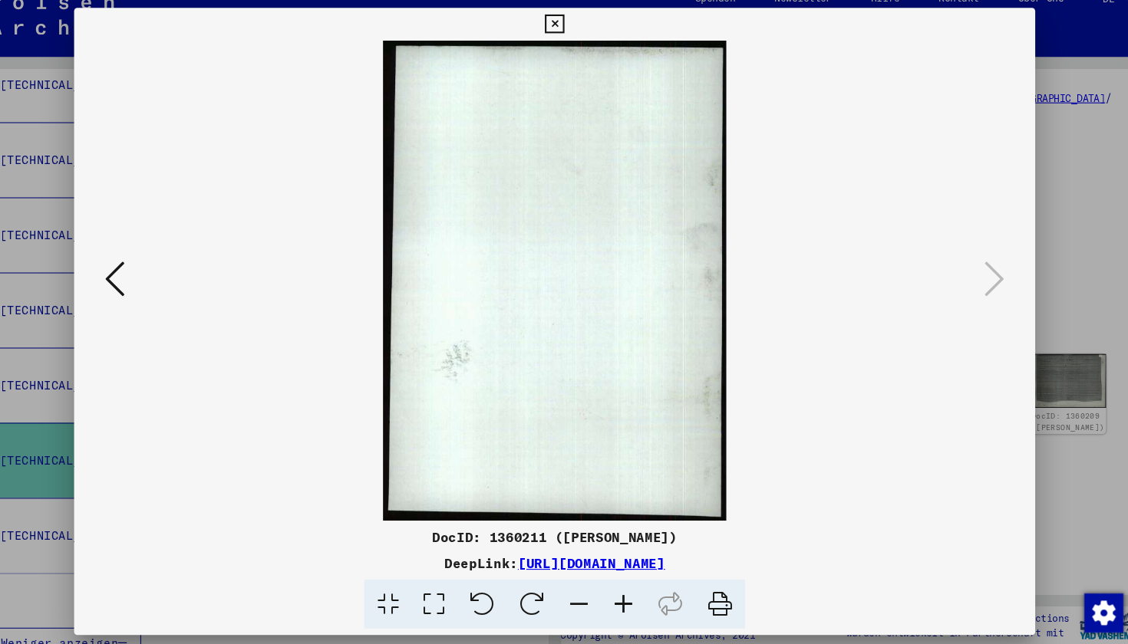
click at [142, 264] on icon at bounding box center [151, 282] width 18 height 37
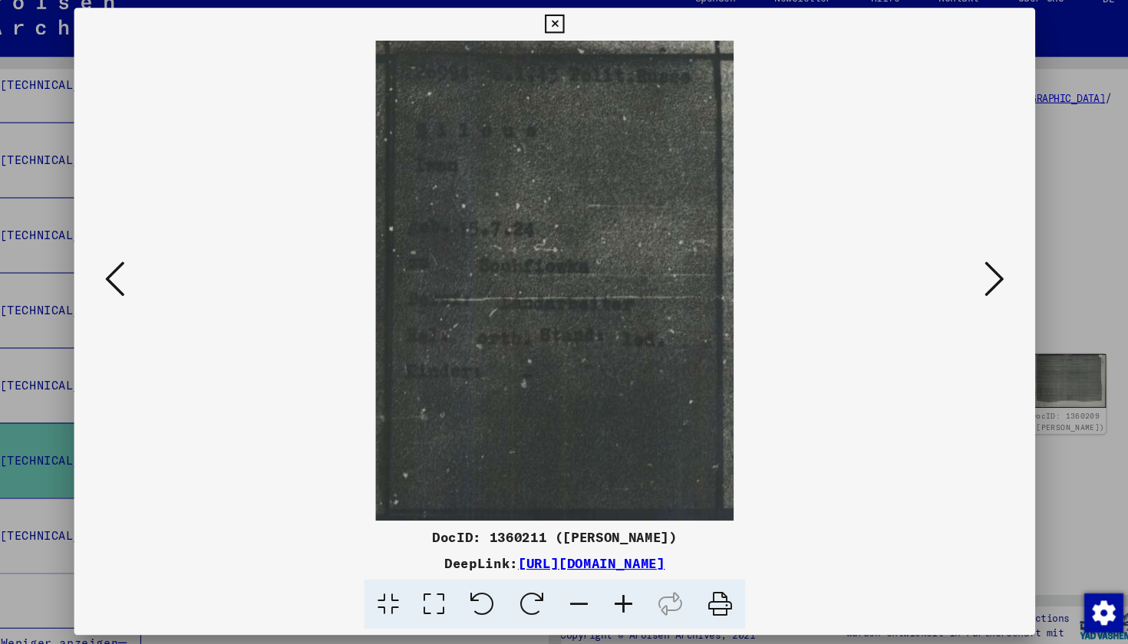
click at [572, 34] on icon at bounding box center [564, 43] width 18 height 18
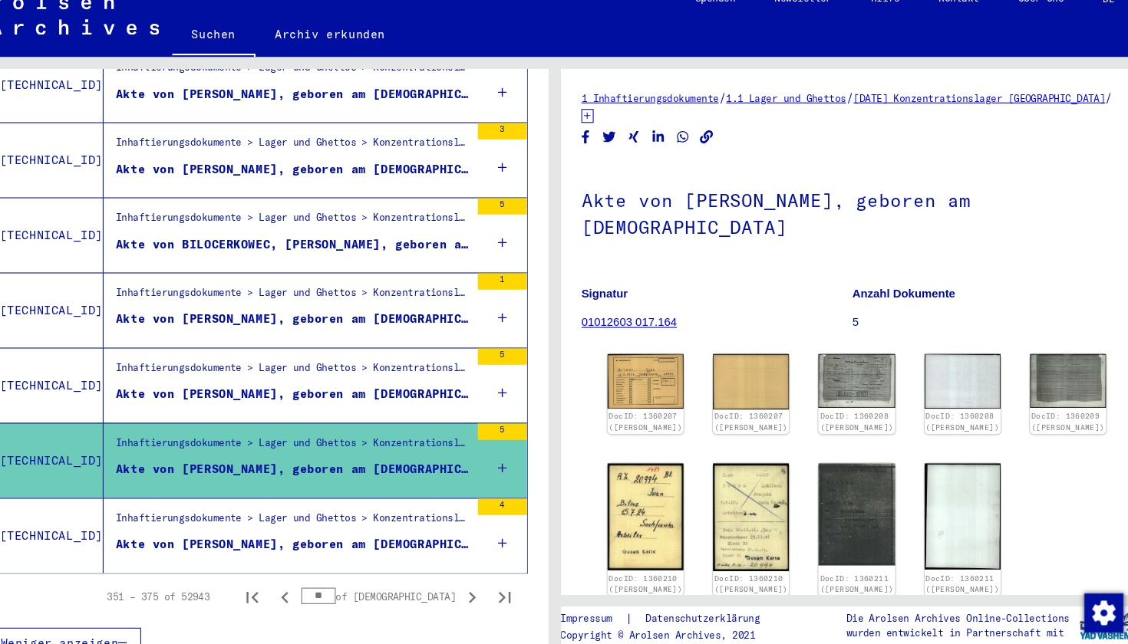
click at [280, 524] on figure "Akte von [PERSON_NAME], geboren am [DEMOGRAPHIC_DATA]" at bounding box center [318, 535] width 332 height 23
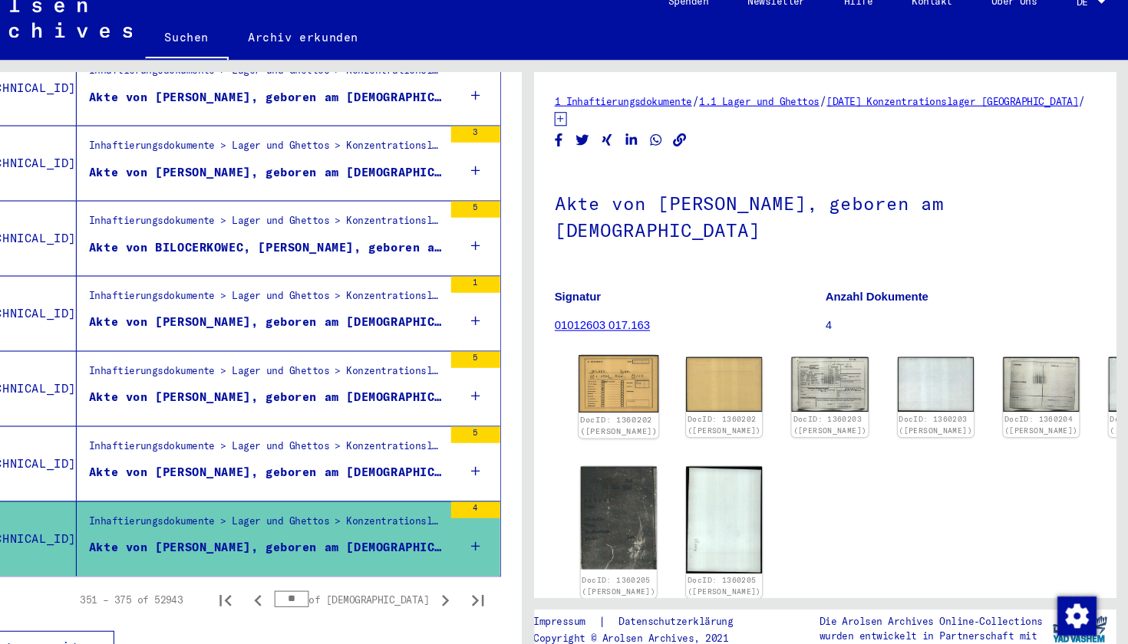
click at [612, 351] on img at bounding box center [649, 378] width 75 height 54
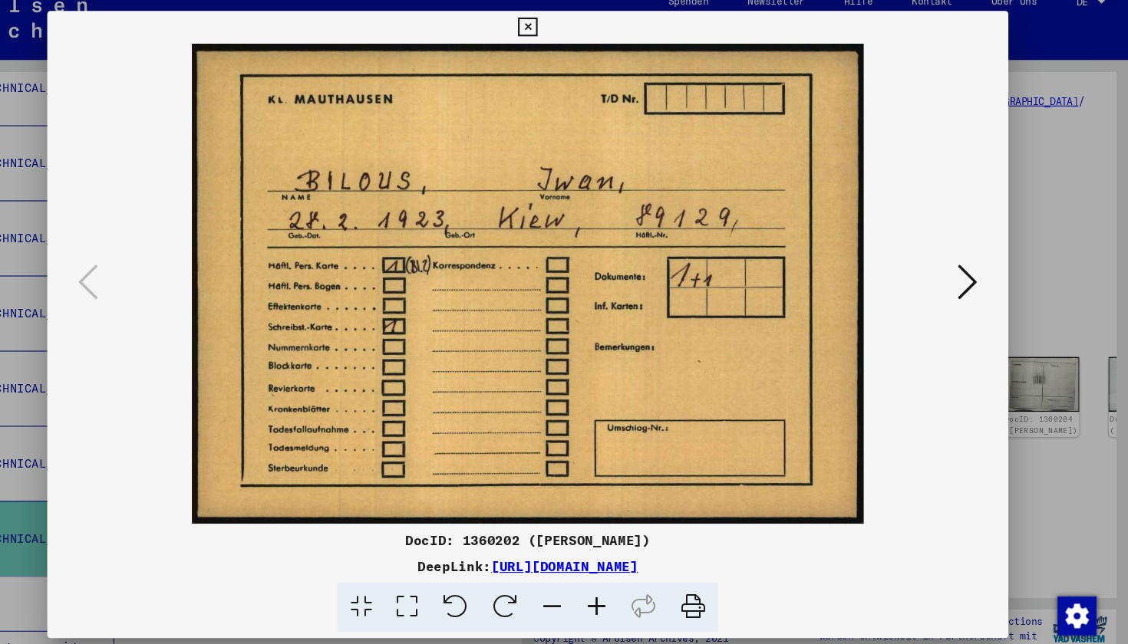
click at [572, 34] on icon at bounding box center [564, 43] width 18 height 18
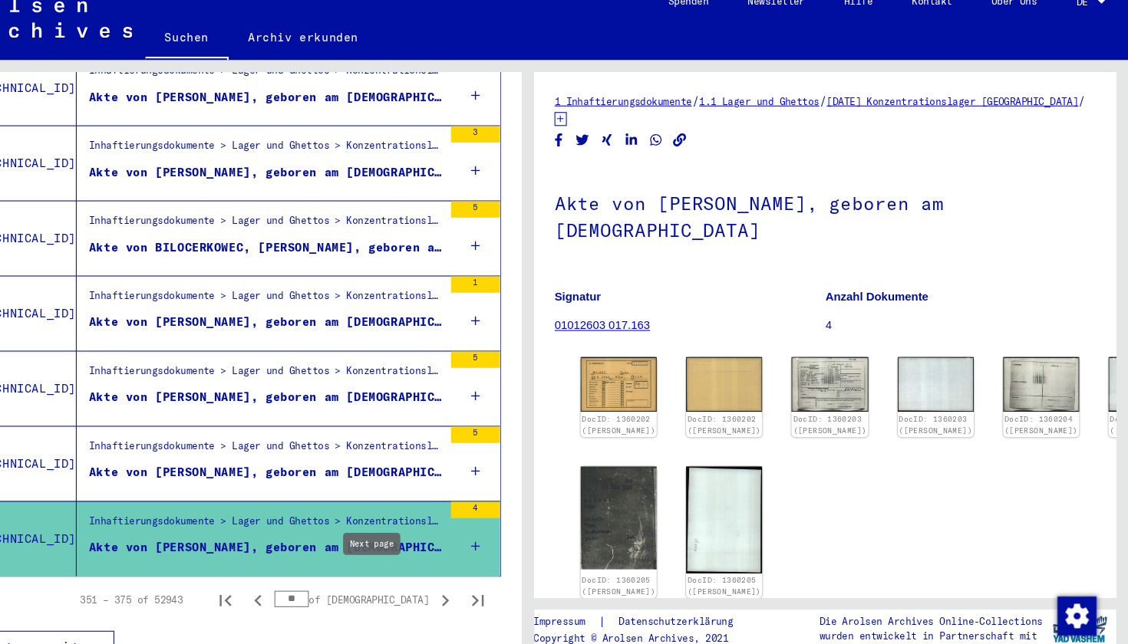
click at [476, 571] on icon "Next page" at bounding box center [486, 581] width 21 height 21
type input "**"
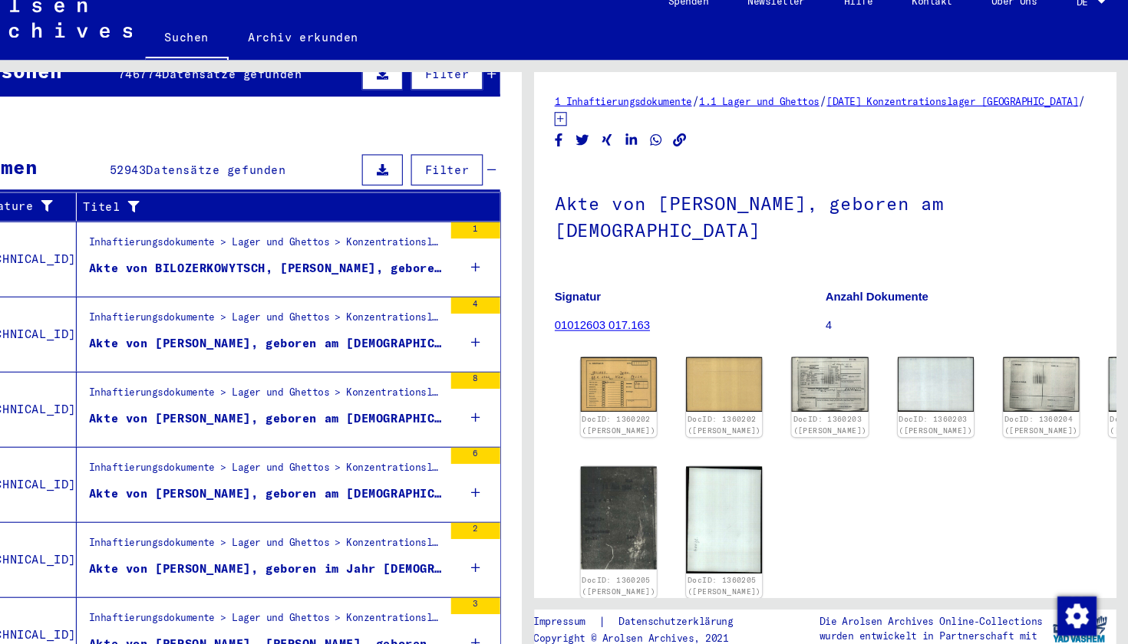
scroll to position [186, 0]
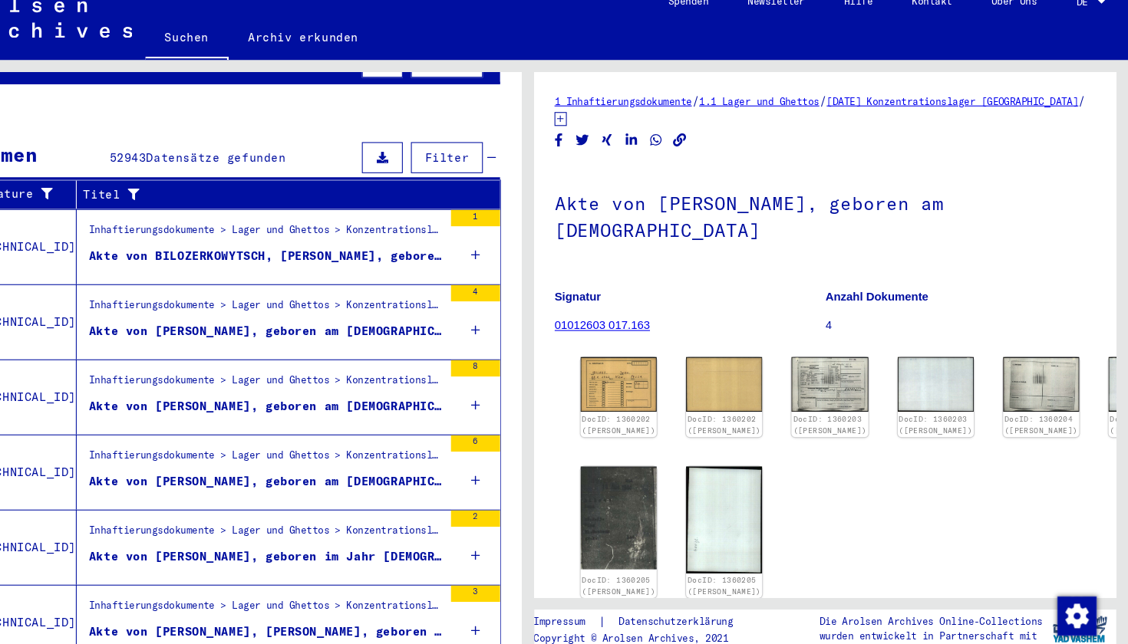
click at [234, 367] on div "Inhaftierungsdokumente > Lager und Ghettos > Konzentrationslager [GEOGRAPHIC_DA…" at bounding box center [318, 377] width 332 height 21
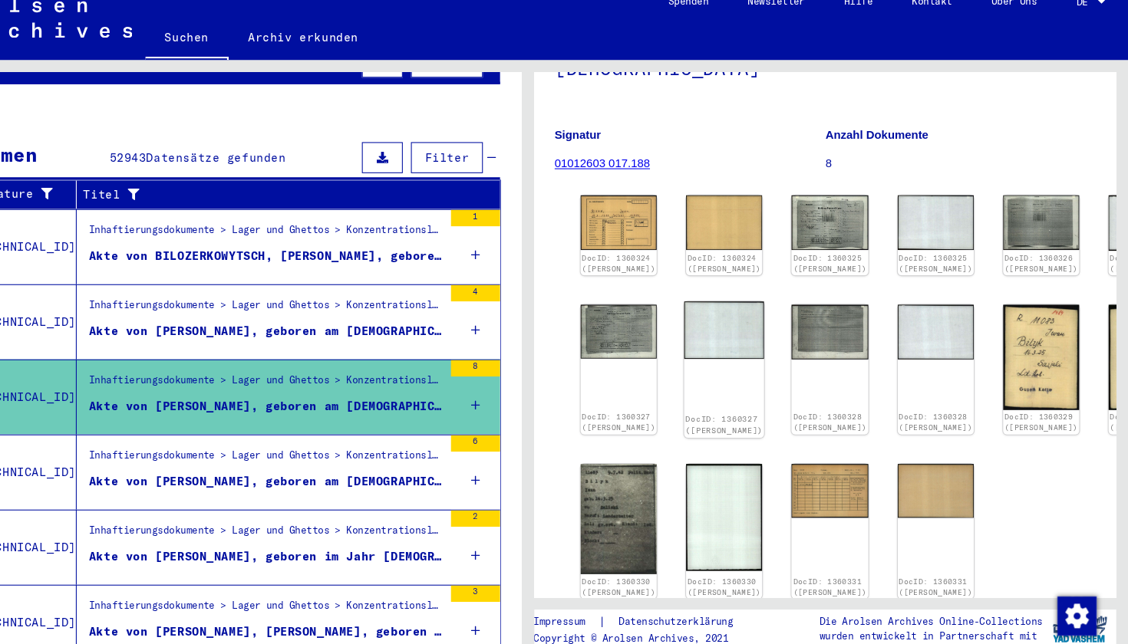
scroll to position [139, 0]
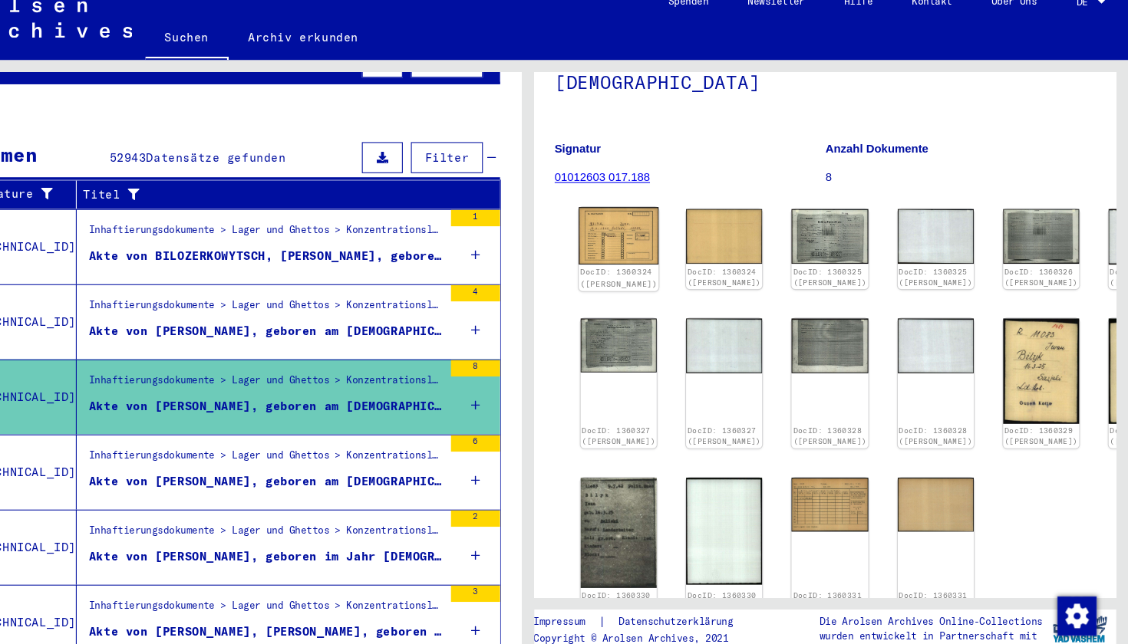
click at [612, 267] on div "DocID: 1360324 ([PERSON_NAME])" at bounding box center [649, 279] width 75 height 25
click at [612, 212] on img at bounding box center [649, 239] width 75 height 54
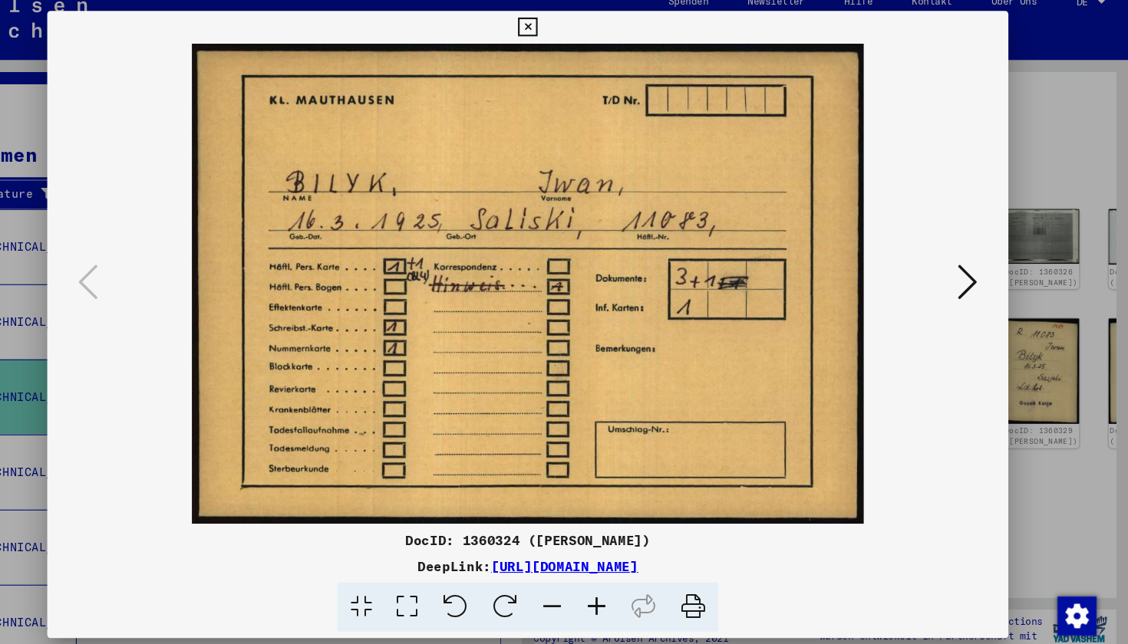
click at [811, 268] on icon at bounding box center [976, 282] width 18 height 37
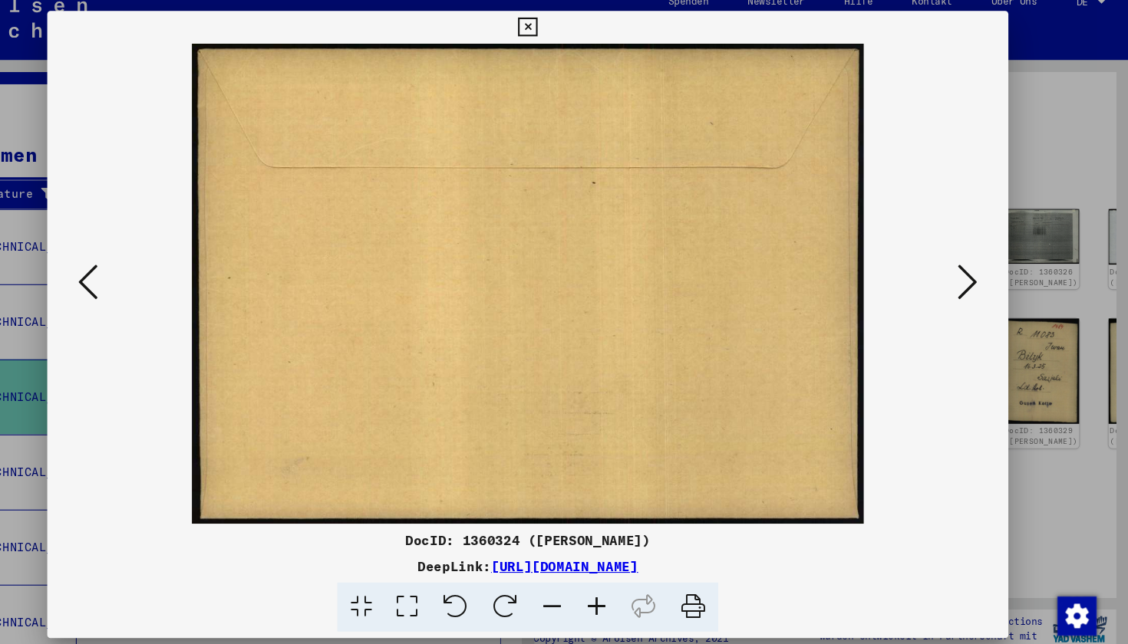
click at [811, 268] on icon at bounding box center [976, 282] width 18 height 37
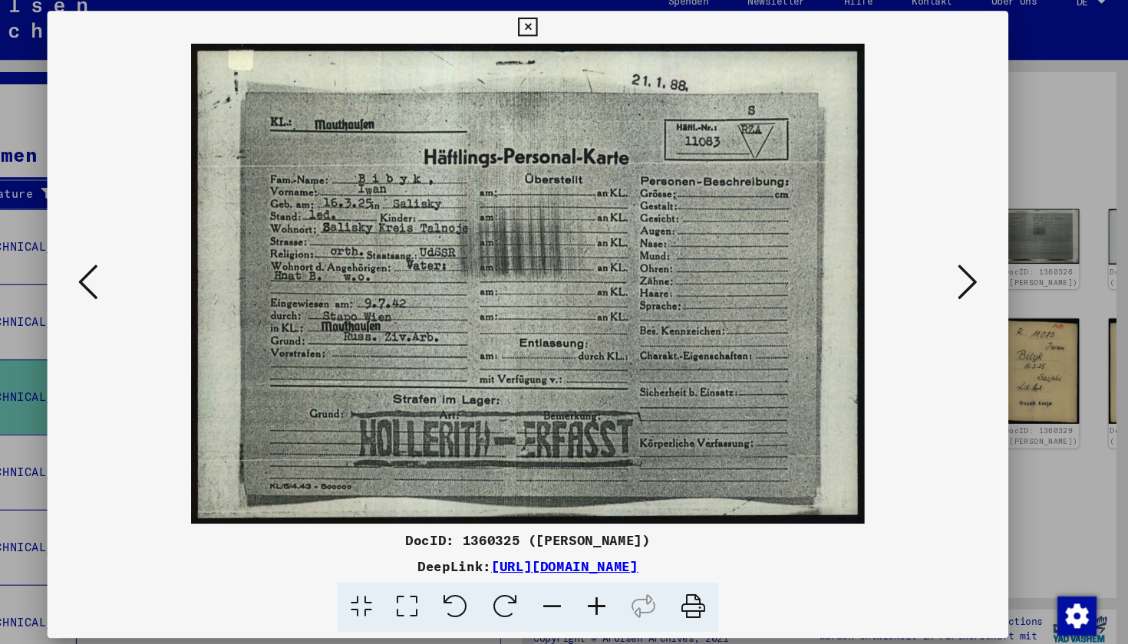
click at [811, 268] on icon at bounding box center [976, 282] width 18 height 37
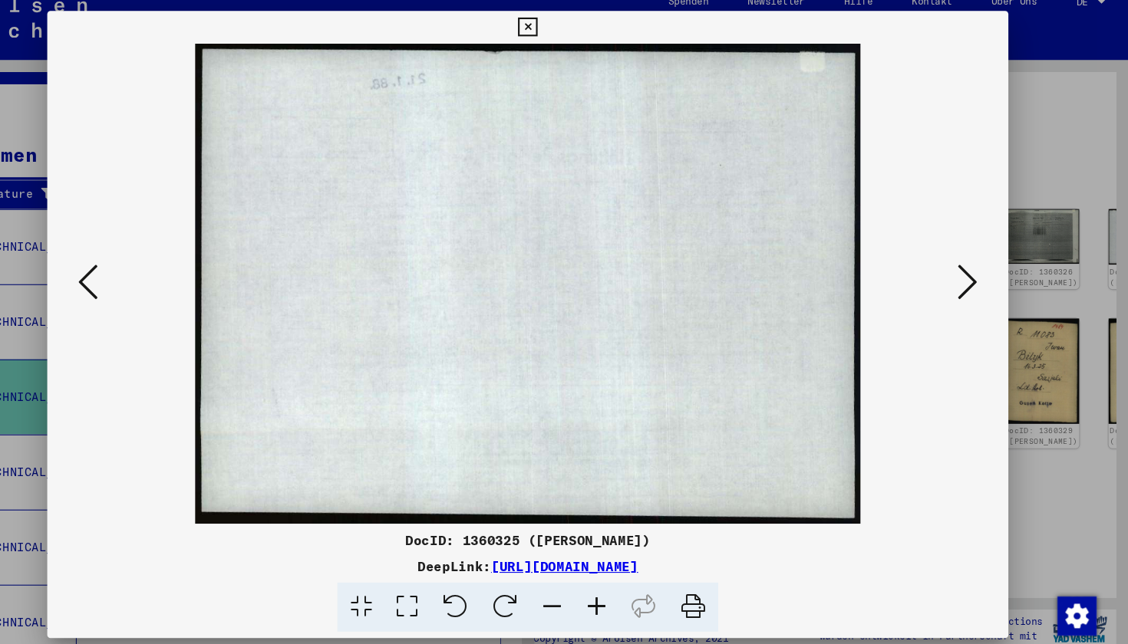
click at [811, 268] on icon at bounding box center [976, 282] width 18 height 37
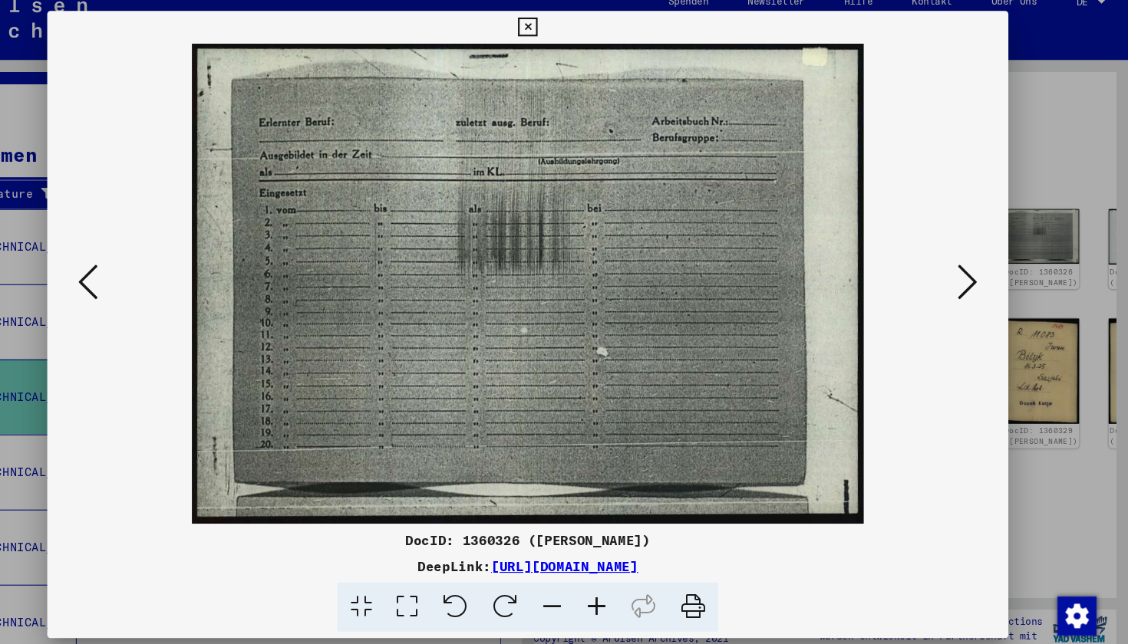
click at [811, 268] on icon at bounding box center [976, 282] width 18 height 37
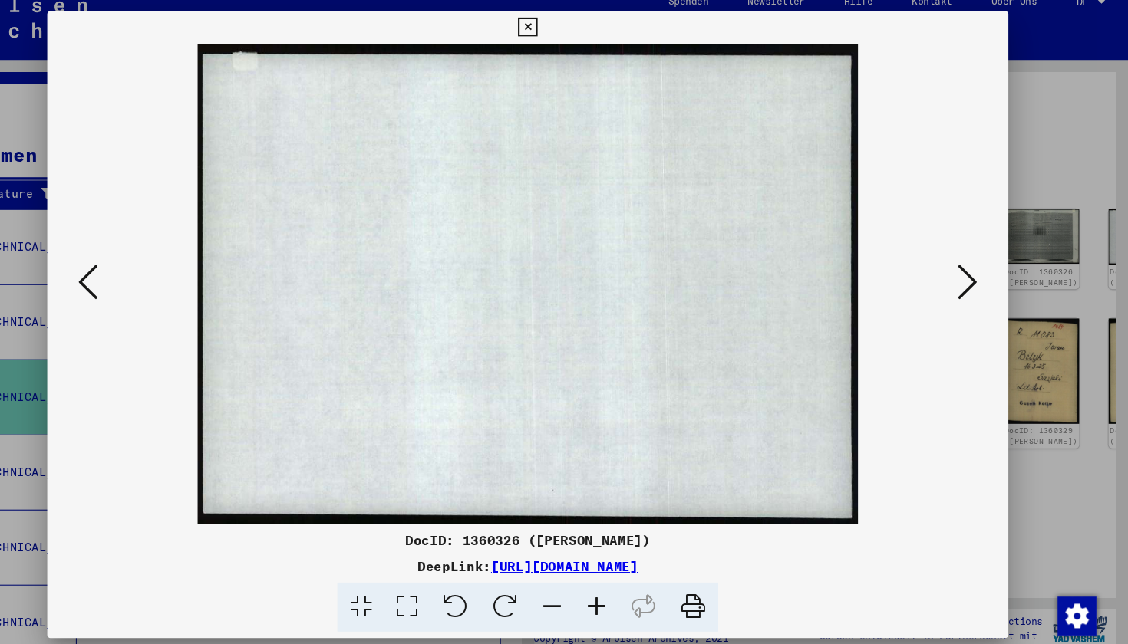
click at [811, 268] on icon at bounding box center [976, 282] width 18 height 37
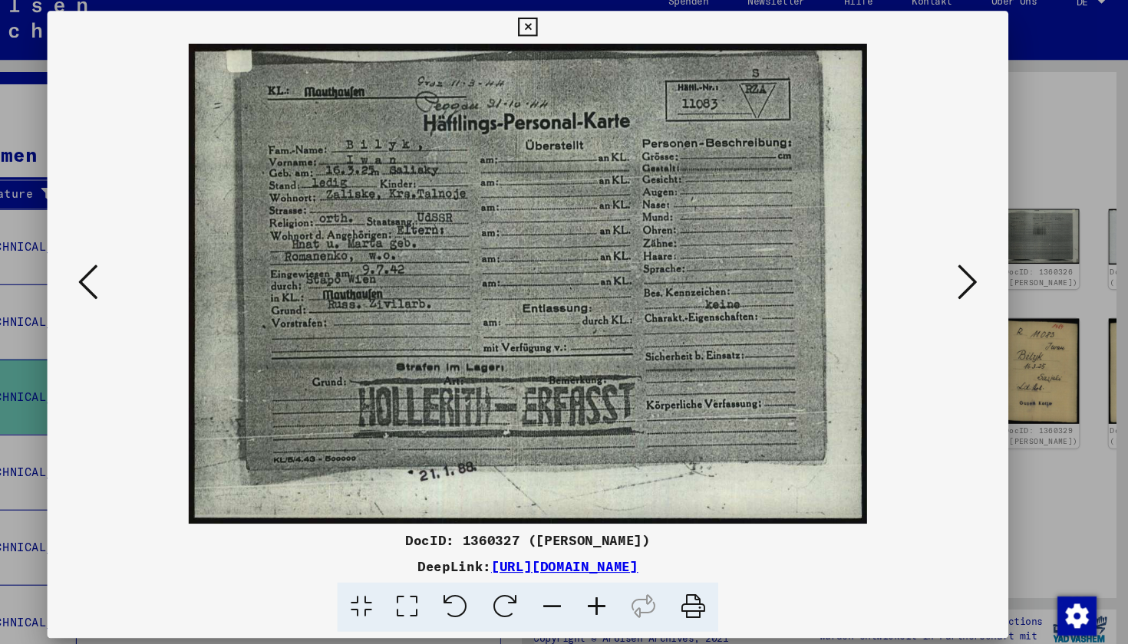
click at [811, 268] on icon at bounding box center [976, 282] width 18 height 37
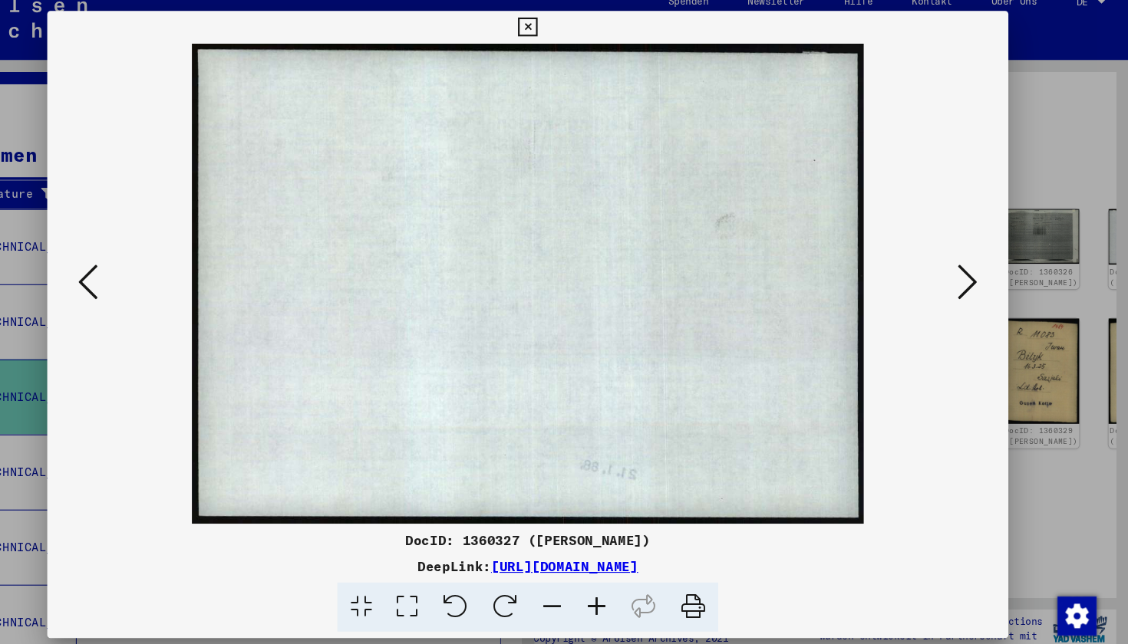
click at [811, 268] on icon at bounding box center [976, 282] width 18 height 37
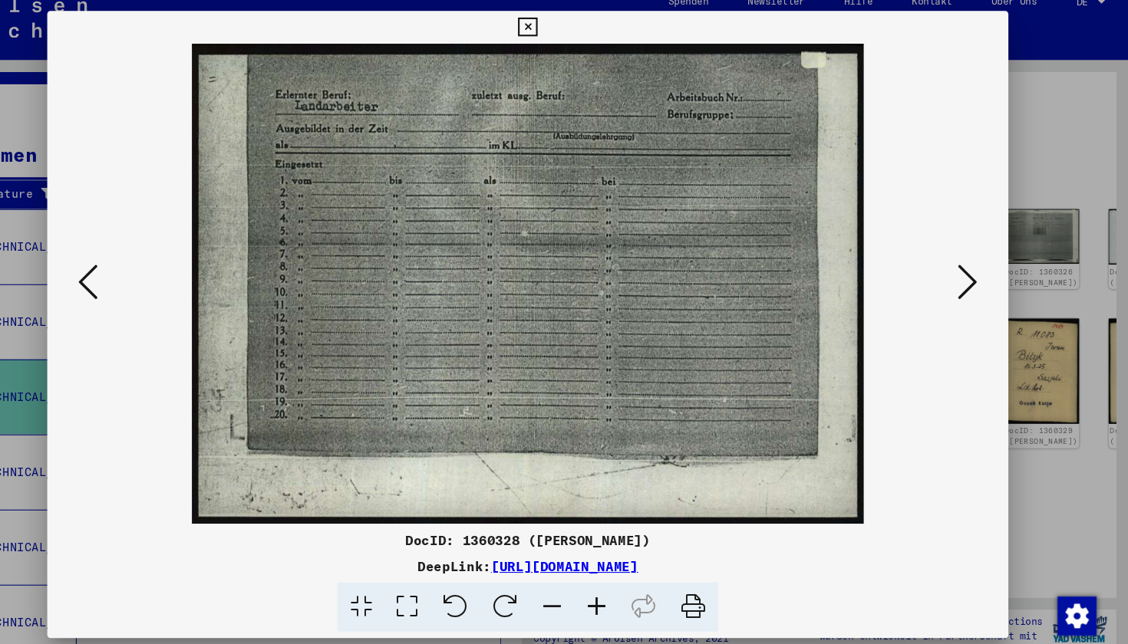
click at [811, 268] on icon at bounding box center [976, 282] width 18 height 37
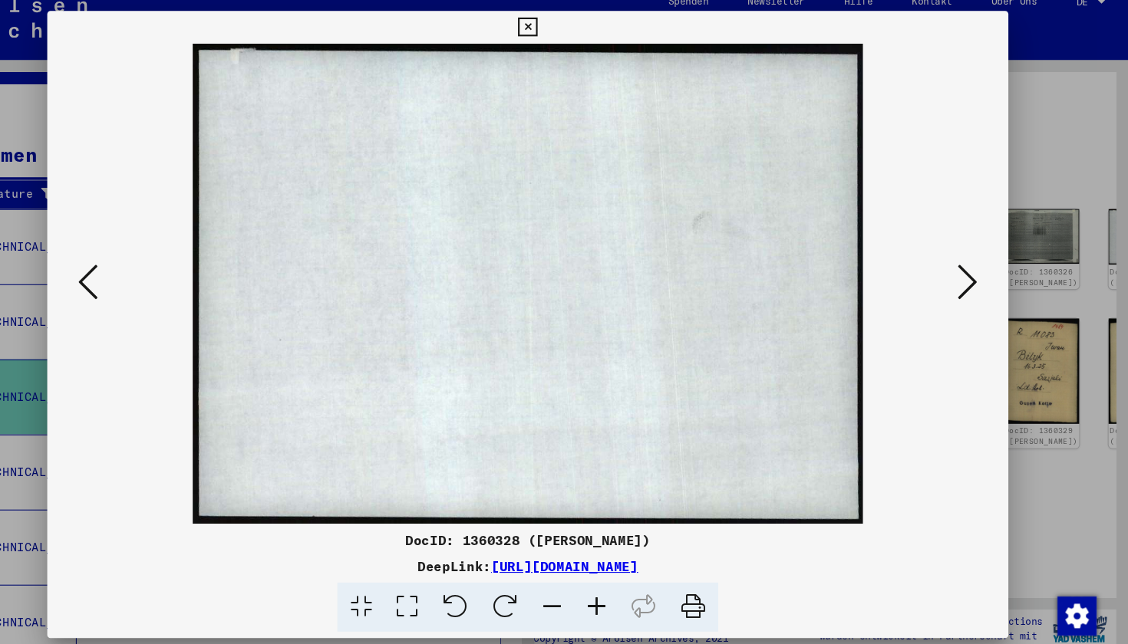
click at [811, 268] on icon at bounding box center [976, 282] width 18 height 37
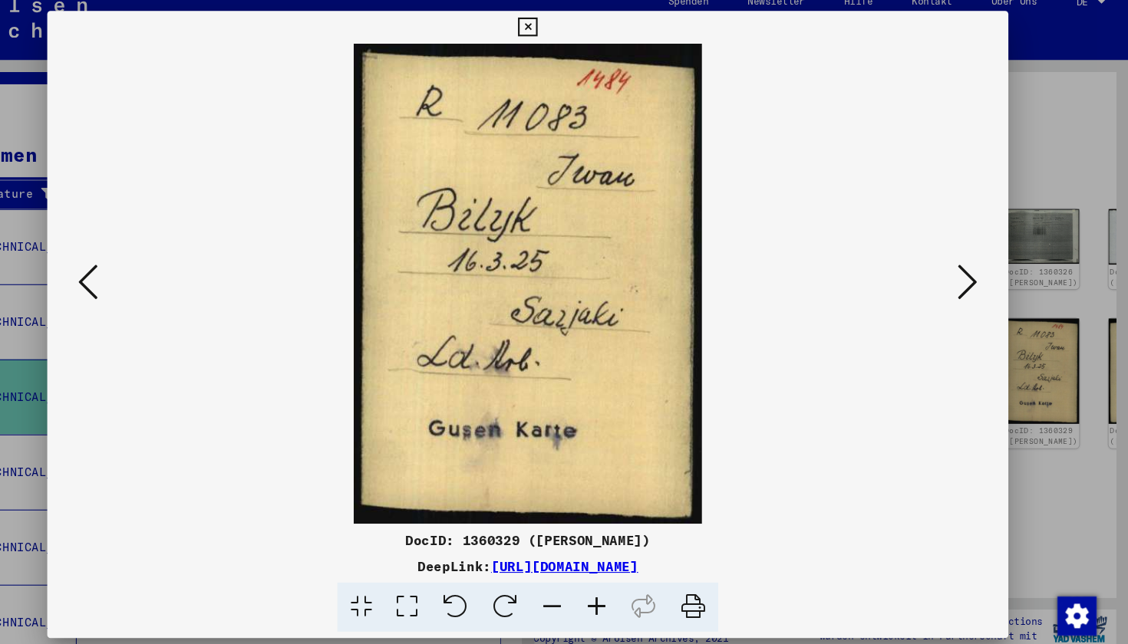
click at [811, 268] on icon at bounding box center [976, 282] width 18 height 37
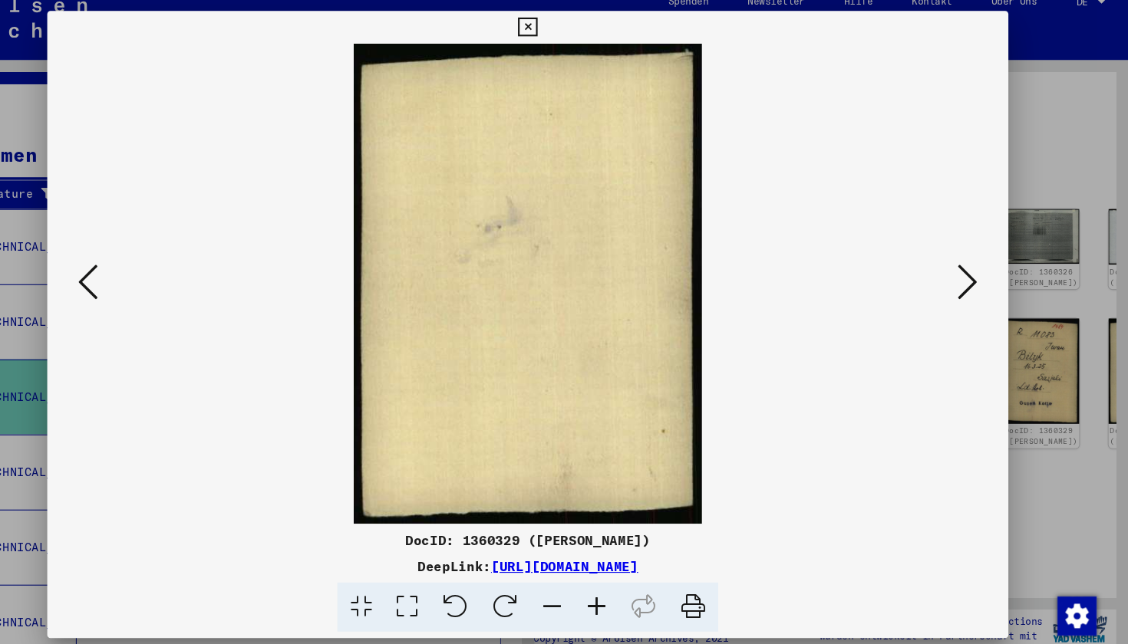
click at [811, 268] on icon at bounding box center [976, 282] width 18 height 37
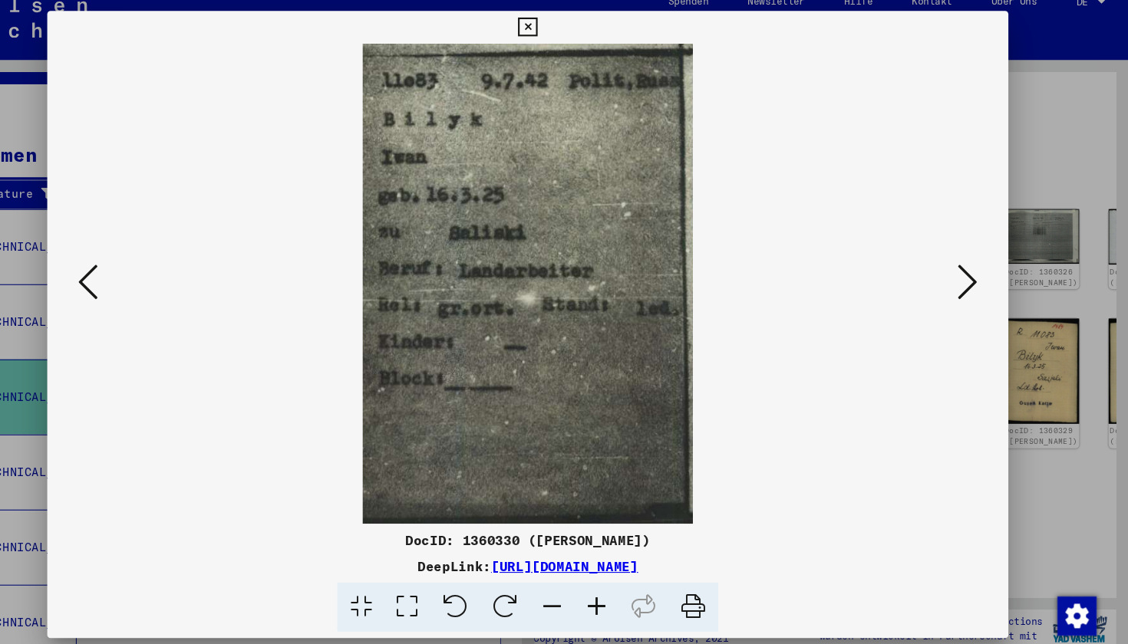
click at [811, 268] on icon at bounding box center [976, 282] width 18 height 37
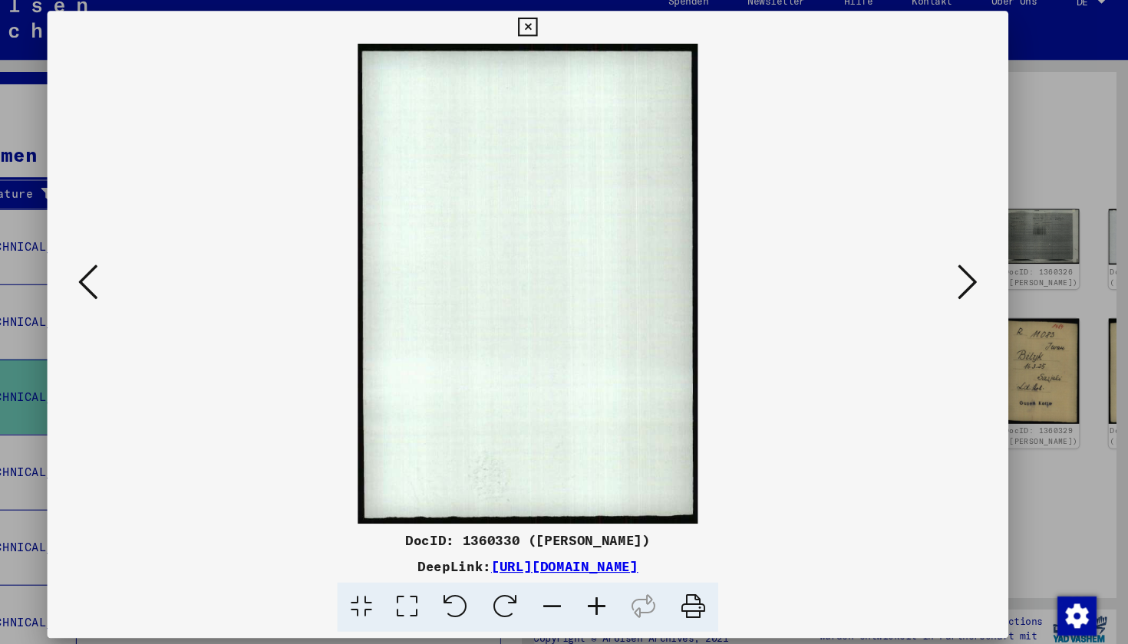
click at [811, 268] on icon at bounding box center [976, 282] width 18 height 37
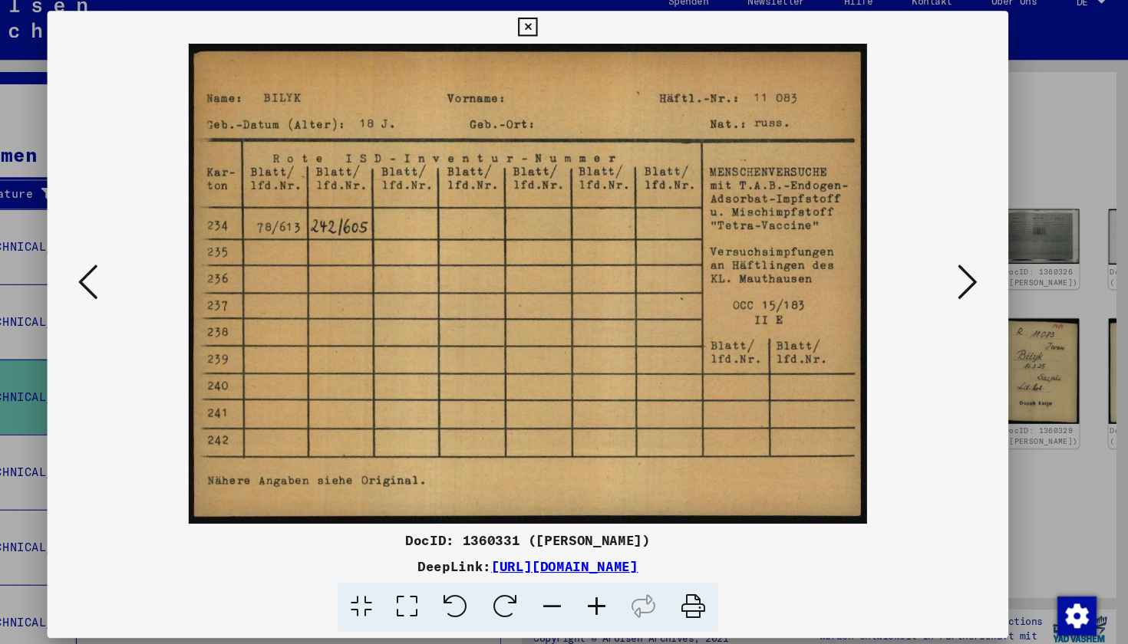
click at [811, 268] on icon at bounding box center [976, 282] width 18 height 37
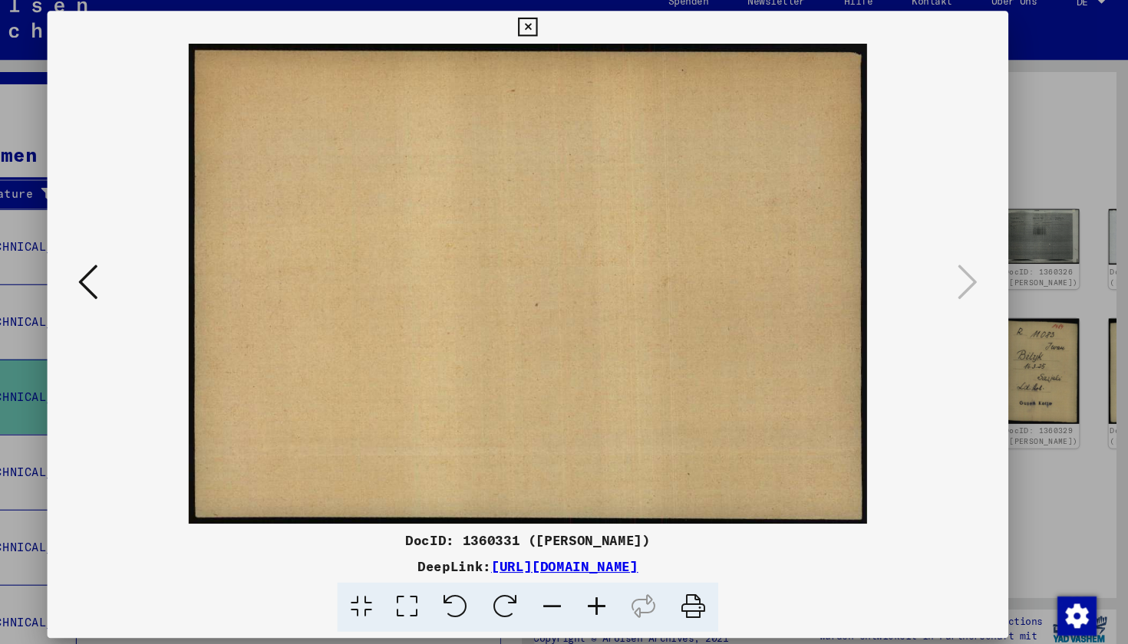
click at [572, 34] on icon at bounding box center [564, 43] width 18 height 18
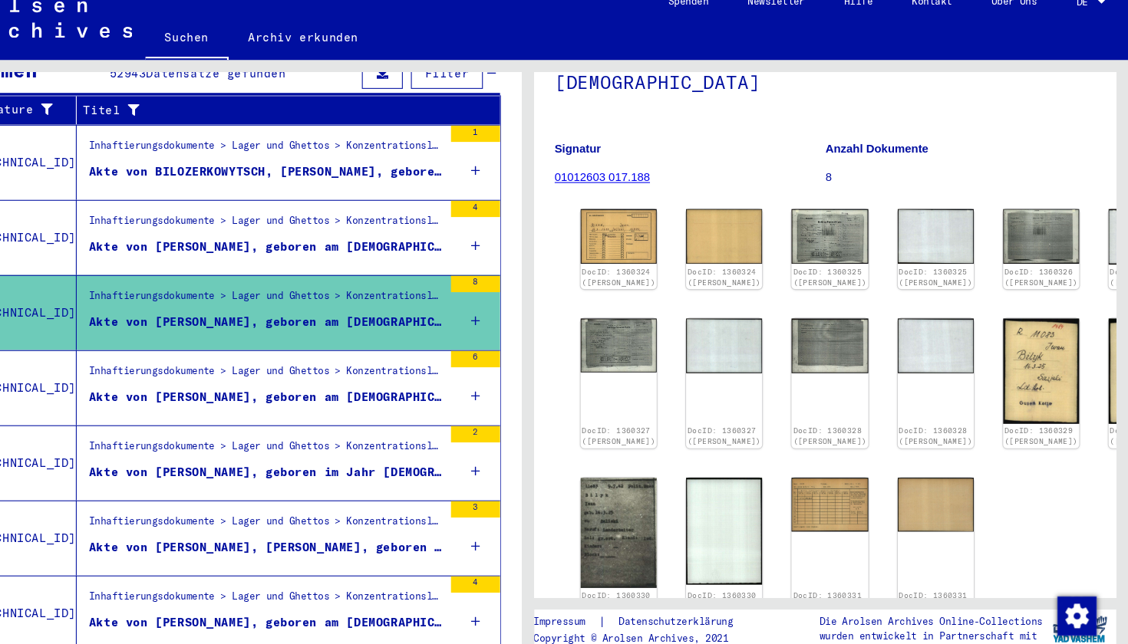
scroll to position [268, 0]
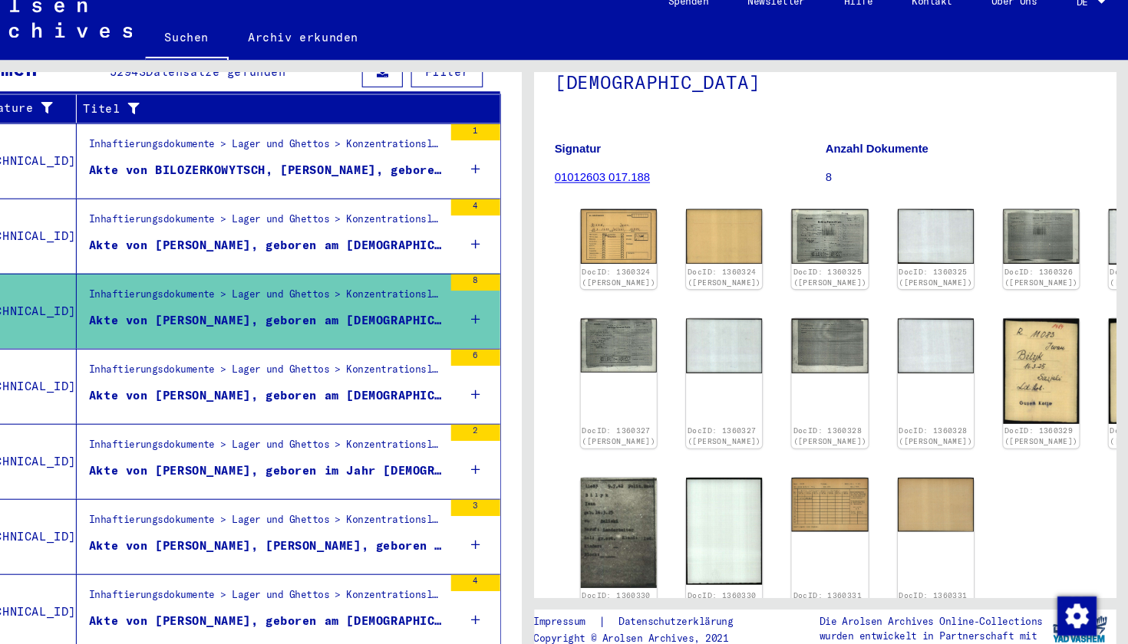
click at [258, 371] on div "Inhaftierungsdokumente > Lager und Ghettos > Konzentrationslager [GEOGRAPHIC_DA…" at bounding box center [312, 380] width 344 height 70
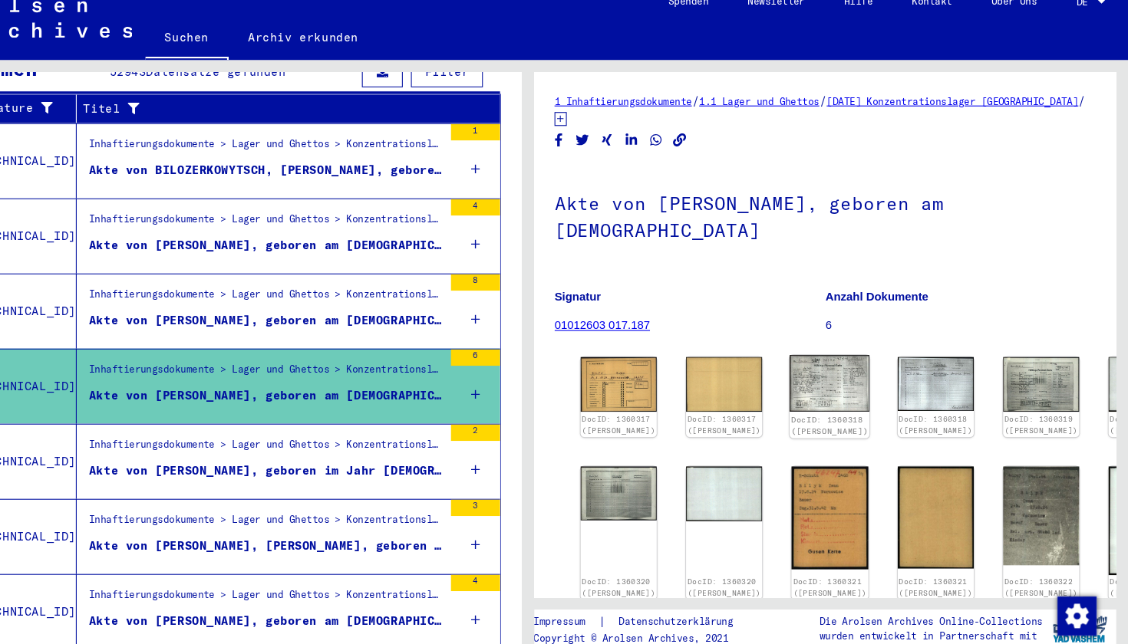
click at [810, 351] on img at bounding box center [847, 377] width 75 height 53
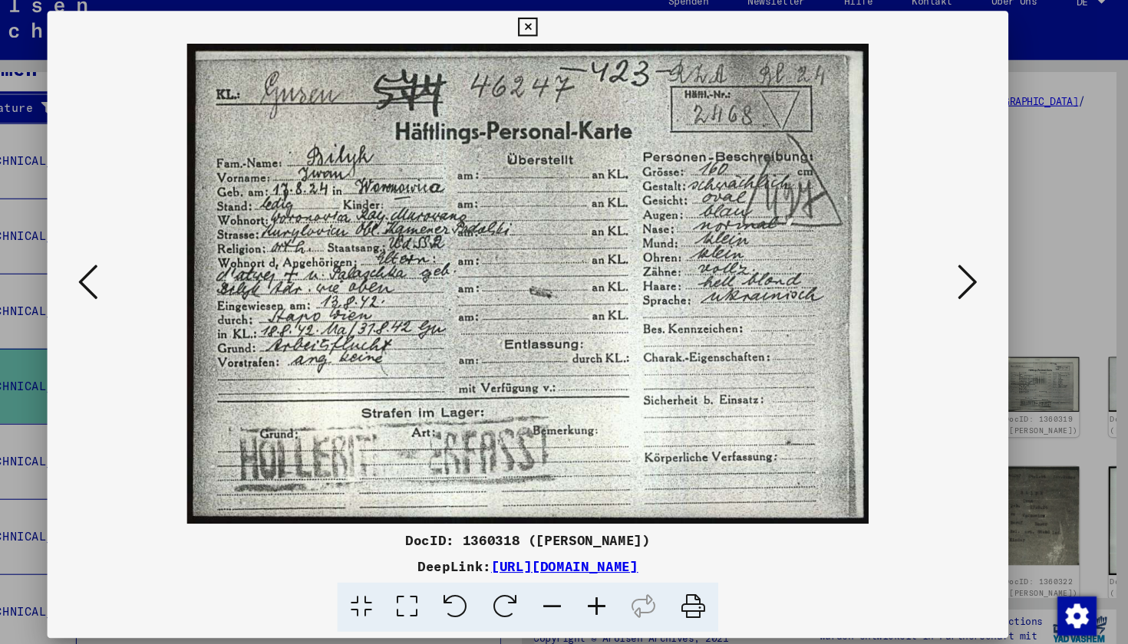
click at [811, 265] on button at bounding box center [977, 284] width 28 height 44
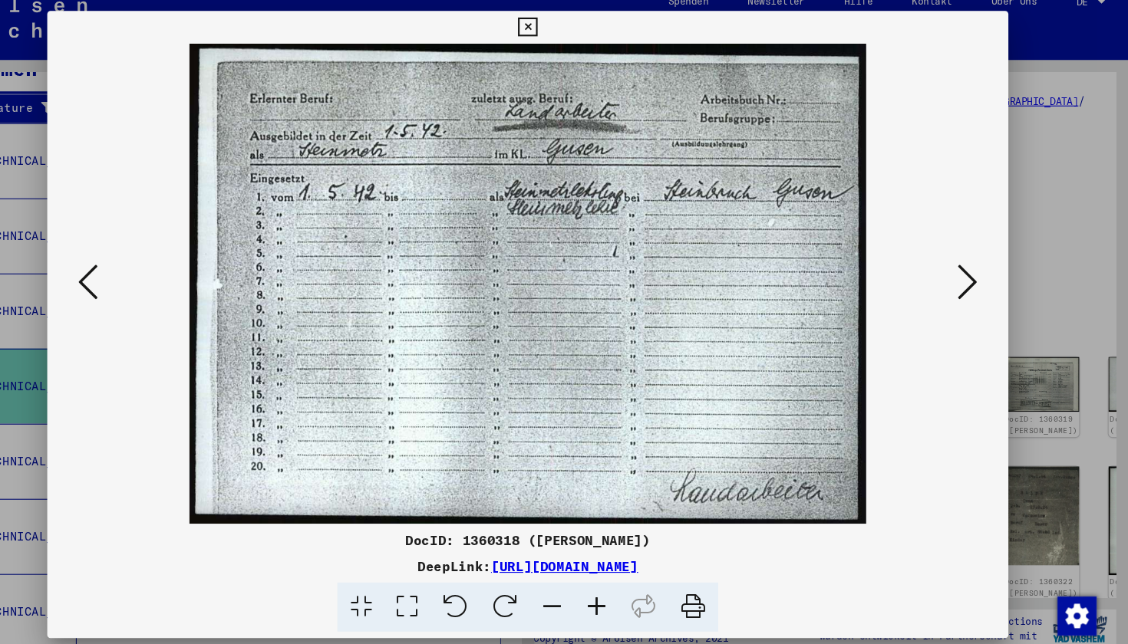
click at [811, 265] on button at bounding box center [977, 284] width 28 height 44
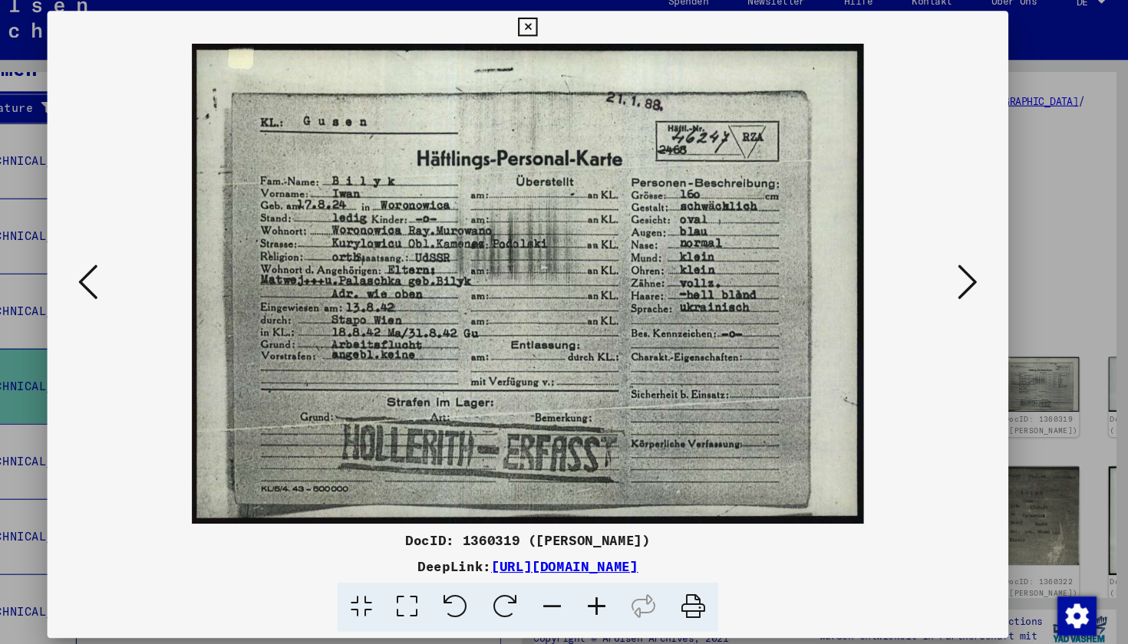
click at [142, 279] on icon at bounding box center [151, 282] width 18 height 37
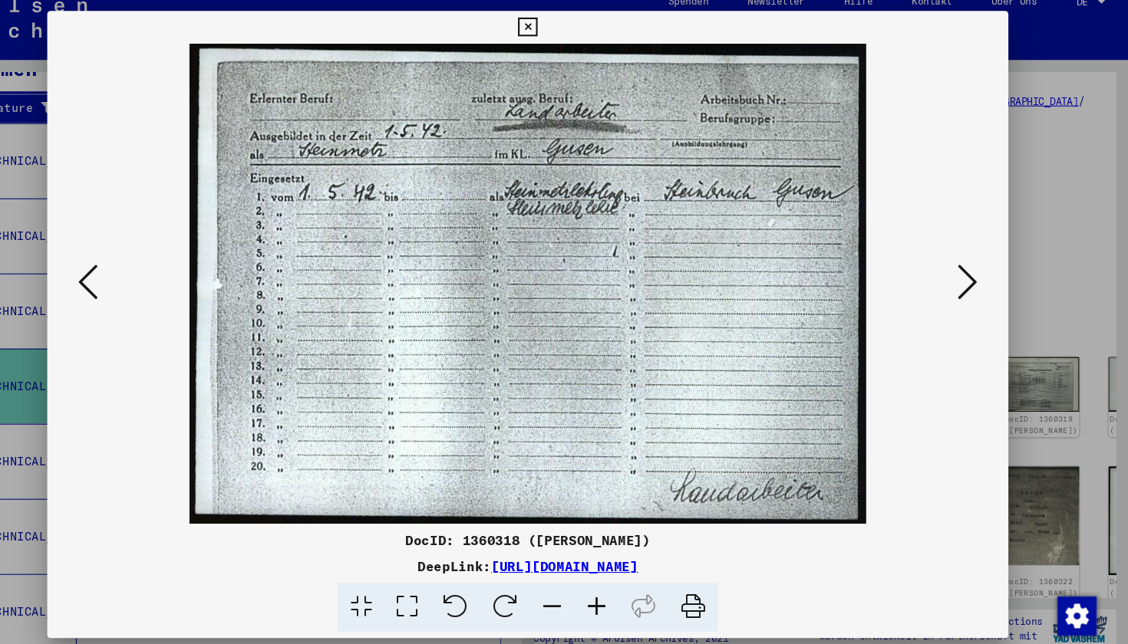
click at [142, 279] on icon at bounding box center [151, 282] width 18 height 37
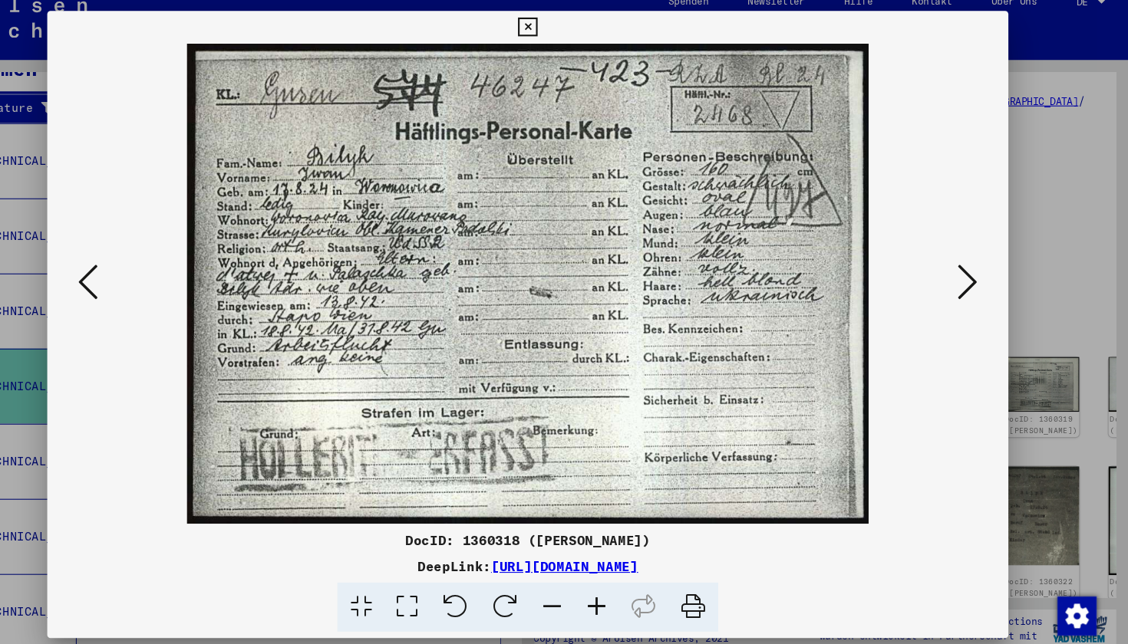
click at [811, 264] on icon at bounding box center [976, 282] width 18 height 37
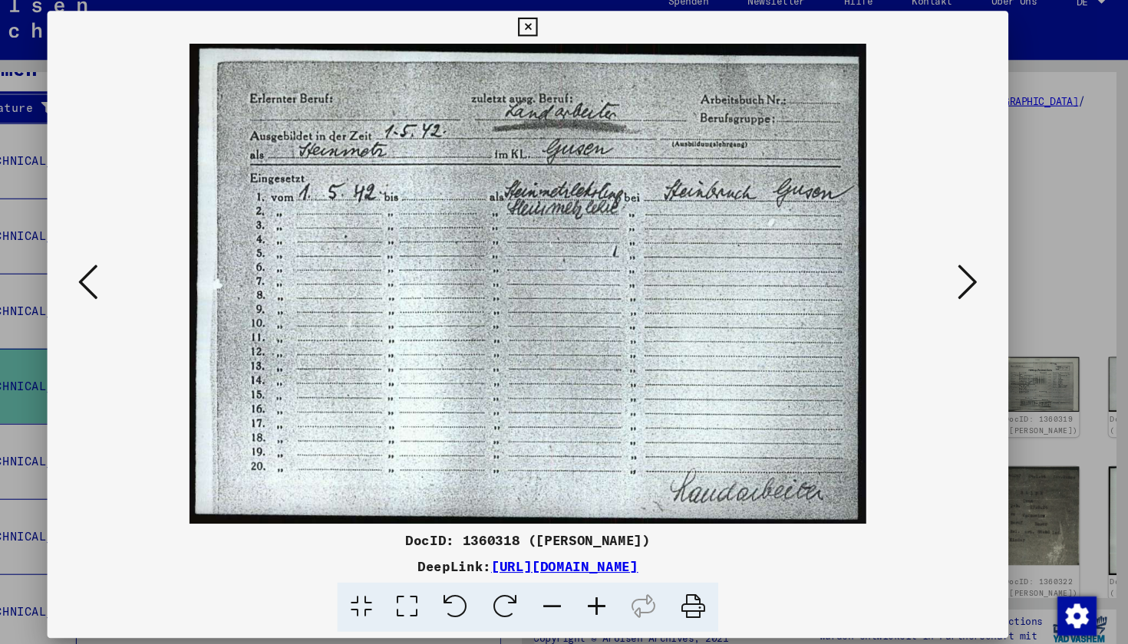
click at [811, 264] on icon at bounding box center [976, 282] width 18 height 37
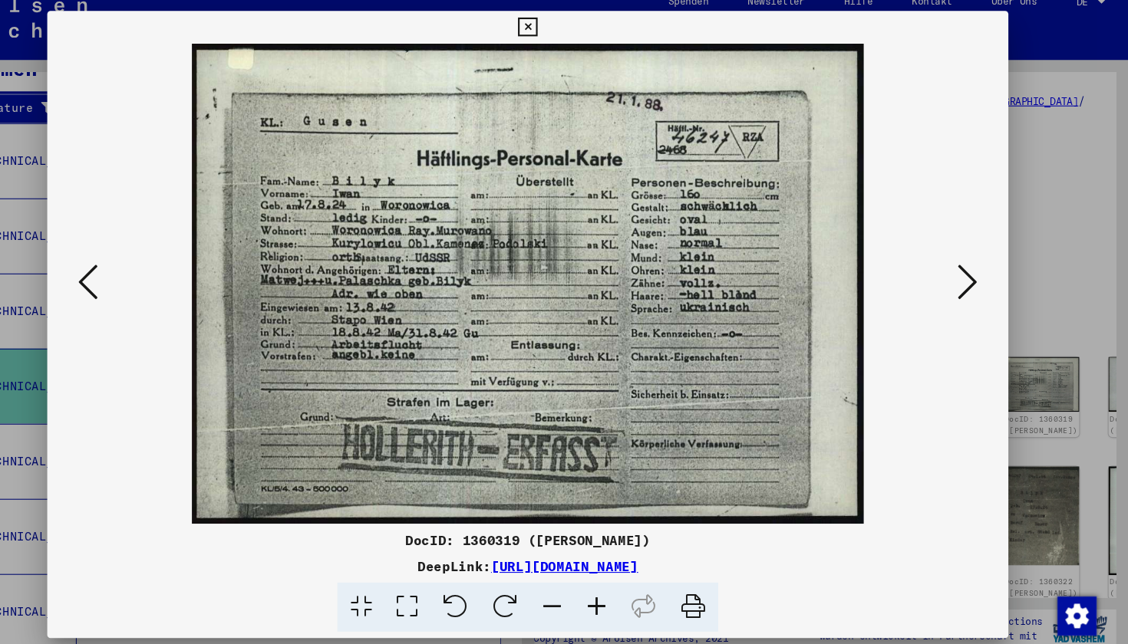
click at [811, 266] on icon at bounding box center [976, 282] width 18 height 37
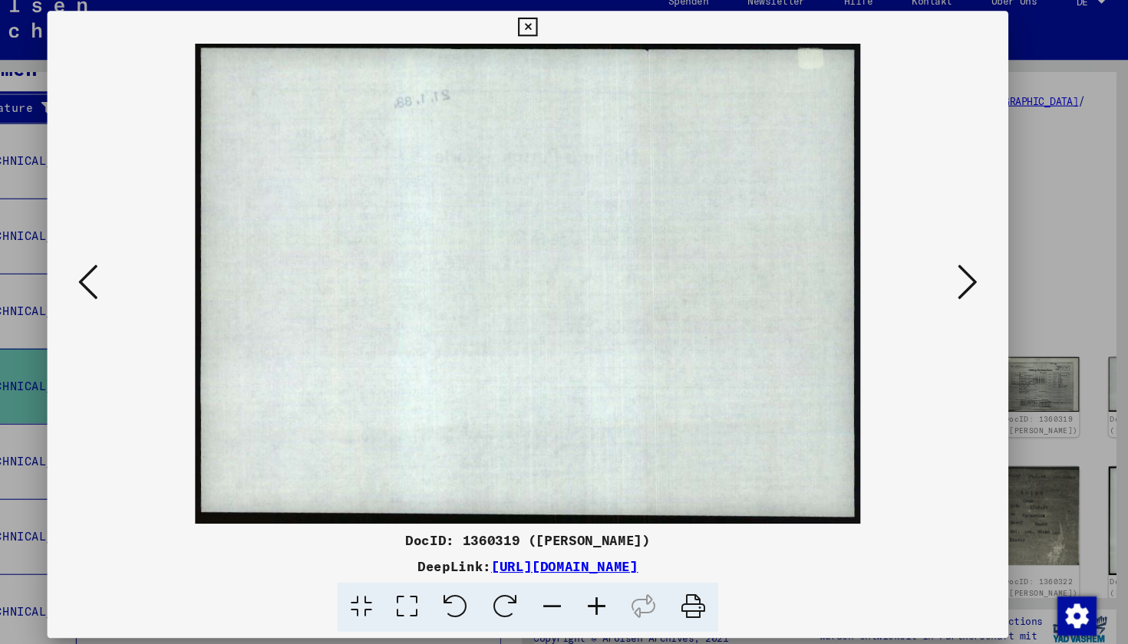
click at [811, 266] on icon at bounding box center [976, 282] width 18 height 37
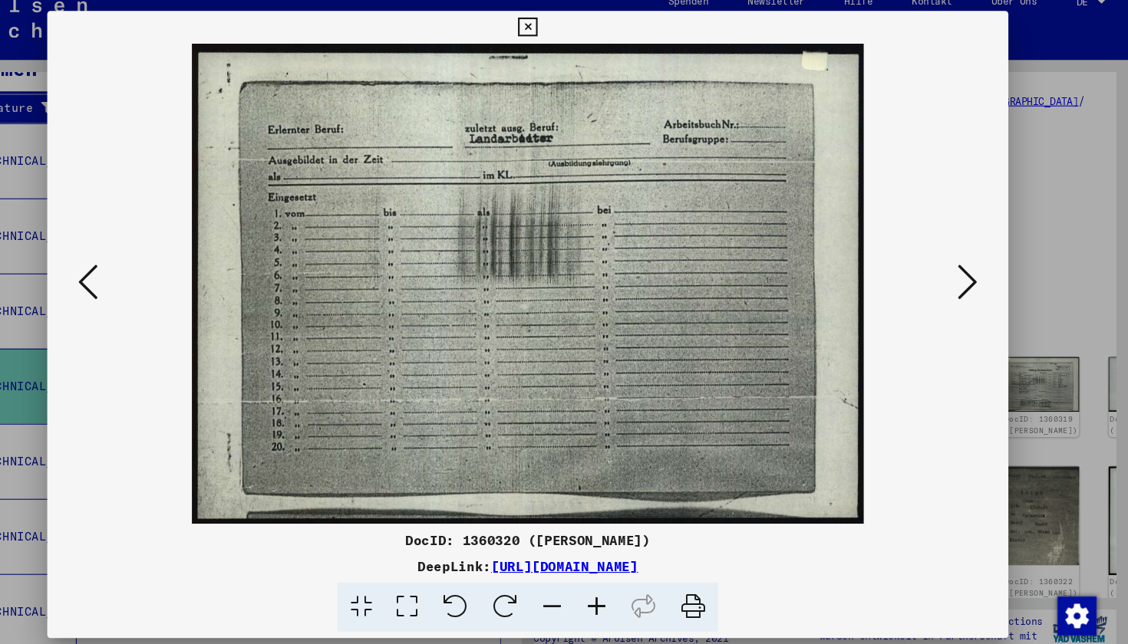
click at [811, 266] on icon at bounding box center [976, 282] width 18 height 37
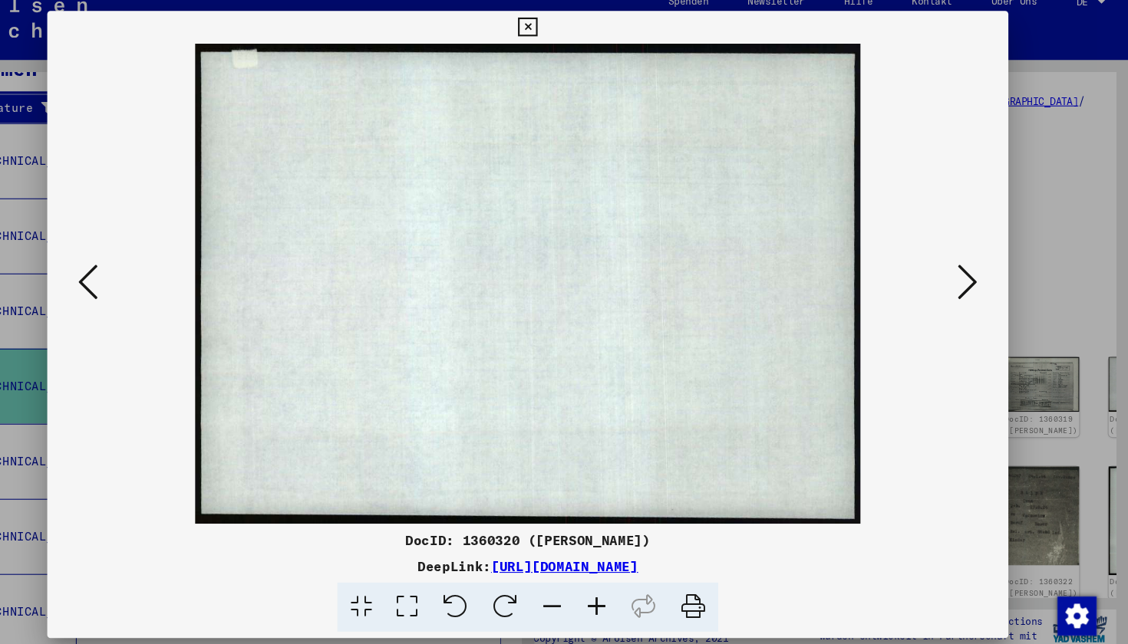
click at [811, 266] on icon at bounding box center [976, 282] width 18 height 37
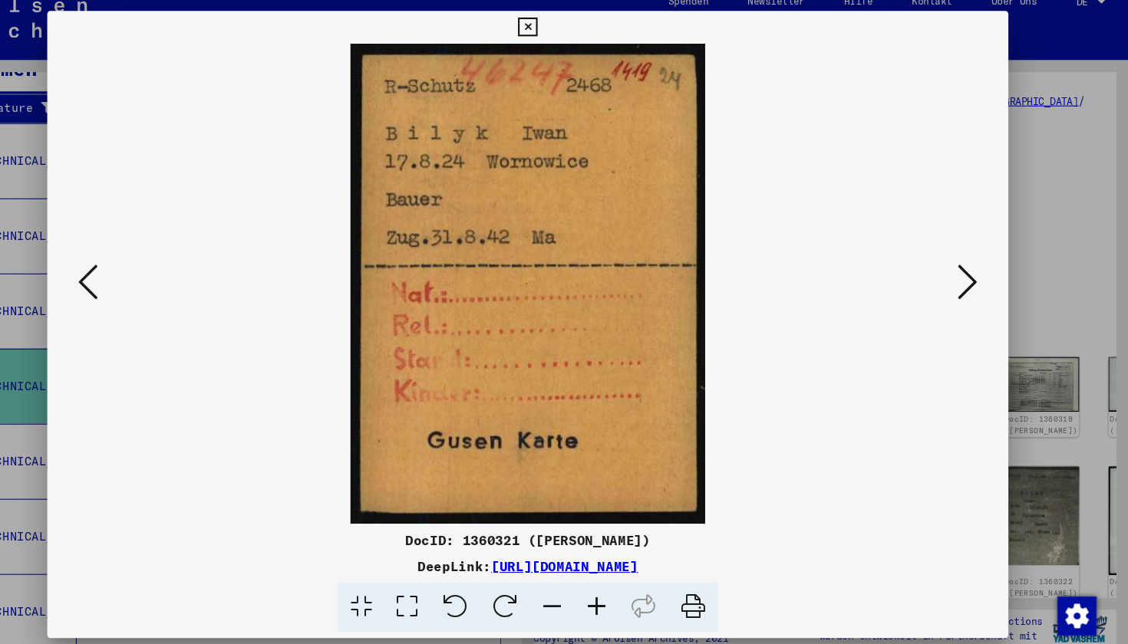
click at [811, 266] on icon at bounding box center [976, 282] width 18 height 37
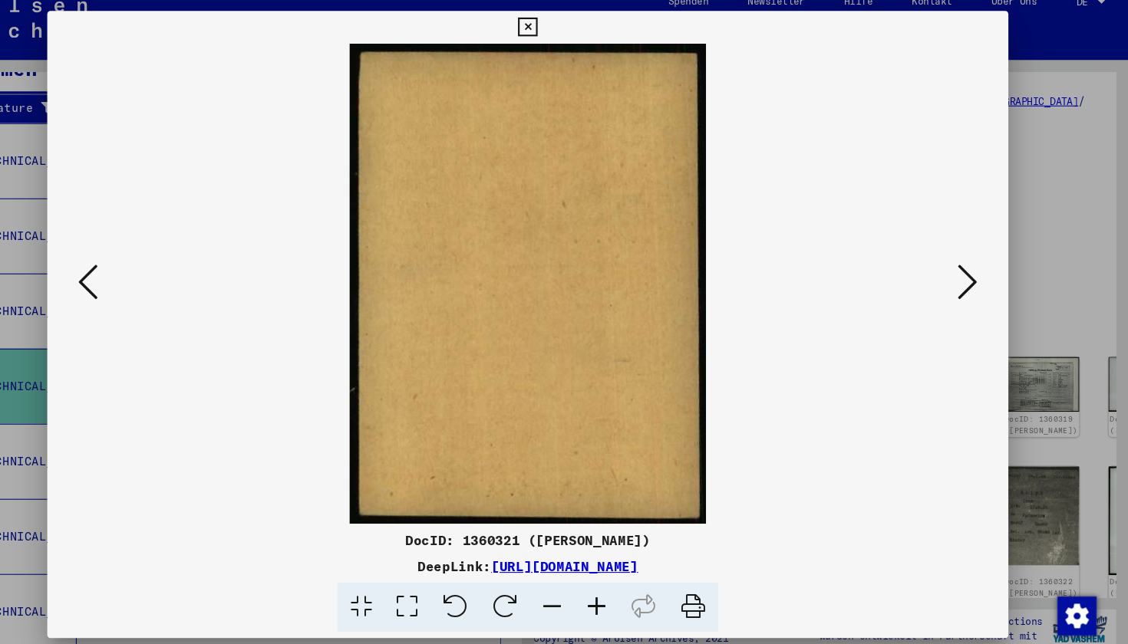
click at [811, 266] on icon at bounding box center [976, 282] width 18 height 37
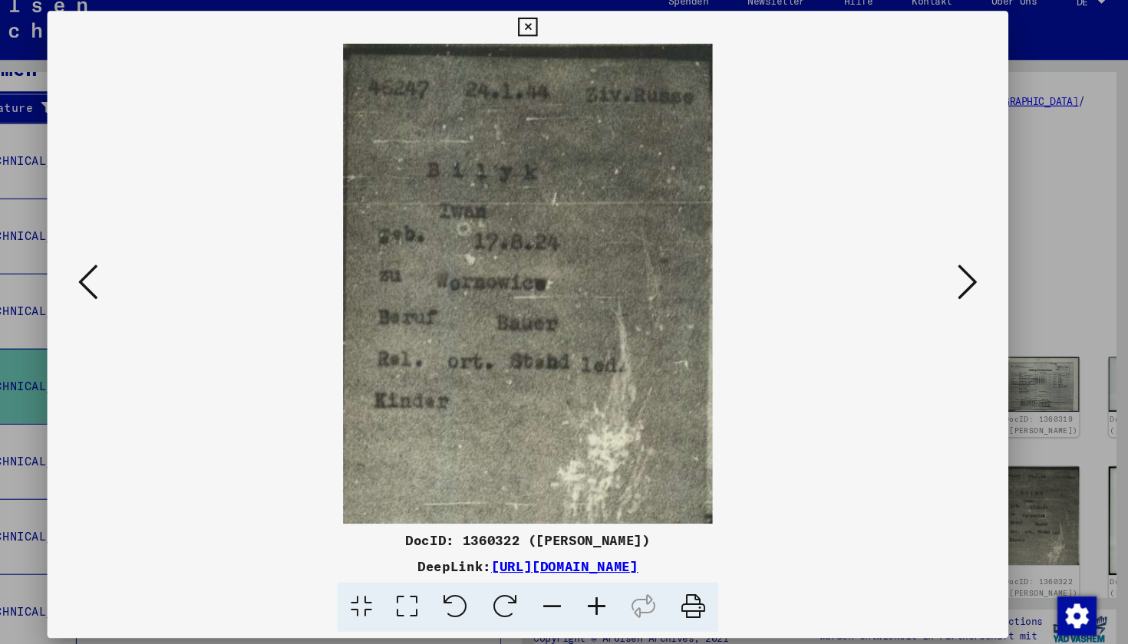
click at [811, 266] on icon at bounding box center [976, 282] width 18 height 37
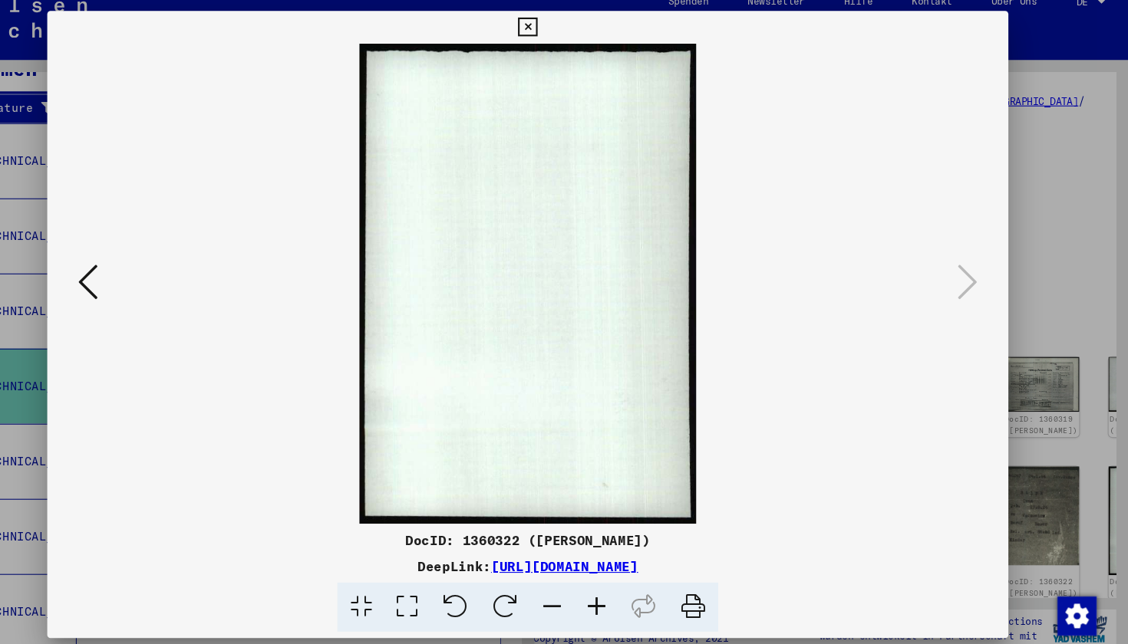
click at [572, 34] on icon at bounding box center [564, 43] width 18 height 18
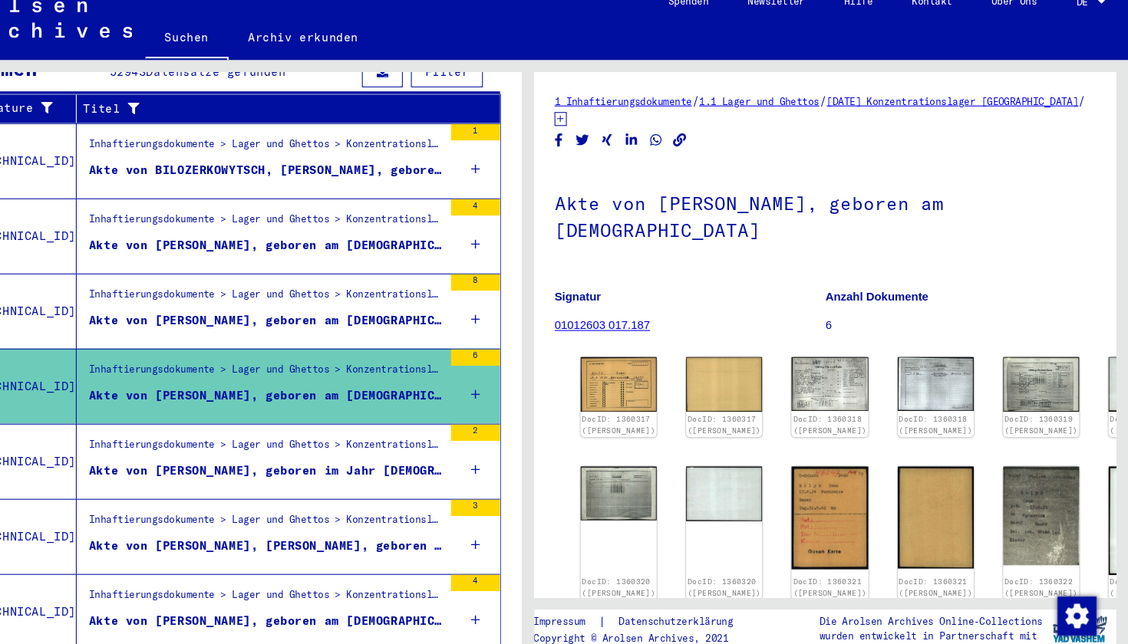
click at [237, 416] on div "Inhaftierungsdokumente > Lager und Ghettos > Konzentrationslager [GEOGRAPHIC_DA…" at bounding box center [312, 451] width 344 height 70
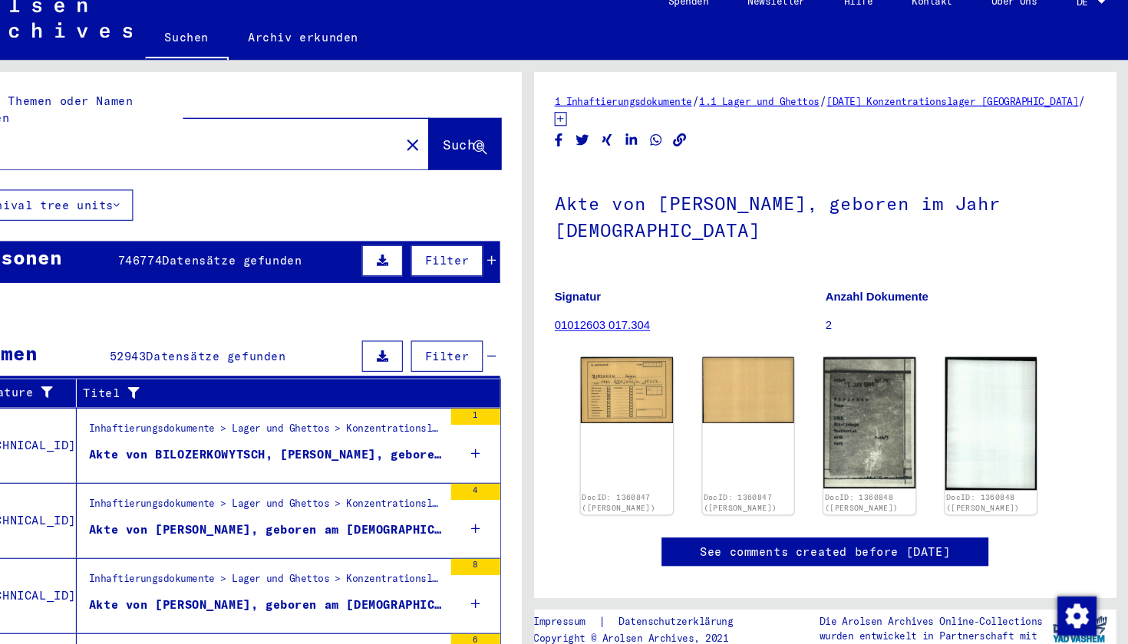
click at [446, 144] on mat-icon "close" at bounding box center [455, 153] width 18 height 18
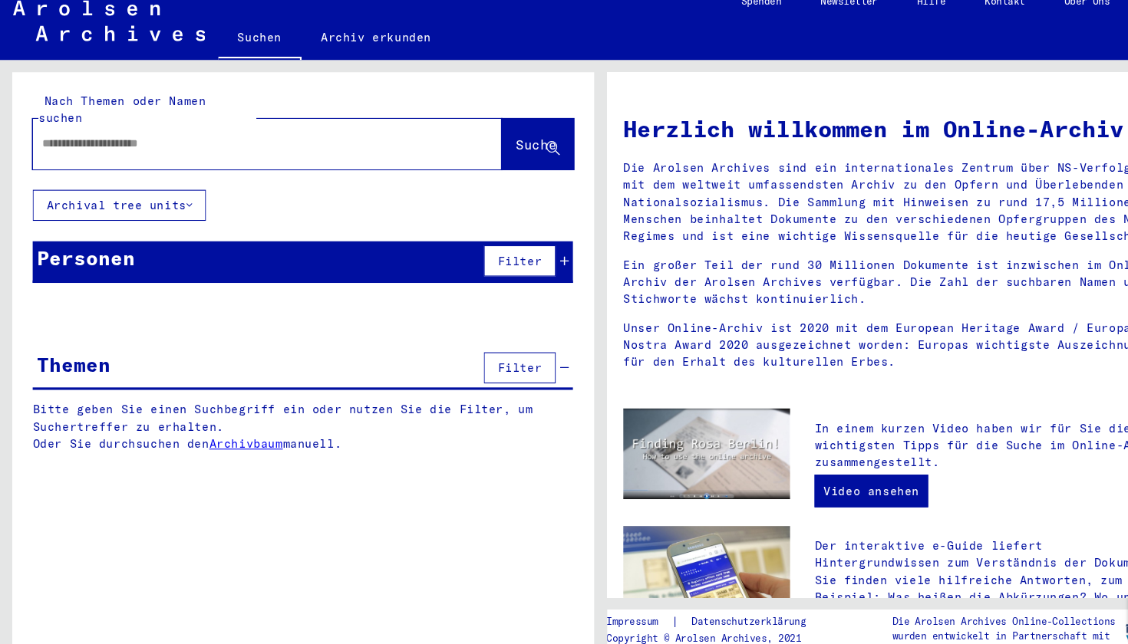
click at [300, 144] on input "text" at bounding box center [232, 152] width 385 height 16
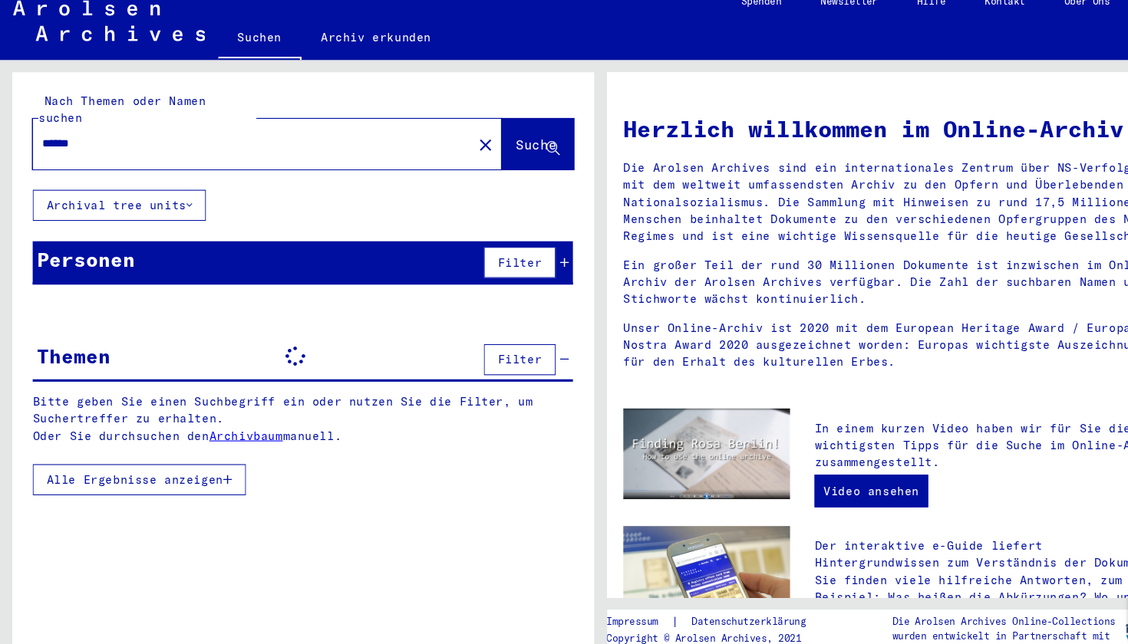
click at [217, 166] on div "Nach Themen oder Namen suchen ****** close Suche Archival tree units Personen F…" at bounding box center [285, 293] width 546 height 417
click at [510, 129] on button "Suche" at bounding box center [505, 153] width 68 height 48
click at [271, 144] on input "******" at bounding box center [232, 152] width 385 height 16
type input "******"
click at [293, 333] on icon at bounding box center [277, 351] width 37 height 37
